Goal: Task Accomplishment & Management: Use online tool/utility

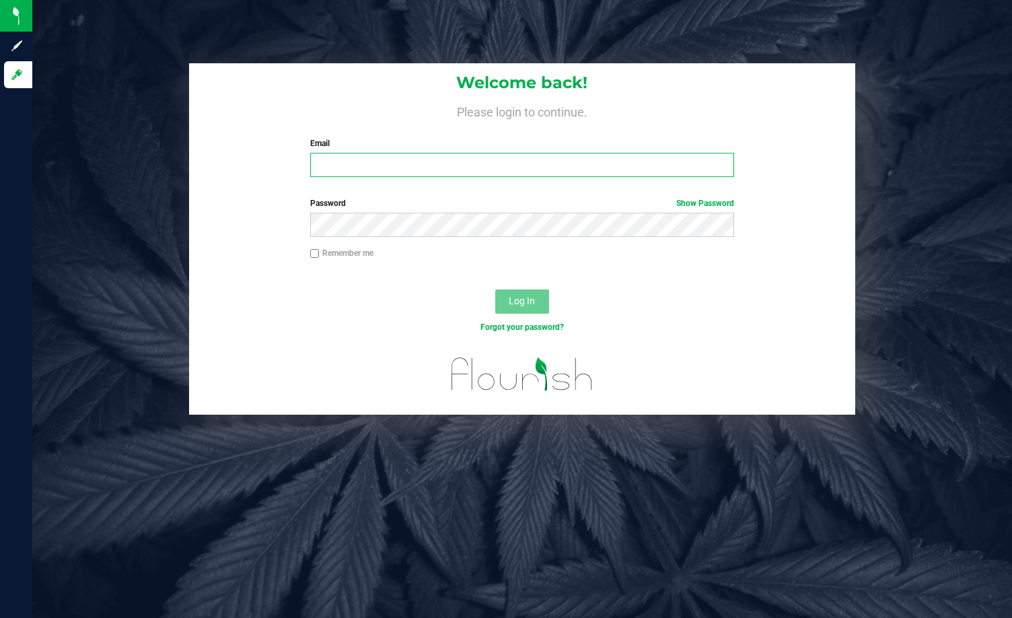
click at [445, 171] on input "Email" at bounding box center [522, 165] width 424 height 24
type input "sbendele@liveparallel.com"
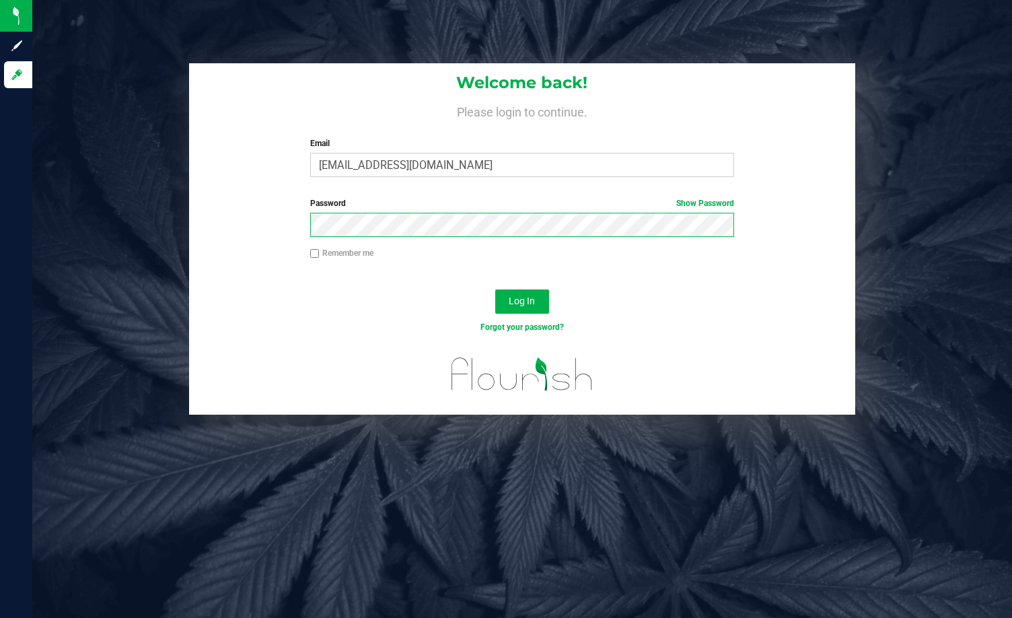
click at [495, 289] on button "Log In" at bounding box center [522, 301] width 54 height 24
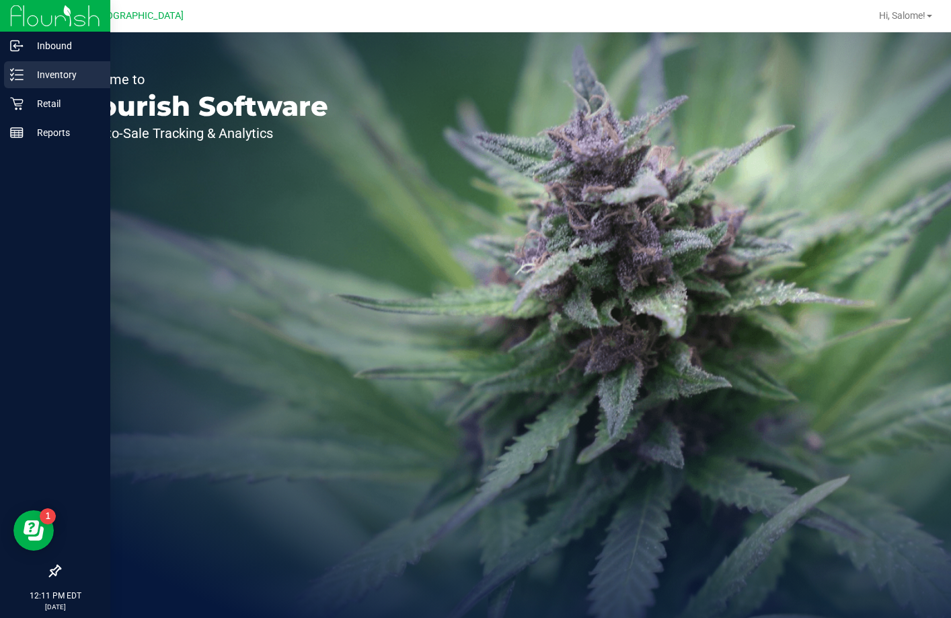
click at [44, 76] on p "Inventory" at bounding box center [64, 75] width 81 height 16
click at [13, 105] on icon at bounding box center [16, 103] width 13 height 13
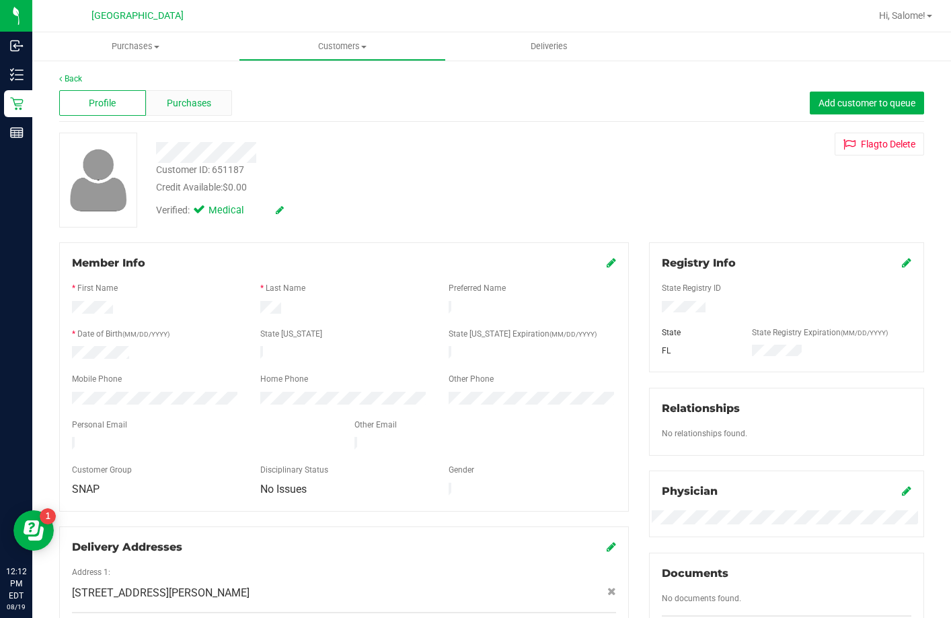
click at [219, 98] on div "Purchases" at bounding box center [189, 103] width 87 height 26
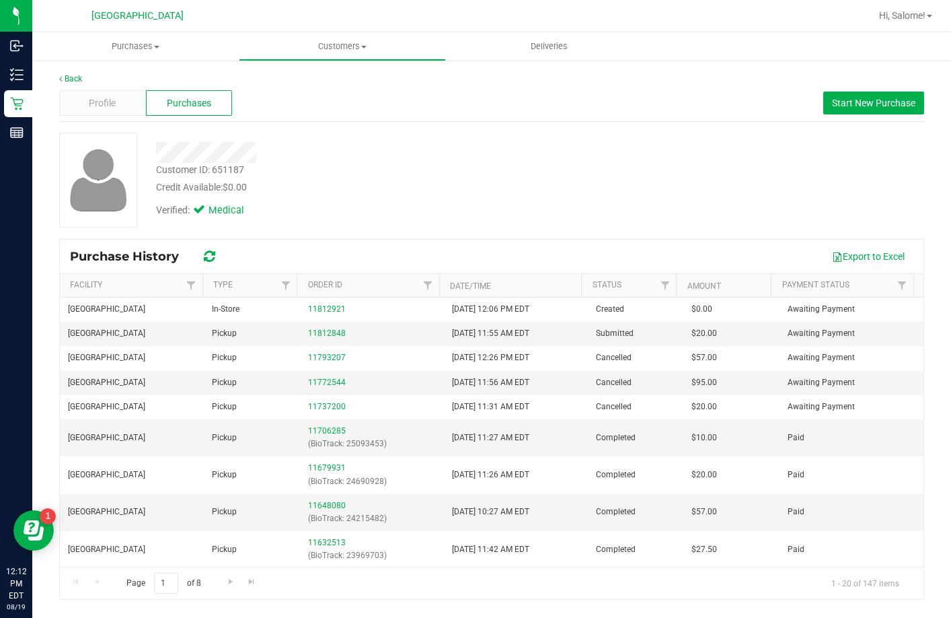
click at [223, 168] on div "Customer ID: 651187" at bounding box center [200, 170] width 88 height 14
copy div "651187"
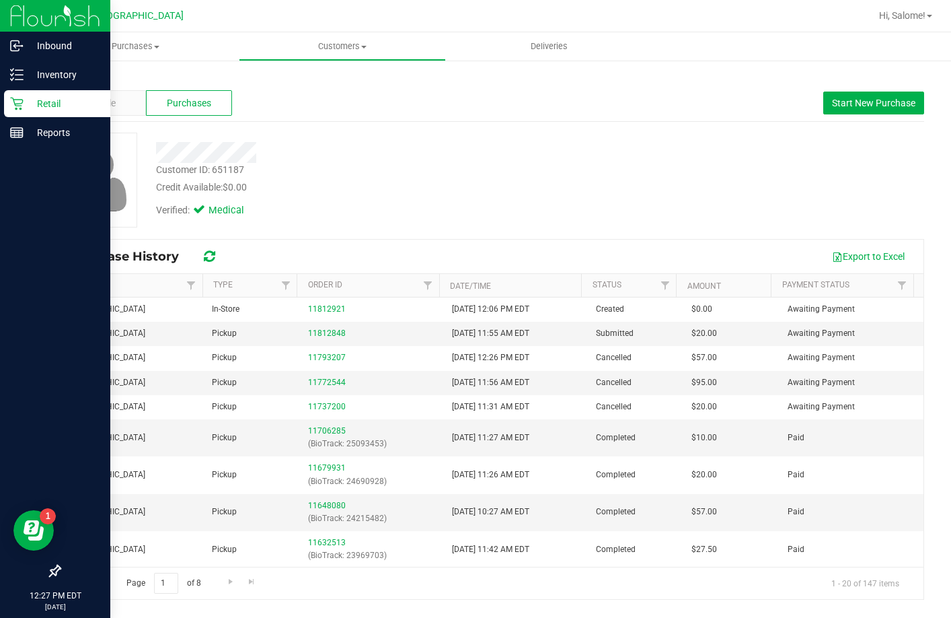
click at [23, 102] on icon at bounding box center [16, 103] width 13 height 13
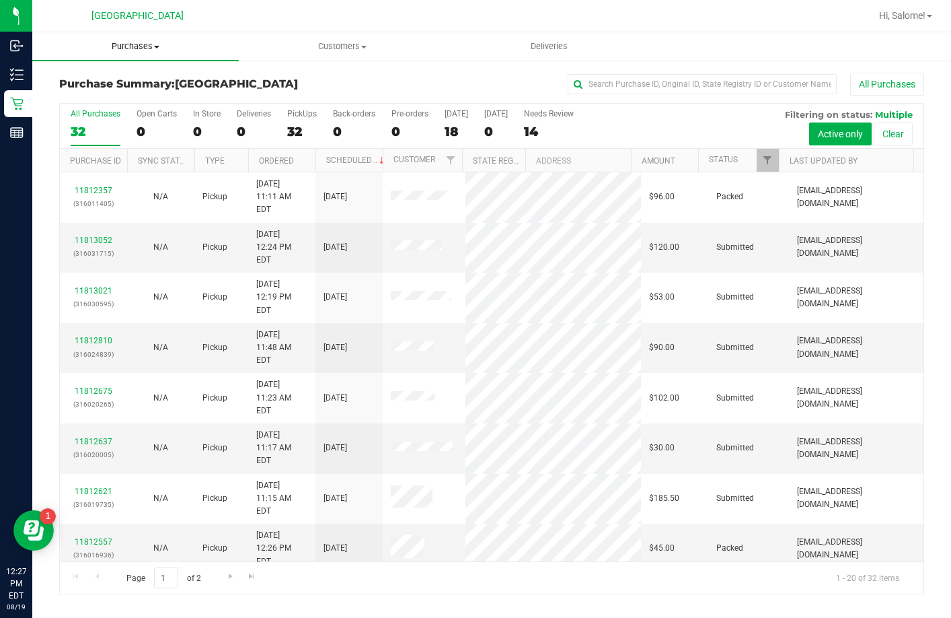
click at [157, 41] on span "Purchases" at bounding box center [135, 46] width 207 height 12
click at [119, 94] on li "Fulfillment" at bounding box center [135, 97] width 207 height 16
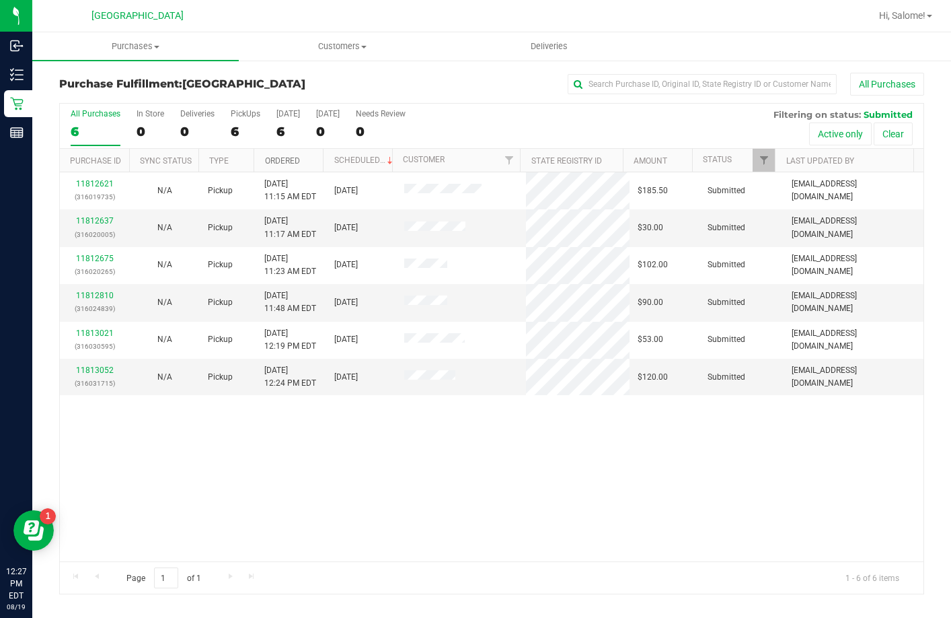
click at [296, 159] on link "Ordered" at bounding box center [282, 160] width 35 height 9
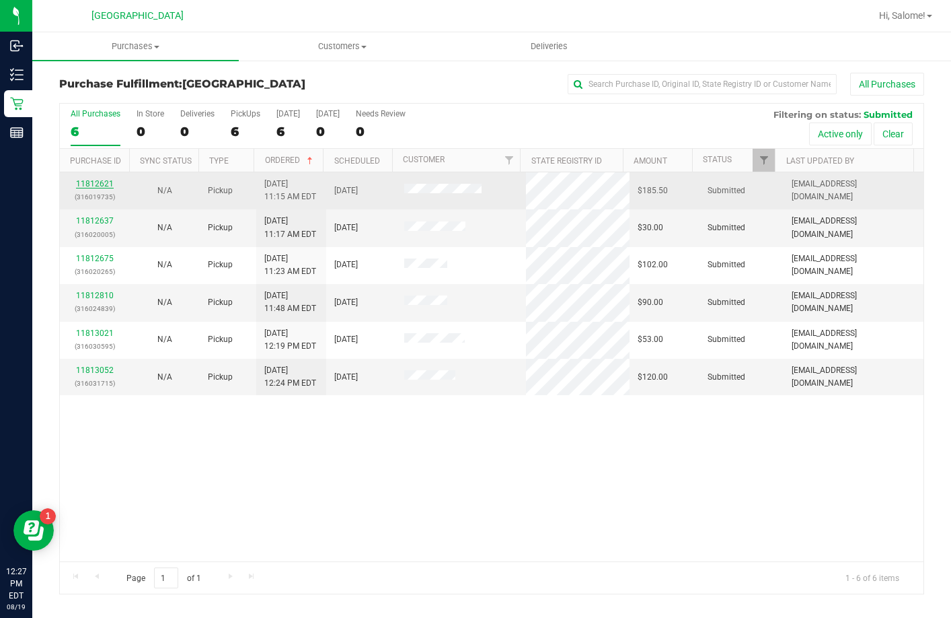
click at [96, 187] on link "11812621" at bounding box center [95, 183] width 38 height 9
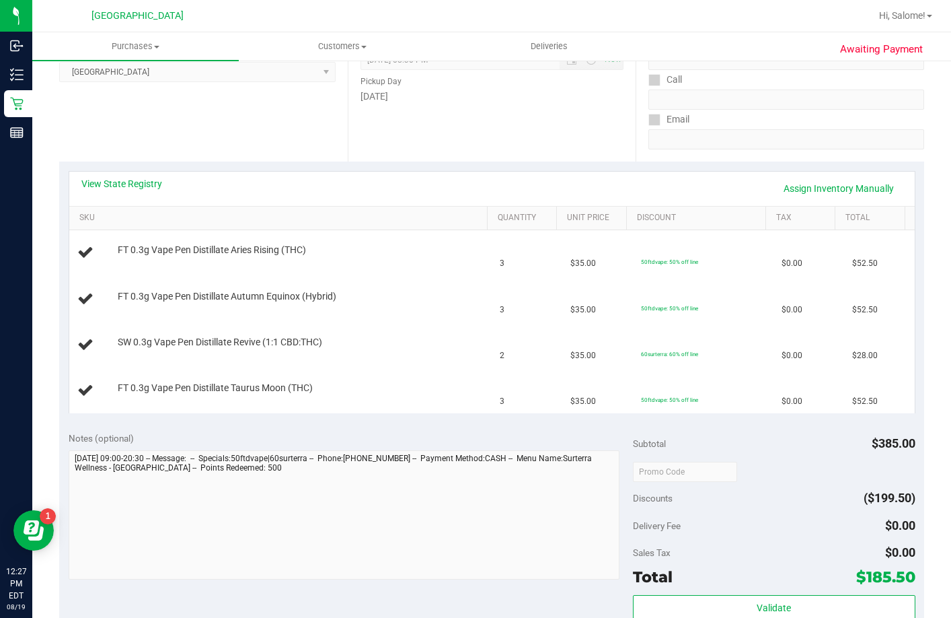
scroll to position [202, 0]
click at [147, 182] on link "View State Registry" at bounding box center [121, 182] width 81 height 13
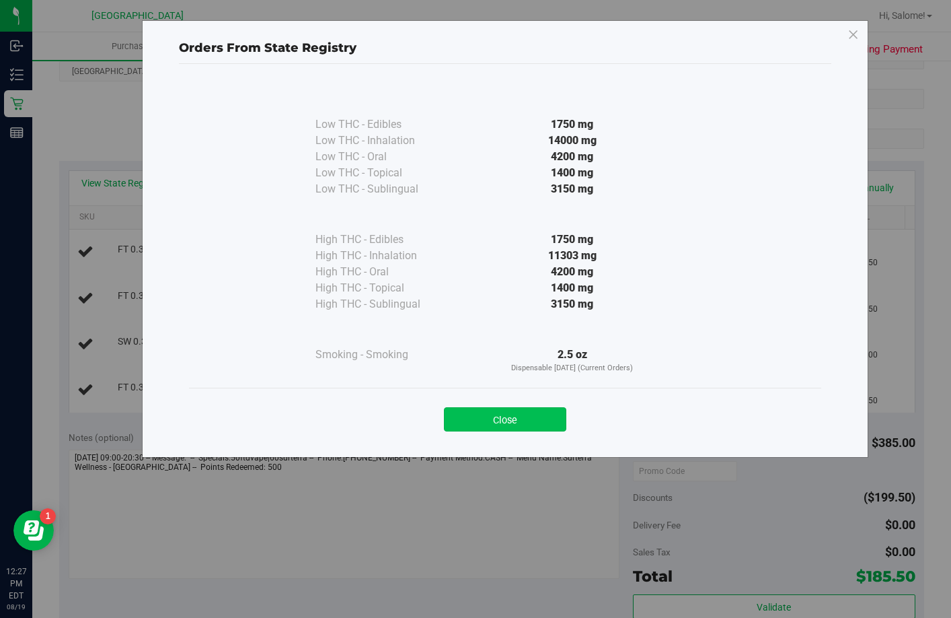
click at [470, 422] on button "Close" at bounding box center [505, 419] width 122 height 24
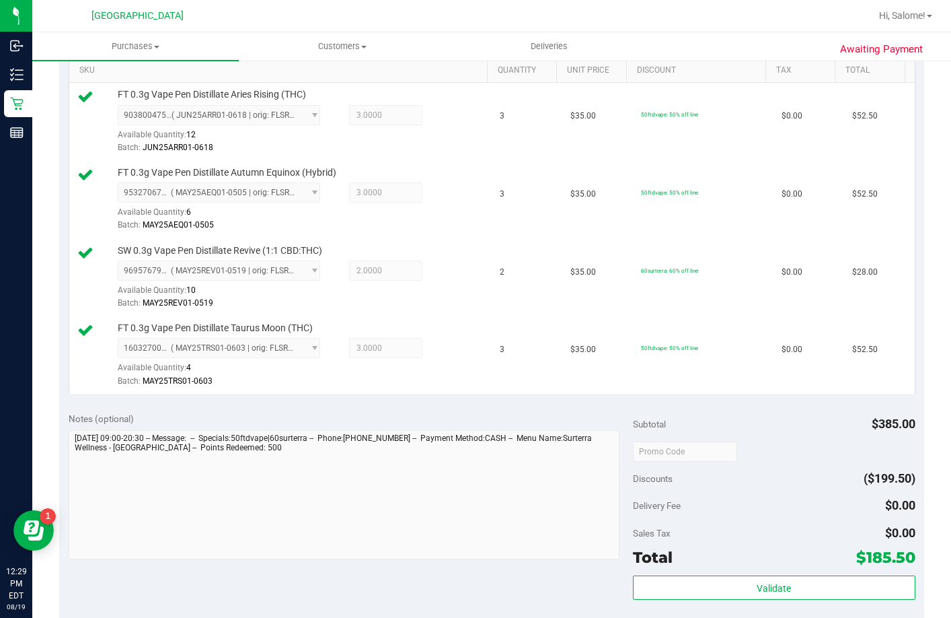
scroll to position [673, 0]
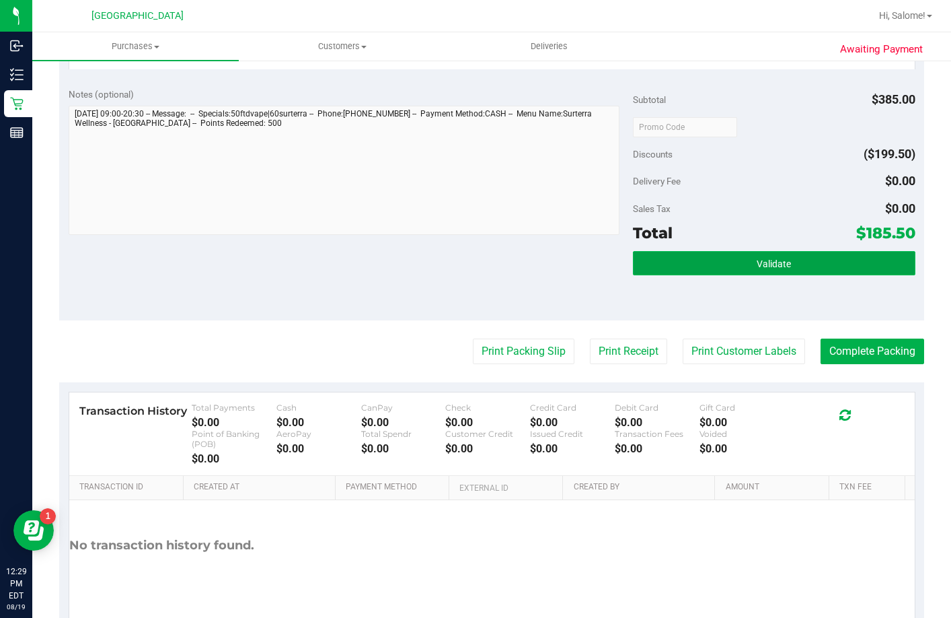
click at [814, 275] on button "Validate" at bounding box center [774, 263] width 283 height 24
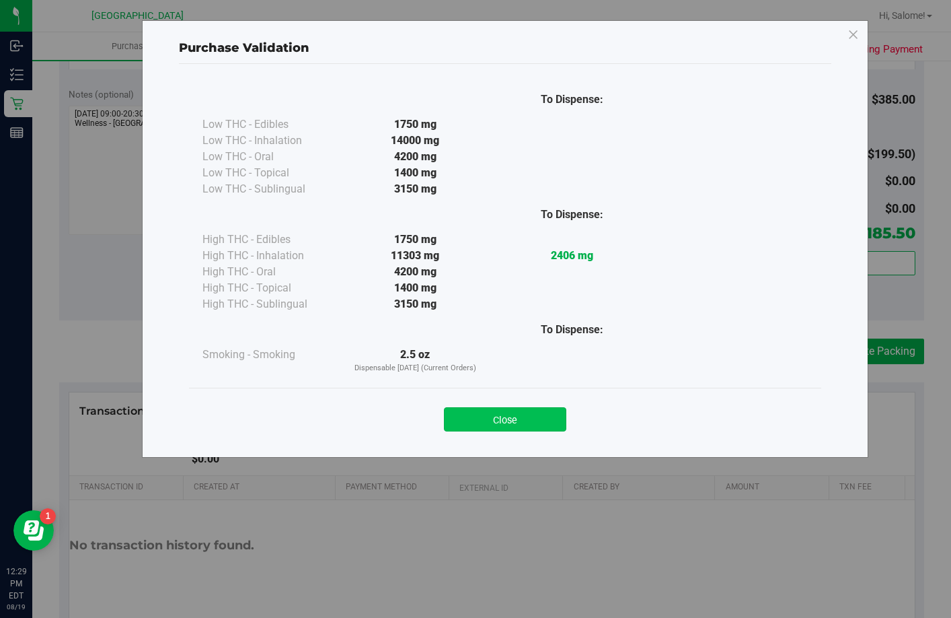
click at [536, 422] on button "Close" at bounding box center [505, 419] width 122 height 24
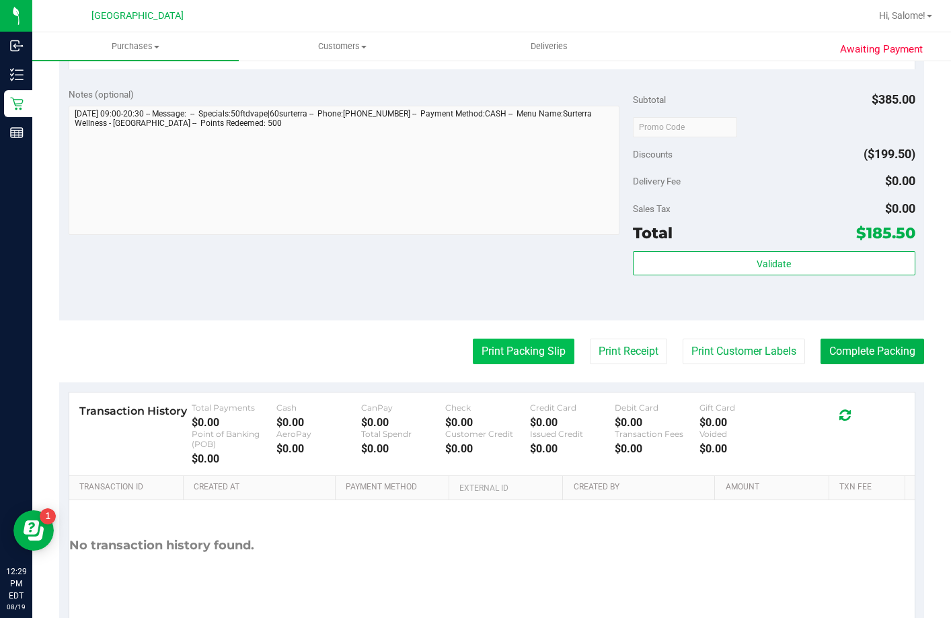
click at [516, 364] on button "Print Packing Slip" at bounding box center [524, 351] width 102 height 26
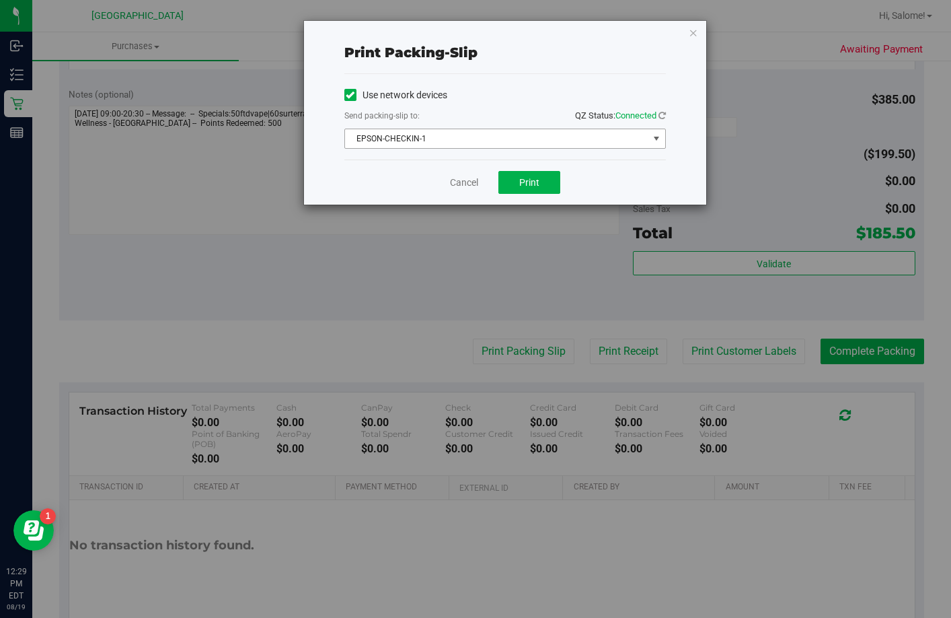
click at [548, 143] on span "EPSON-CHECKIN-1" at bounding box center [496, 138] width 303 height 19
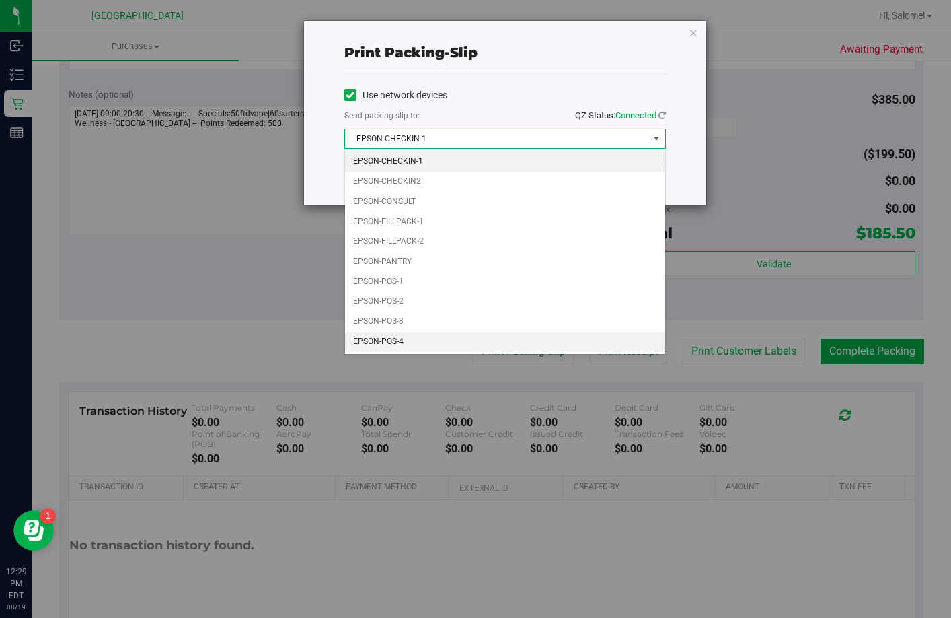
click at [439, 342] on li "EPSON-POS-4" at bounding box center [505, 342] width 320 height 20
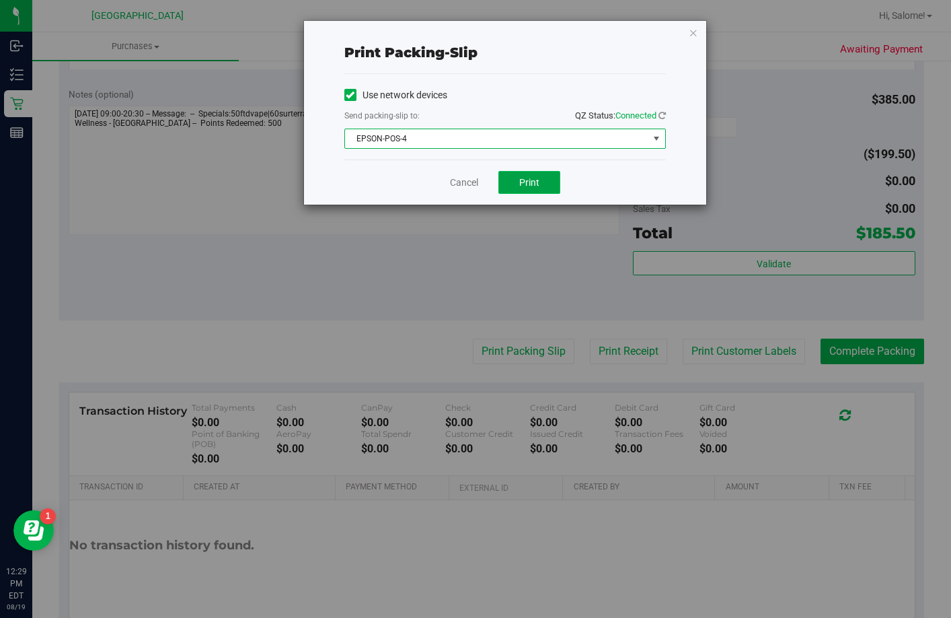
click at [535, 192] on button "Print" at bounding box center [529, 182] width 62 height 23
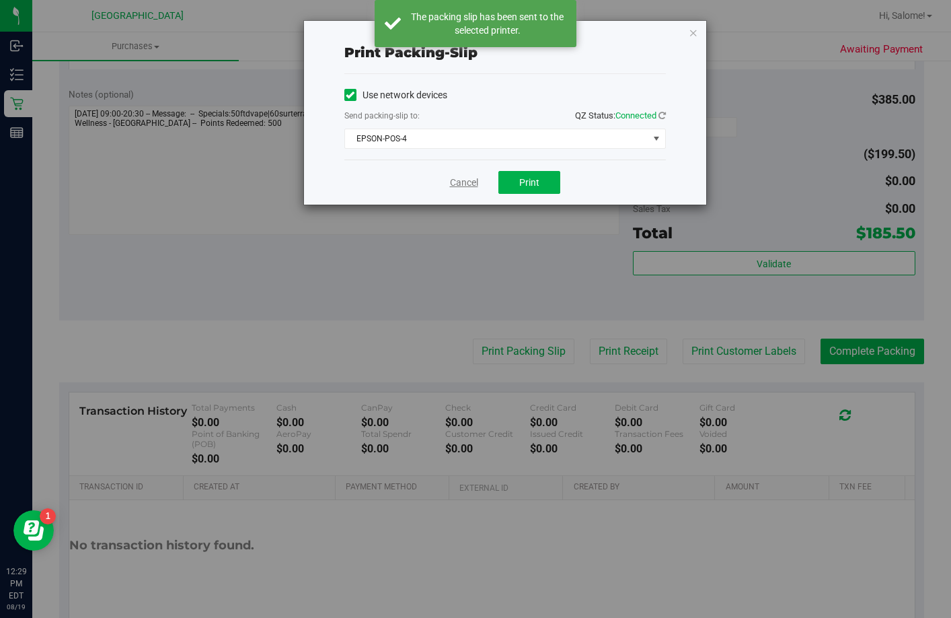
click at [455, 182] on link "Cancel" at bounding box center [464, 183] width 28 height 14
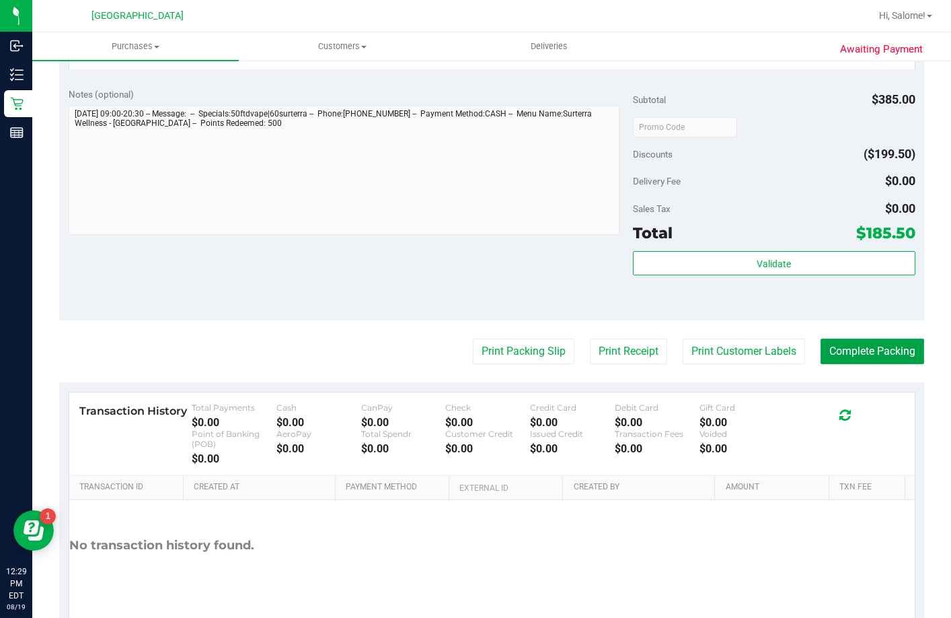
click at [829, 364] on button "Complete Packing" at bounding box center [873, 351] width 104 height 26
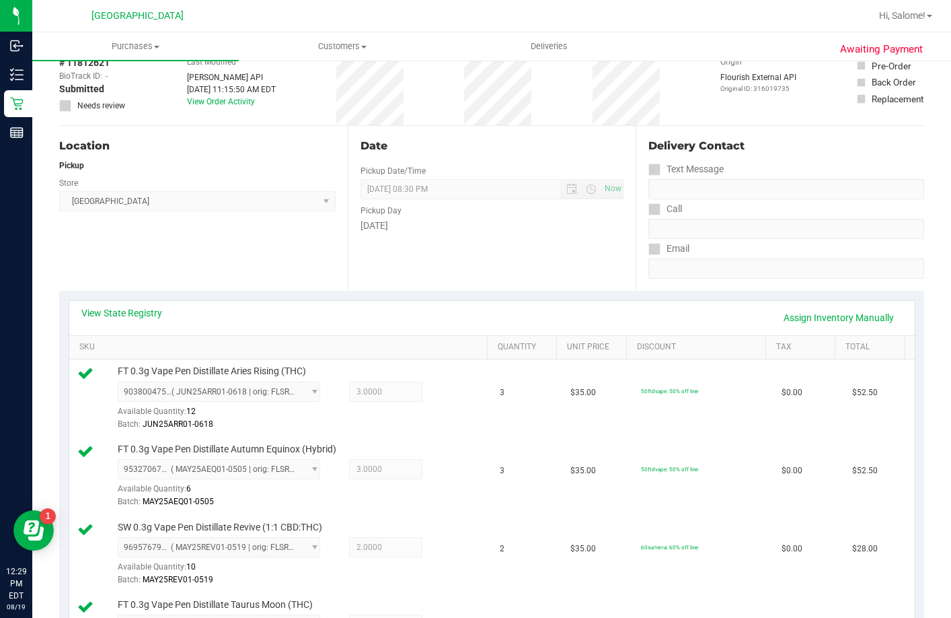
scroll to position [0, 0]
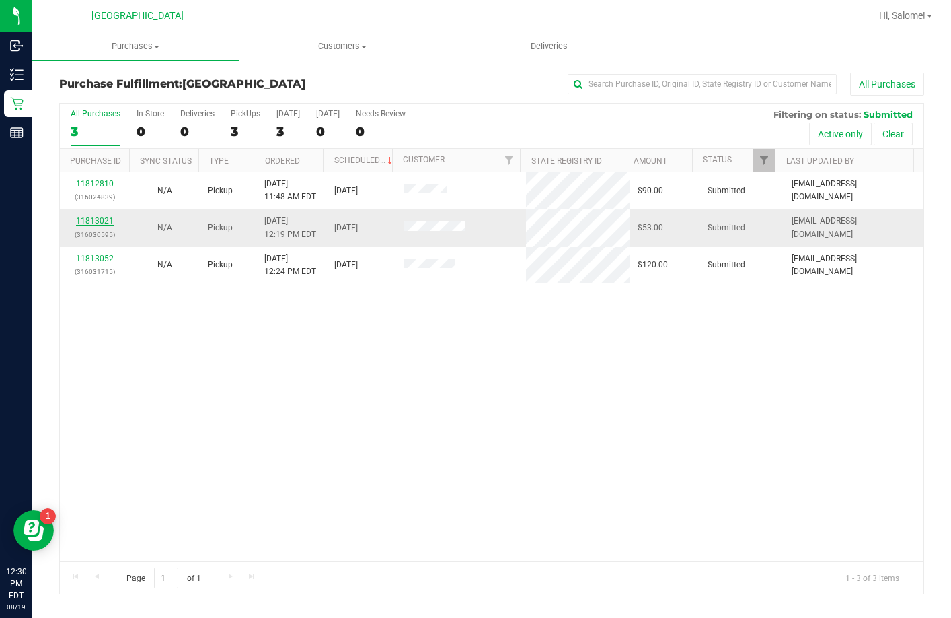
click at [102, 220] on link "11813021" at bounding box center [95, 220] width 38 height 9
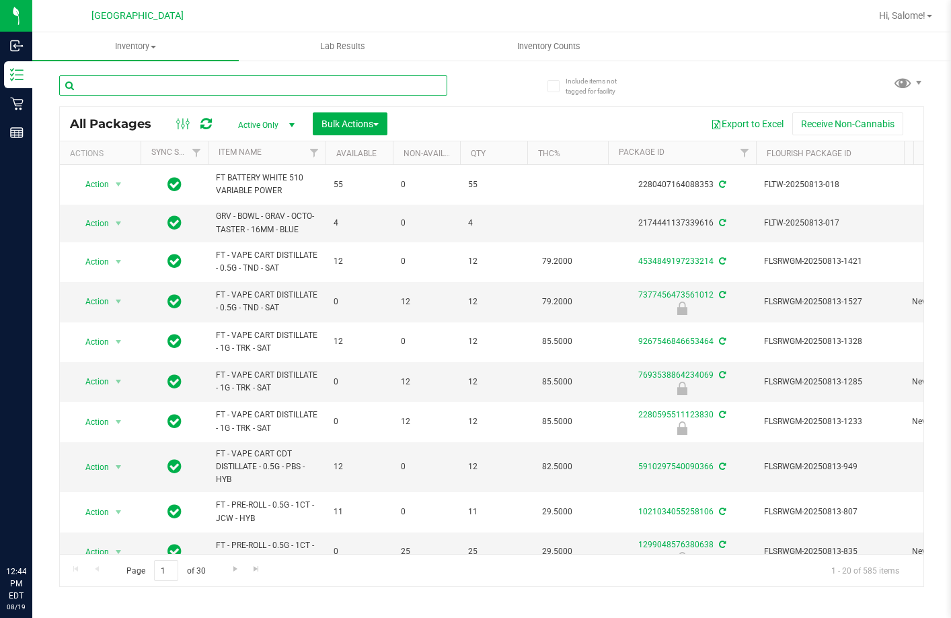
click at [192, 83] on input "text" at bounding box center [253, 85] width 388 height 20
type input "rlf"
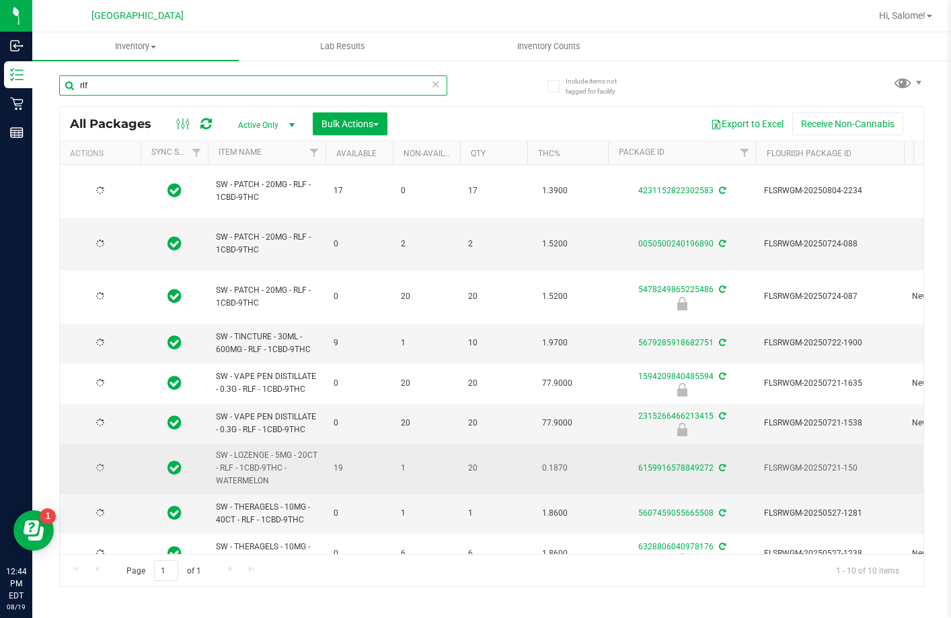
type input "2026-01-20"
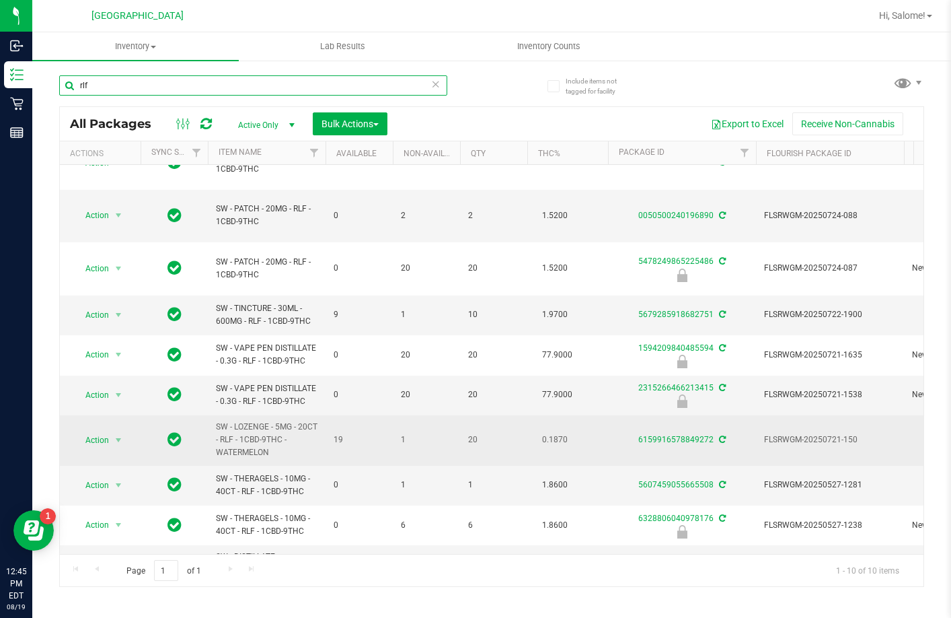
scroll to position [40, 0]
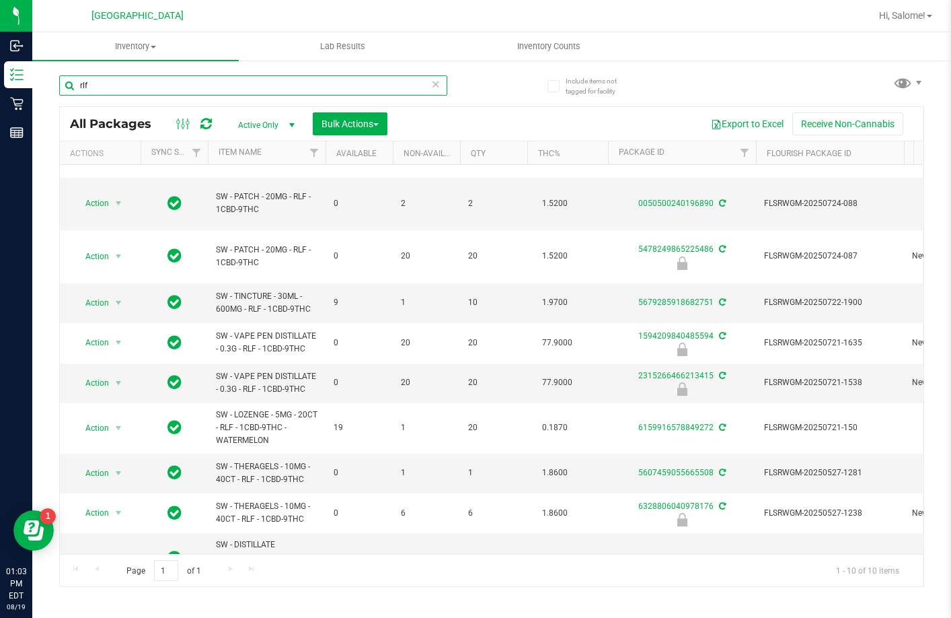
click at [204, 82] on input "rlf" at bounding box center [253, 85] width 388 height 20
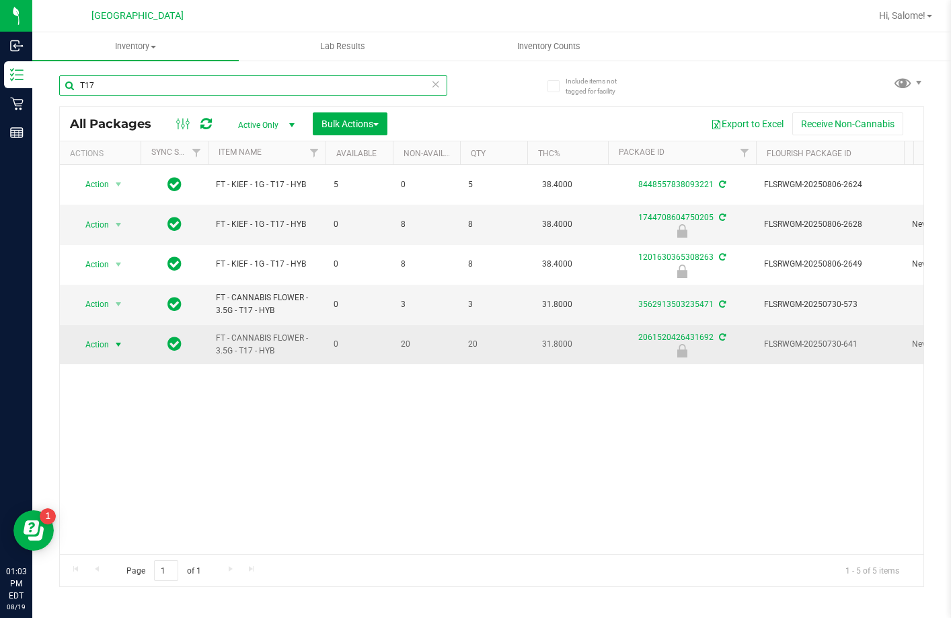
type input "T17"
click at [87, 344] on span "Action" at bounding box center [91, 344] width 36 height 19
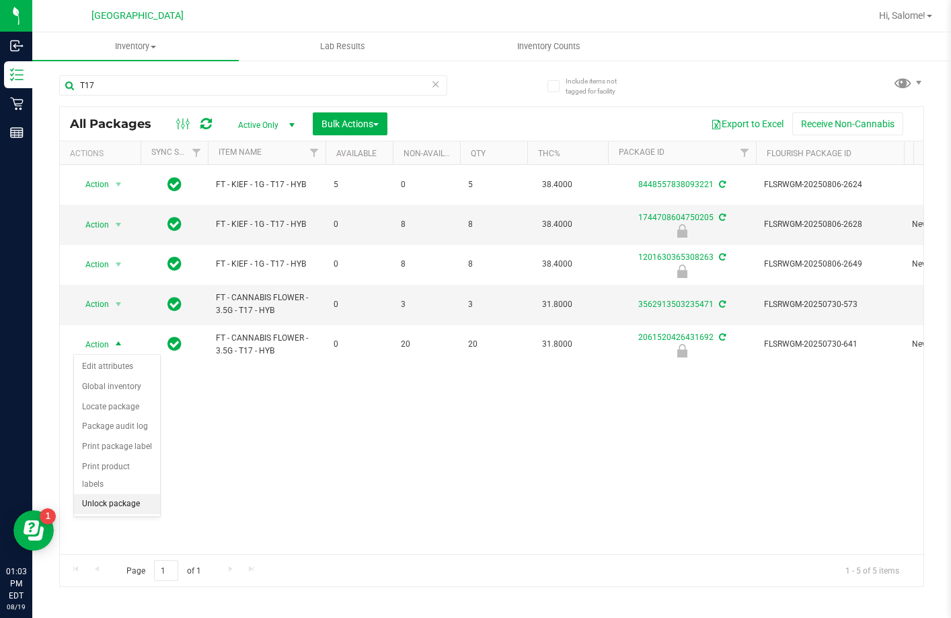
click at [109, 494] on li "Unlock package" at bounding box center [117, 504] width 86 height 20
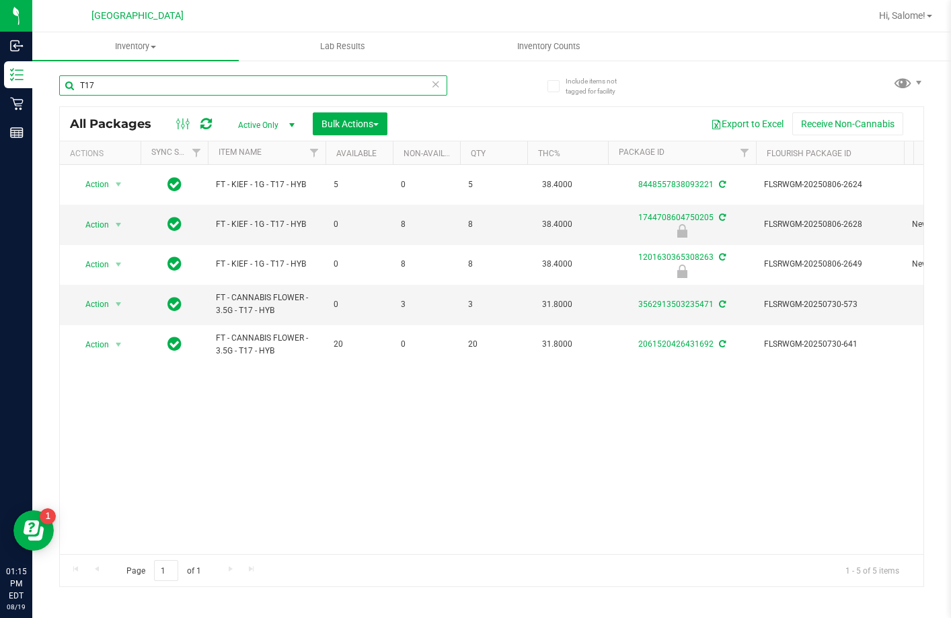
click at [355, 80] on input "T17" at bounding box center [253, 85] width 388 height 20
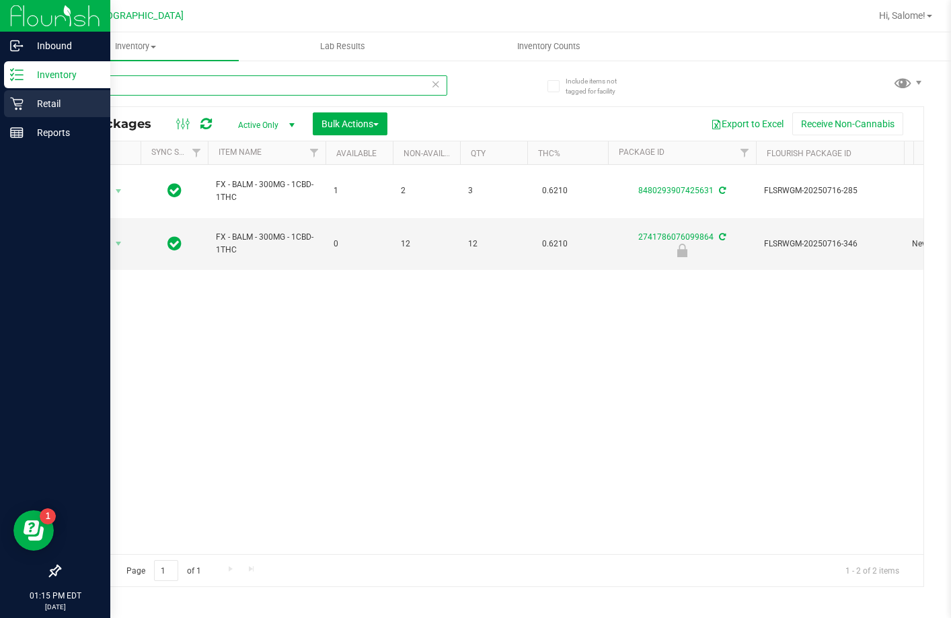
type input "BALM"
click at [30, 108] on p "Retail" at bounding box center [64, 104] width 81 height 16
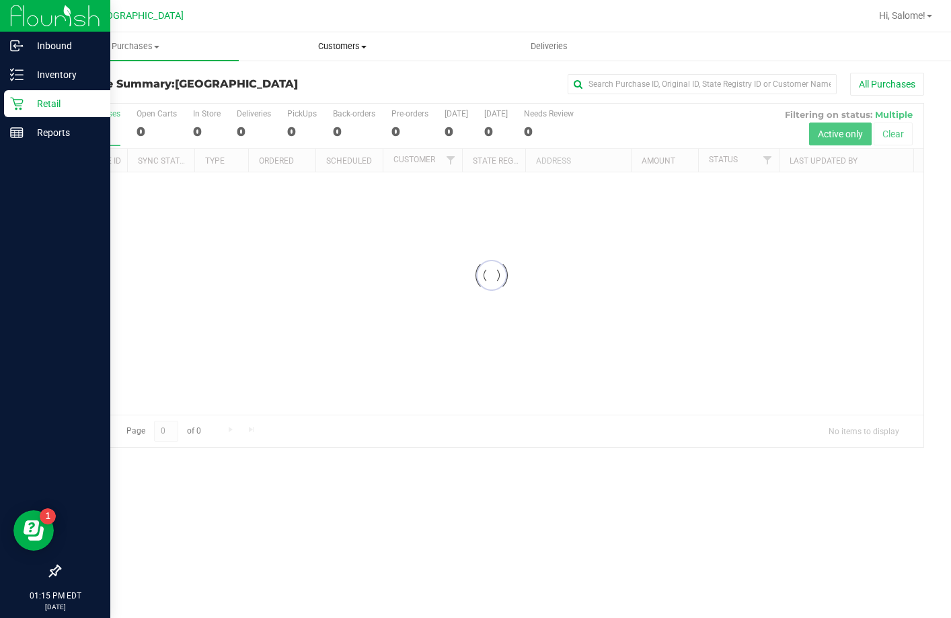
click at [358, 46] on span "Customers" at bounding box center [341, 46] width 205 height 12
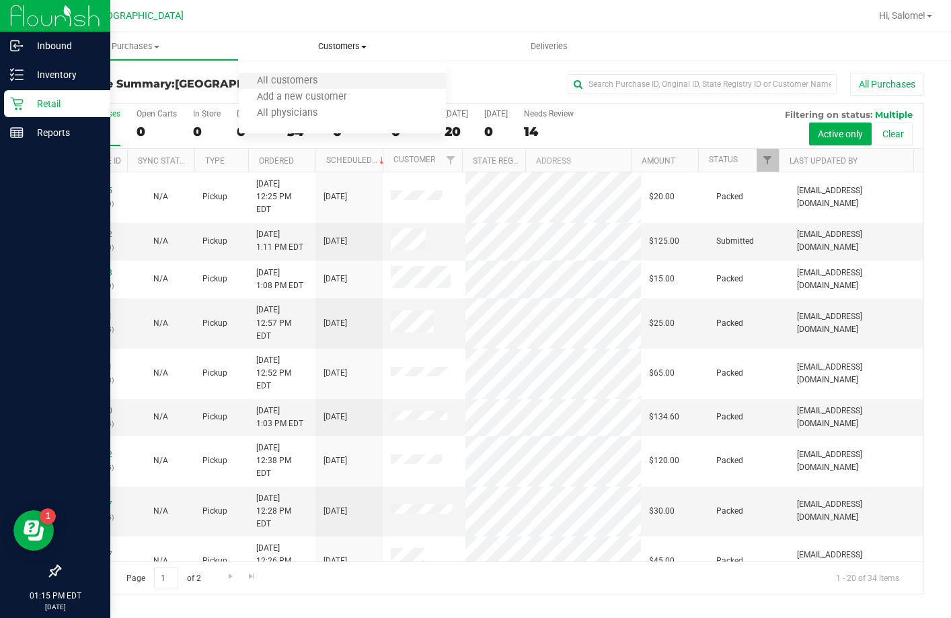
click at [336, 81] on li "All customers" at bounding box center [342, 81] width 207 height 16
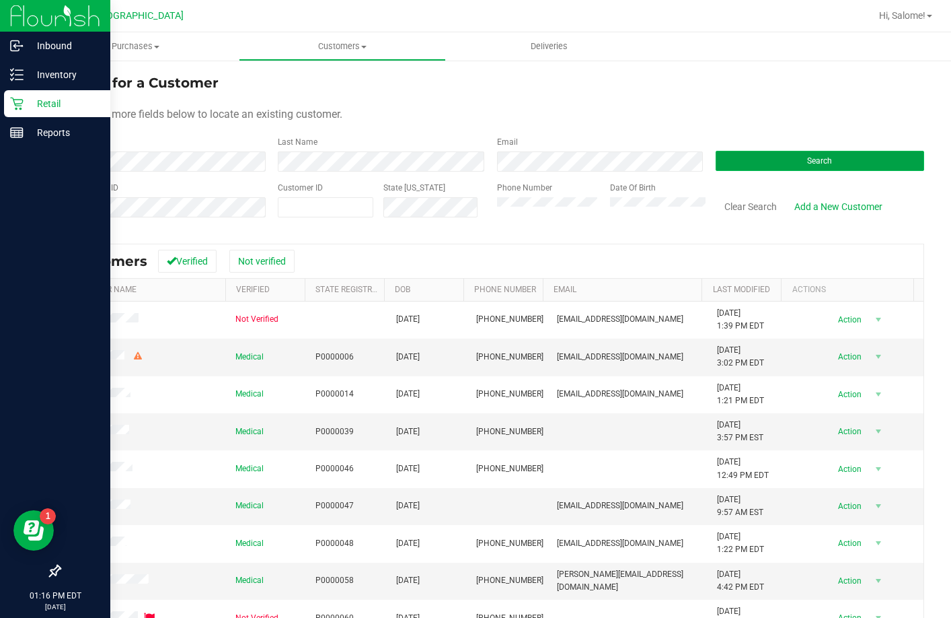
click at [813, 168] on button "Search" at bounding box center [820, 161] width 209 height 20
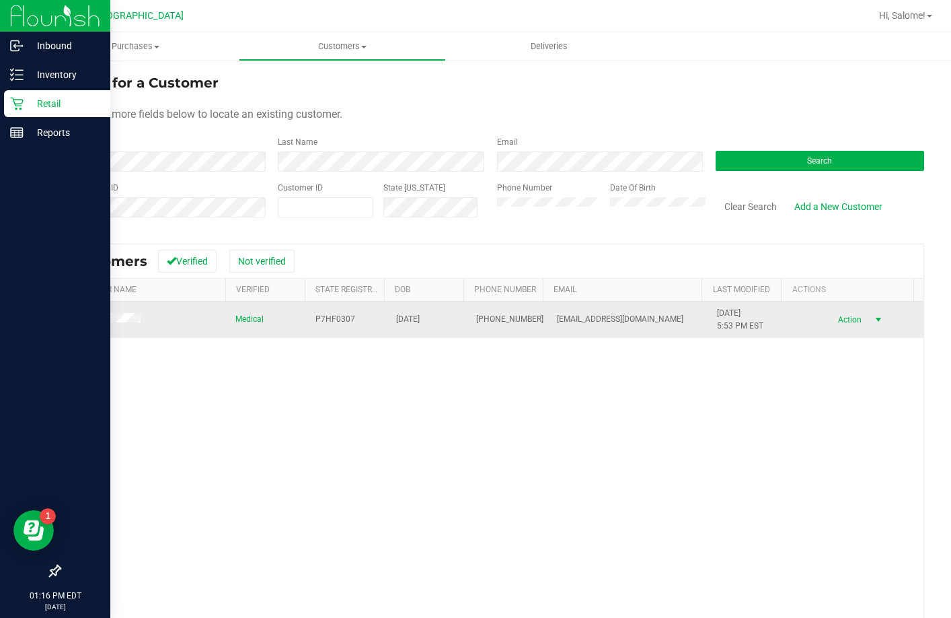
click at [873, 318] on span "select" at bounding box center [878, 319] width 11 height 11
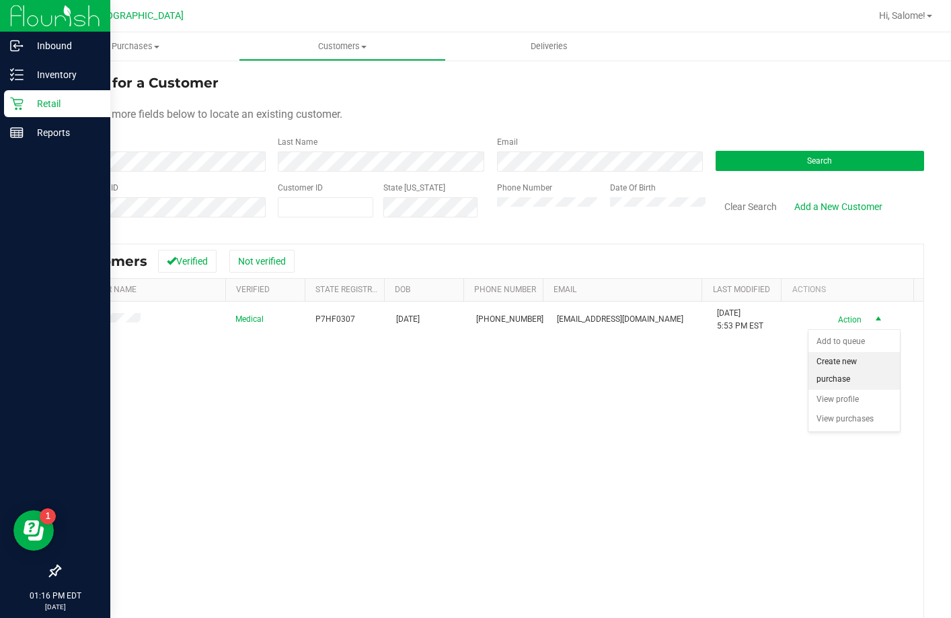
click at [840, 371] on li "Create new purchase" at bounding box center [854, 370] width 91 height 37
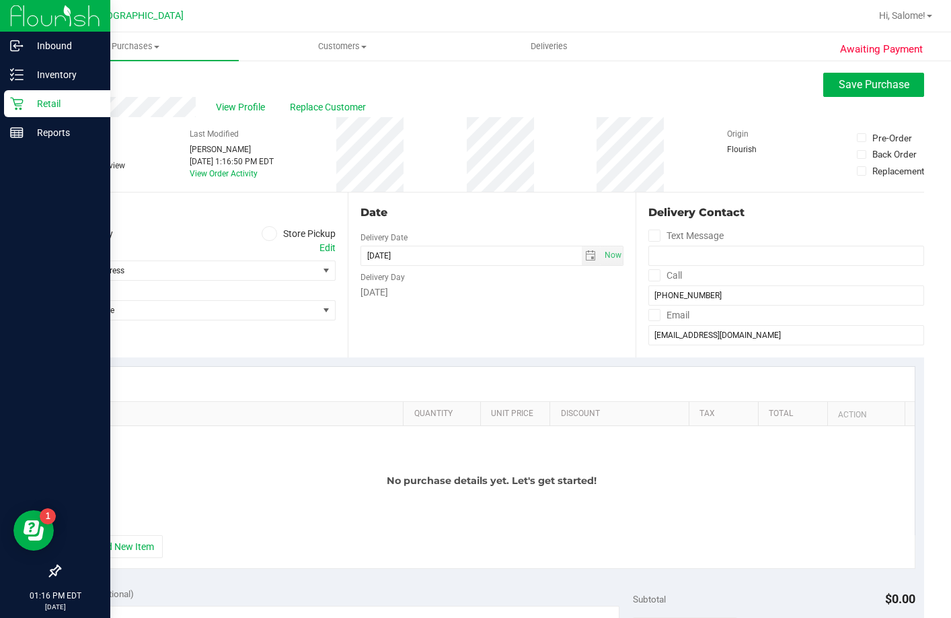
click at [268, 233] on icon at bounding box center [269, 233] width 8 height 0
click at [0, 0] on input "Store Pickup" at bounding box center [0, 0] width 0 height 0
click at [289, 265] on span "Select Store" at bounding box center [189, 270] width 258 height 19
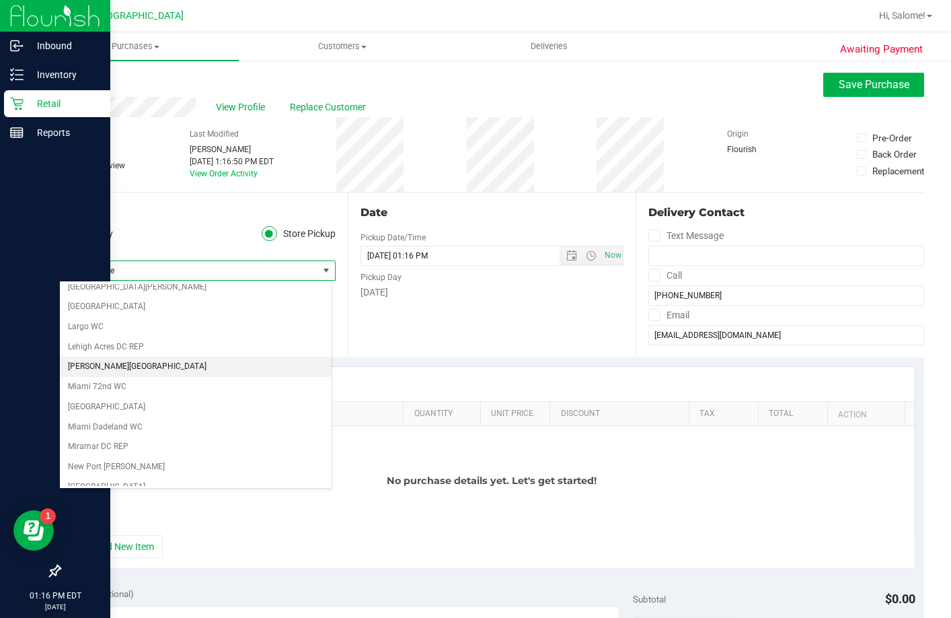
scroll to position [336, 0]
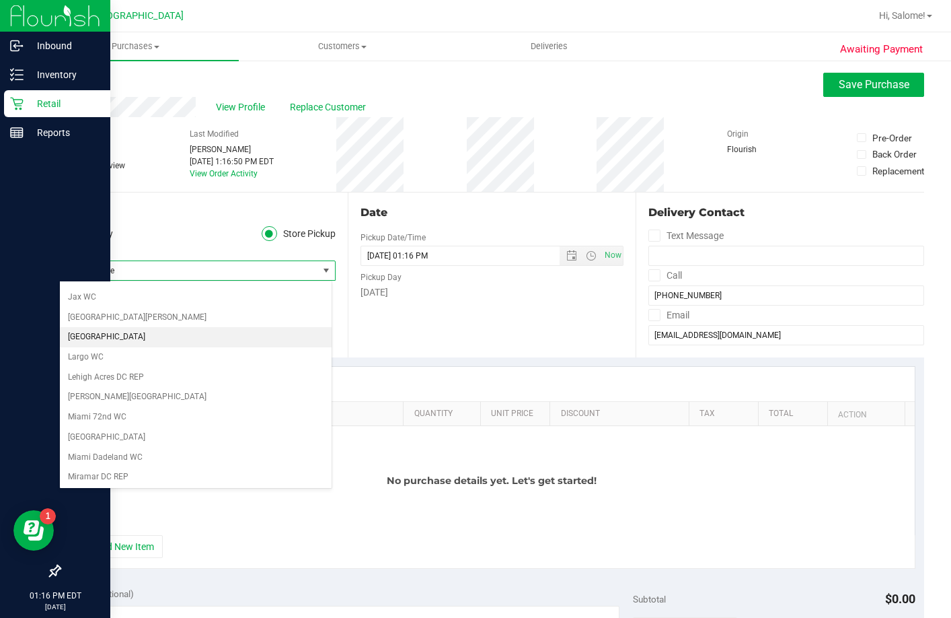
click at [145, 338] on li "[GEOGRAPHIC_DATA]" at bounding box center [196, 337] width 272 height 20
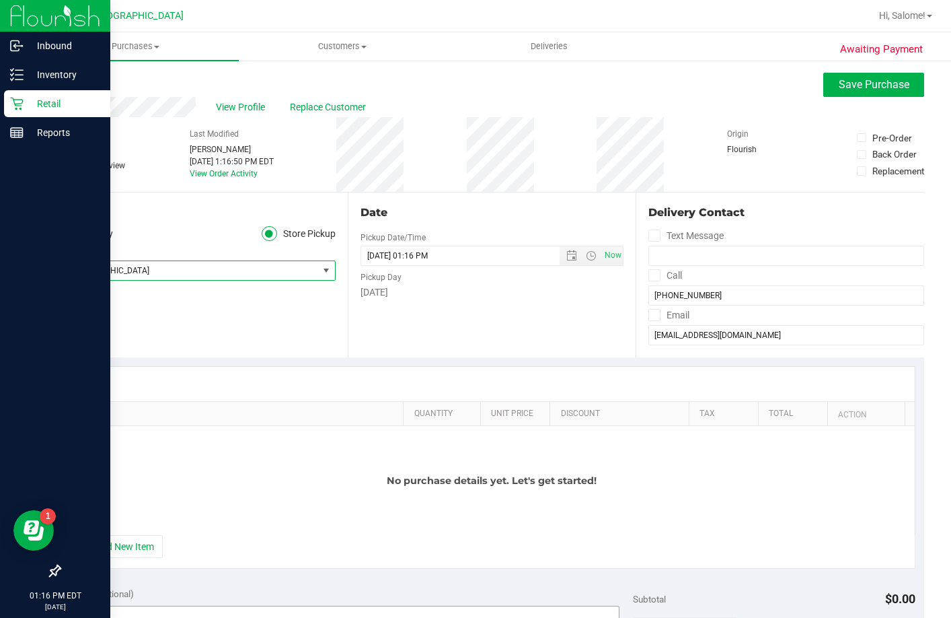
click at [110, 542] on button "+ Add New Item" at bounding box center [120, 546] width 83 height 23
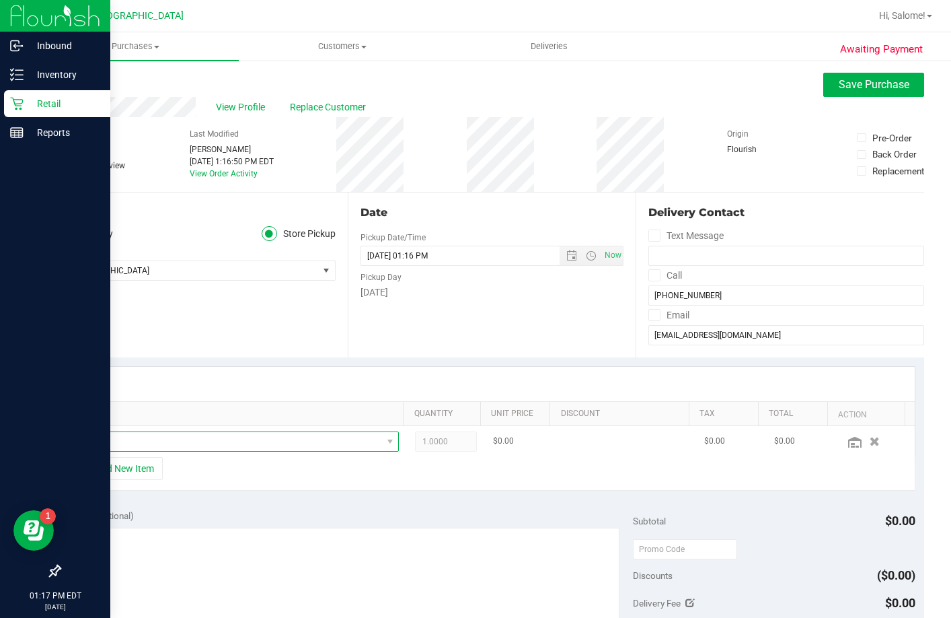
click at [135, 445] on span "NO DATA FOUND" at bounding box center [230, 441] width 304 height 19
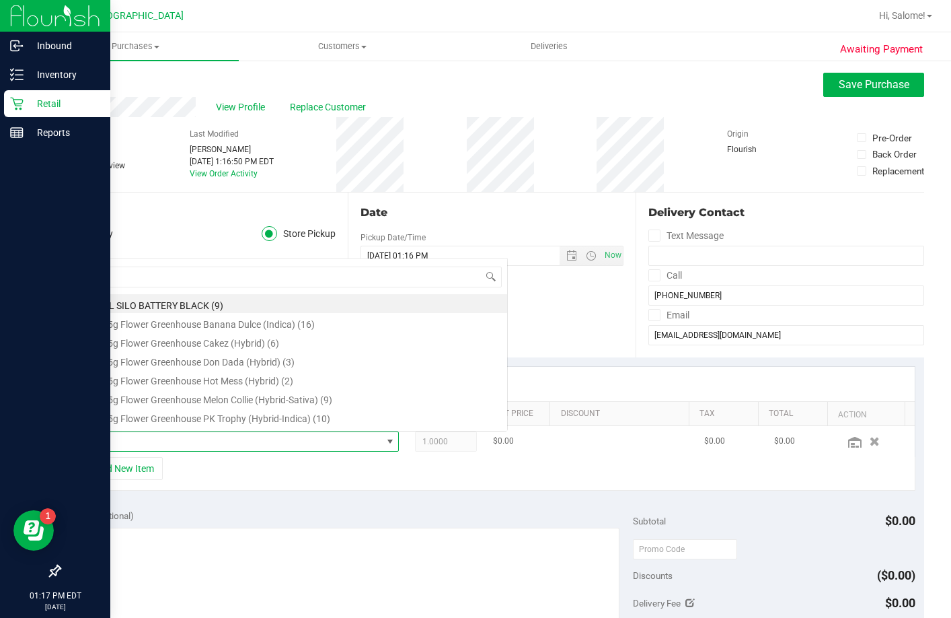
scroll to position [0, 0]
type input "BALM"
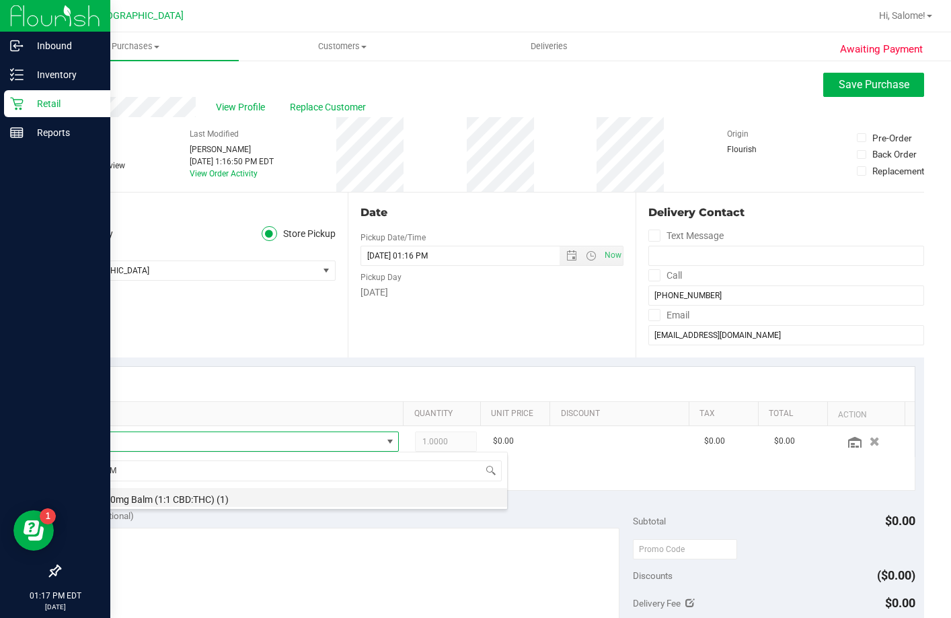
click at [194, 500] on li "FX 300mg Balm (1:1 CBD:THC) (1)" at bounding box center [292, 497] width 429 height 19
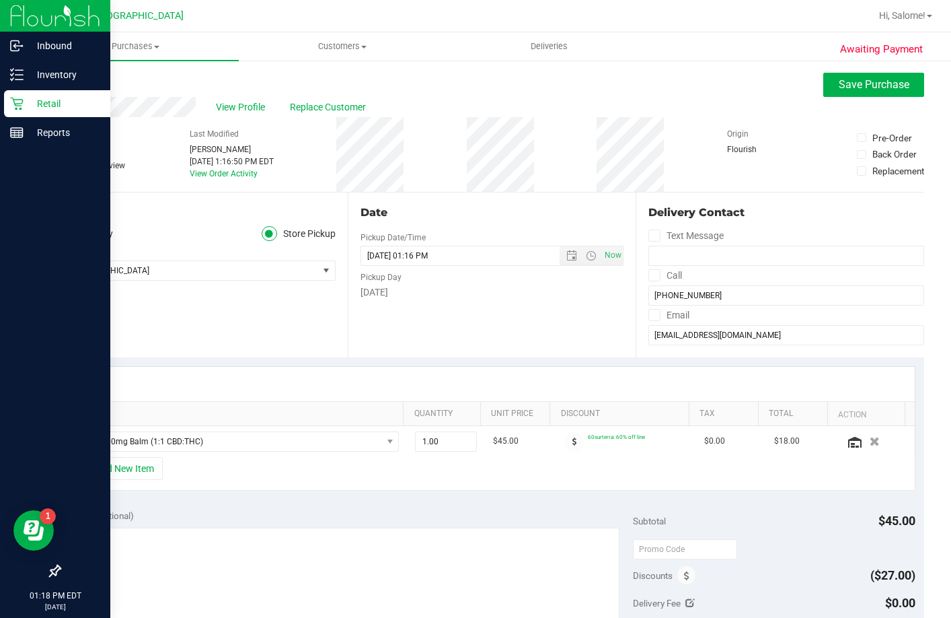
click at [295, 497] on div "SKU Quantity Unit Price Discount Tax Total Action FX 300mg Balm (1:1 CBD:THC) 1…" at bounding box center [491, 428] width 865 height 143
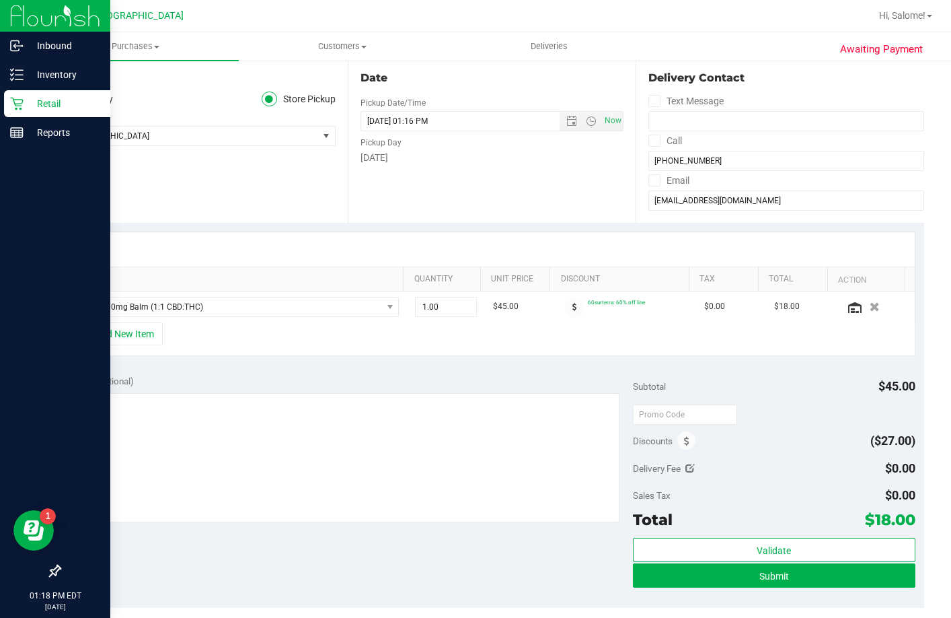
scroll to position [269, 0]
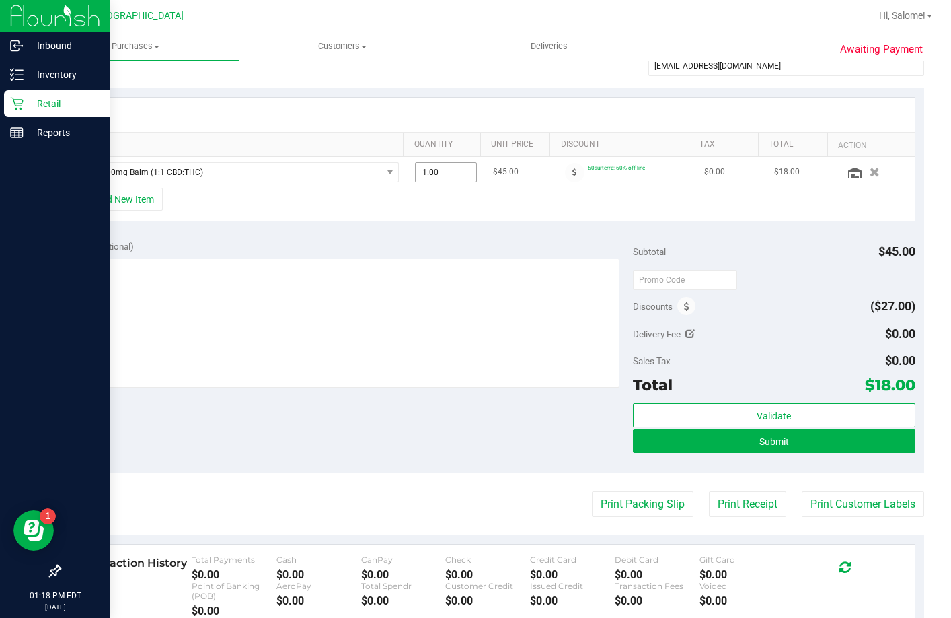
click at [453, 172] on span "1.00 1" at bounding box center [446, 172] width 62 height 20
click at [453, 172] on input "1" at bounding box center [446, 172] width 61 height 19
type input "2"
type input "2.00"
click at [451, 249] on div "Notes (optional)" at bounding box center [351, 245] width 564 height 13
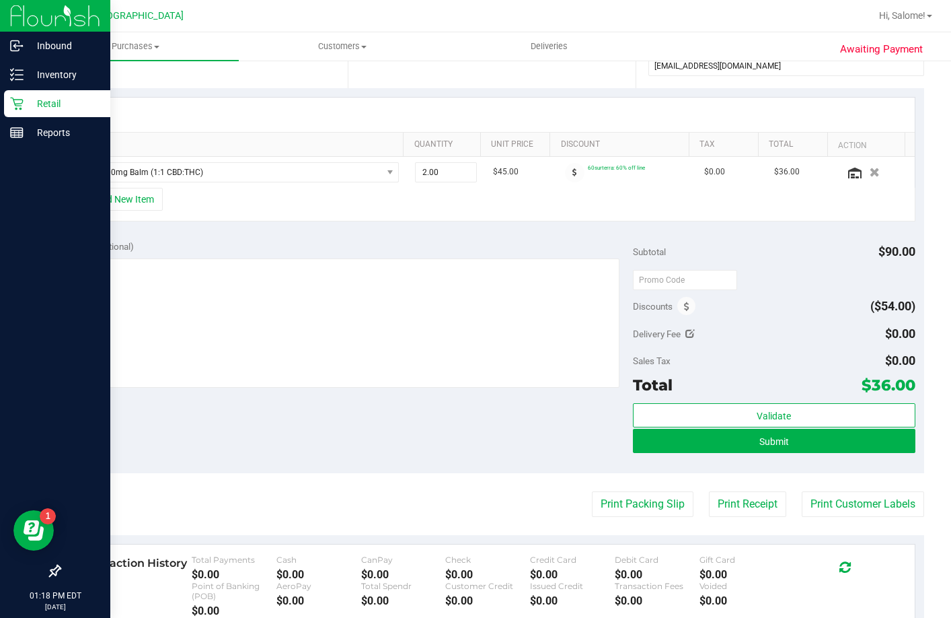
scroll to position [0, 0]
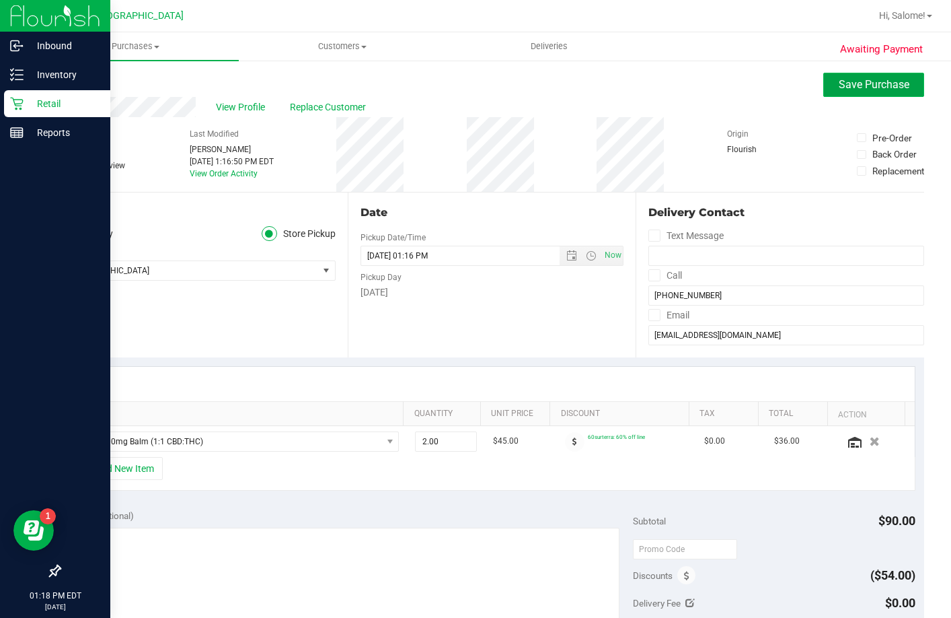
click at [879, 79] on span "Save Purchase" at bounding box center [874, 84] width 71 height 13
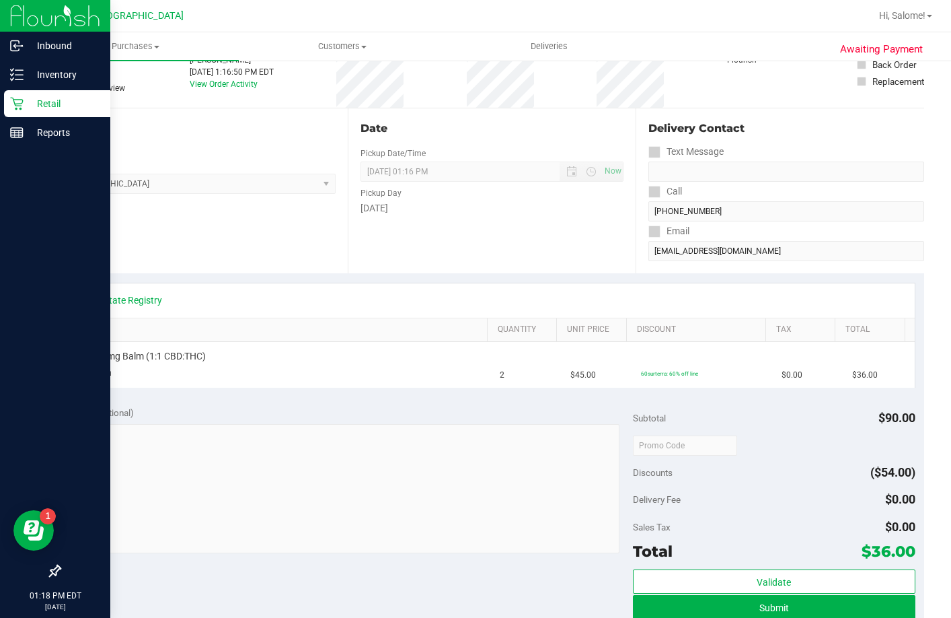
scroll to position [269, 0]
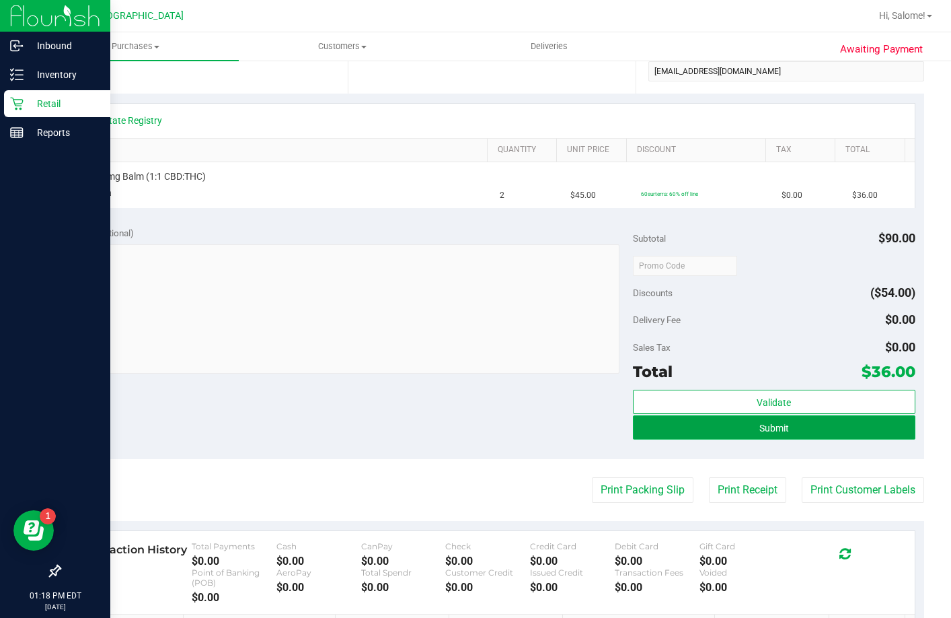
click at [664, 423] on button "Submit" at bounding box center [774, 427] width 283 height 24
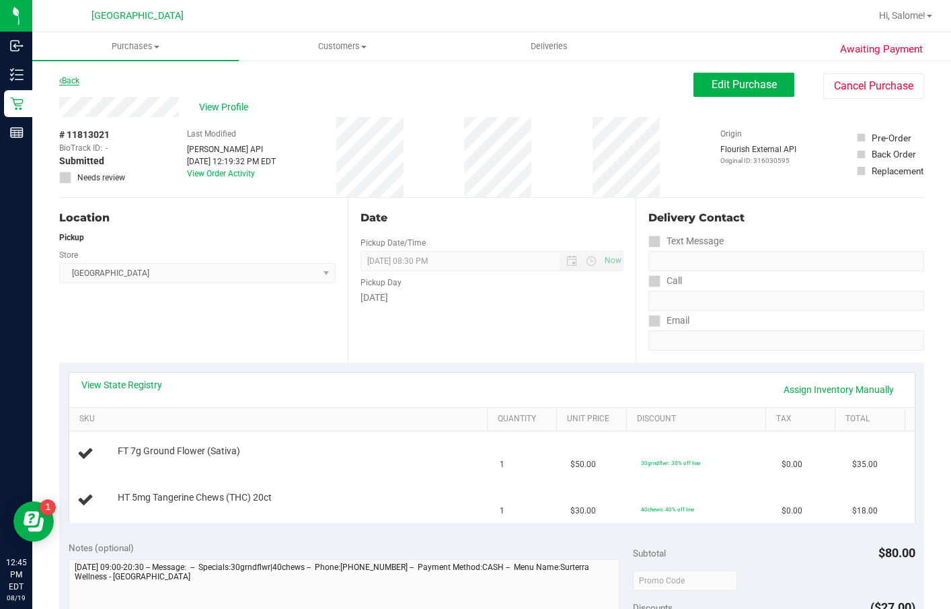
click at [71, 83] on link "Back" at bounding box center [69, 80] width 20 height 9
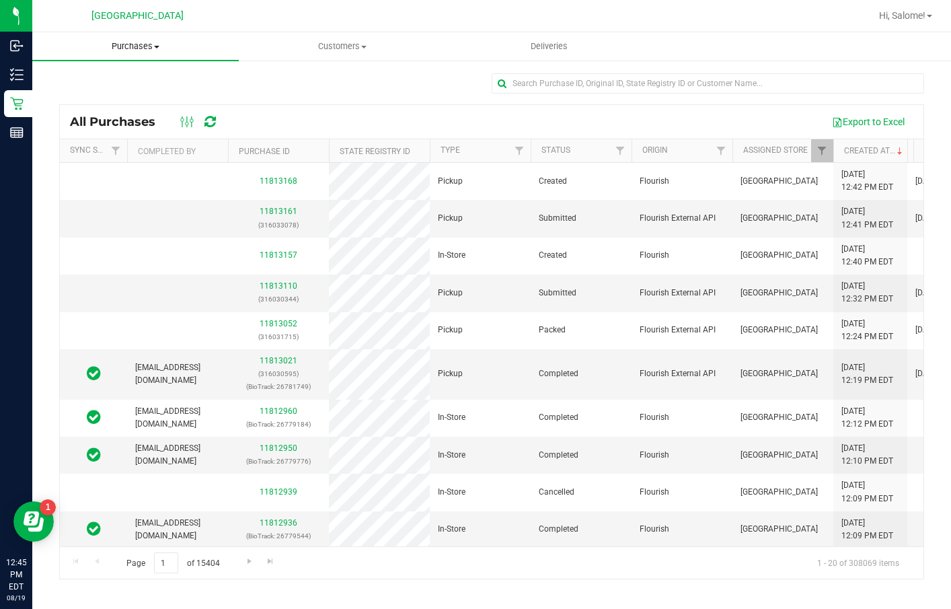
click at [153, 48] on span "Purchases" at bounding box center [135, 46] width 207 height 12
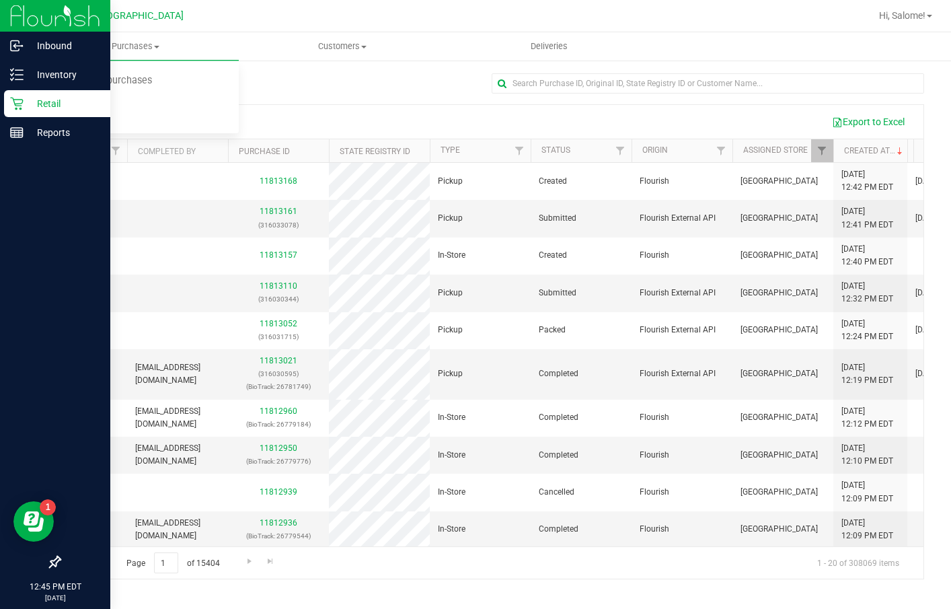
click at [7, 110] on div "Retail" at bounding box center [57, 103] width 106 height 27
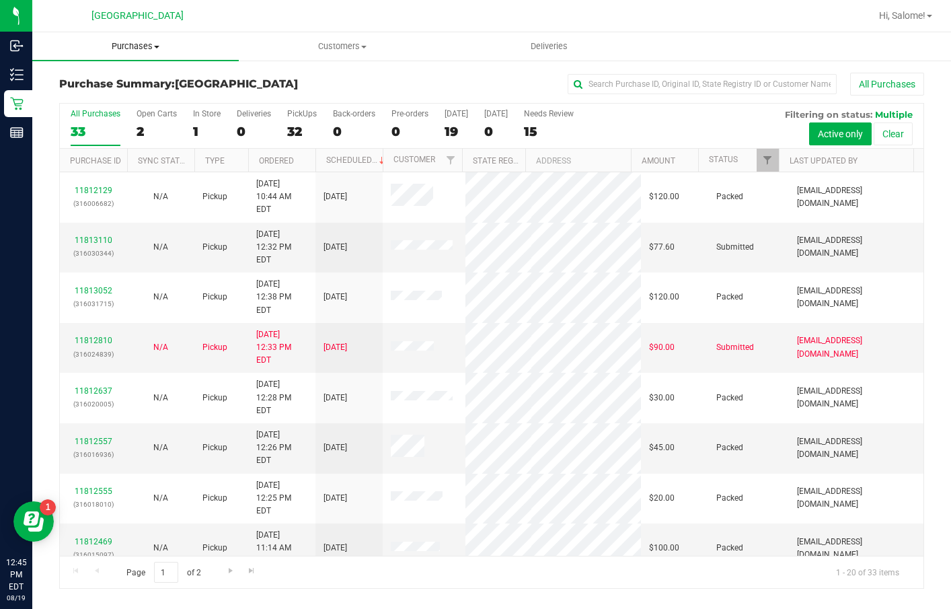
click at [155, 46] on span at bounding box center [156, 47] width 5 height 3
click at [145, 96] on li "Fulfillment" at bounding box center [135, 97] width 207 height 16
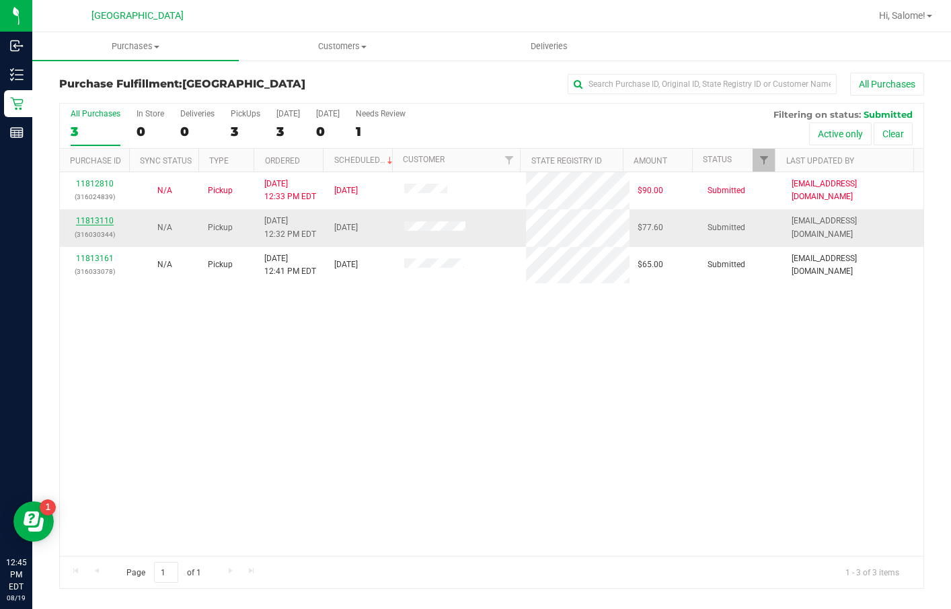
click at [96, 221] on link "11813110" at bounding box center [95, 220] width 38 height 9
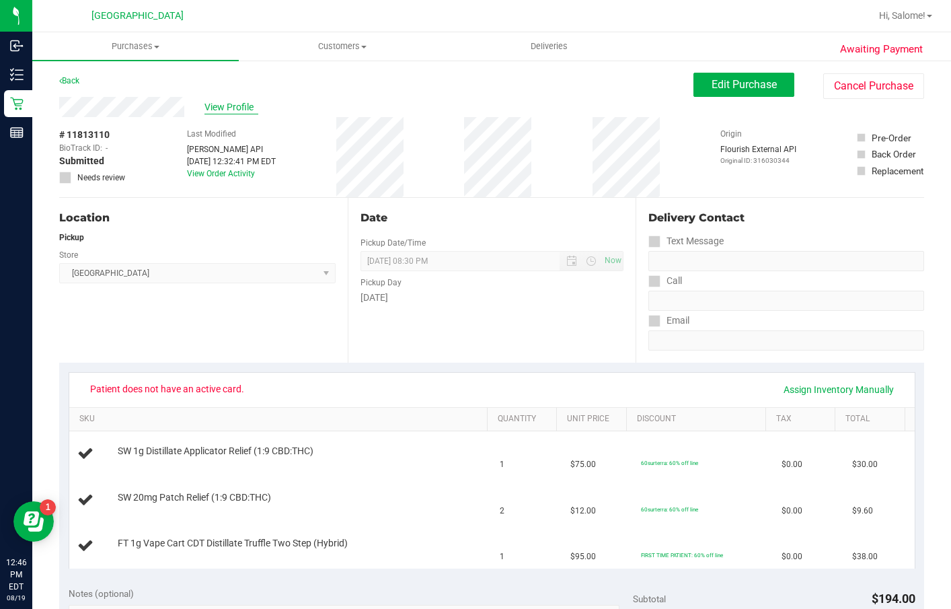
click at [227, 106] on span "View Profile" at bounding box center [232, 107] width 54 height 14
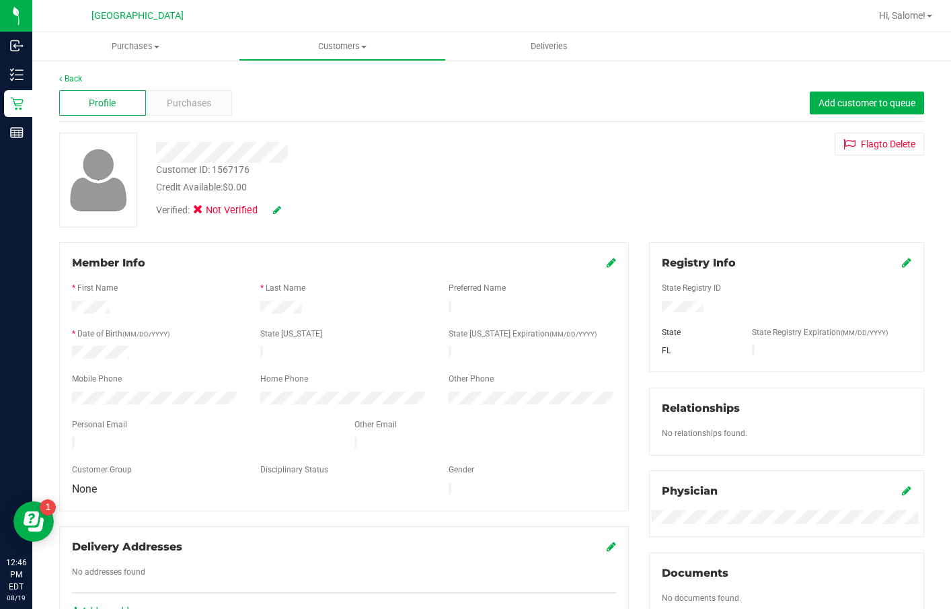
click at [902, 258] on icon at bounding box center [906, 262] width 9 height 11
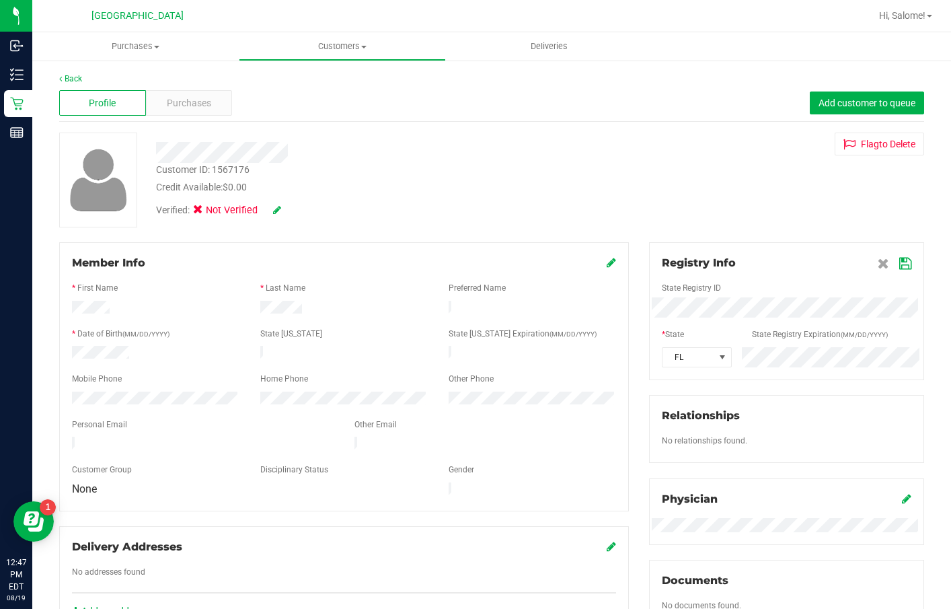
click at [899, 262] on icon at bounding box center [905, 263] width 12 height 11
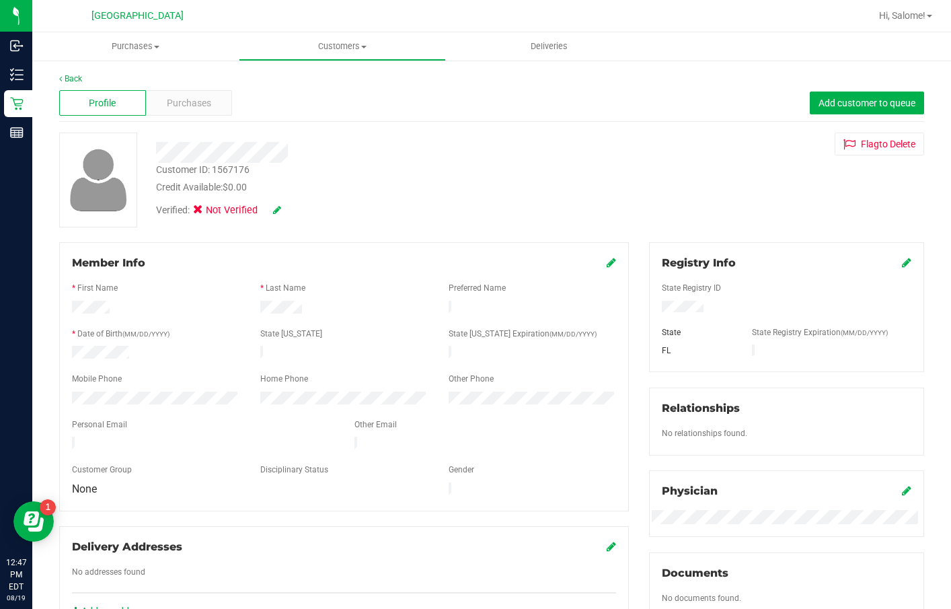
click at [598, 262] on div "Member Info" at bounding box center [344, 263] width 544 height 16
click at [607, 261] on icon at bounding box center [611, 262] width 9 height 11
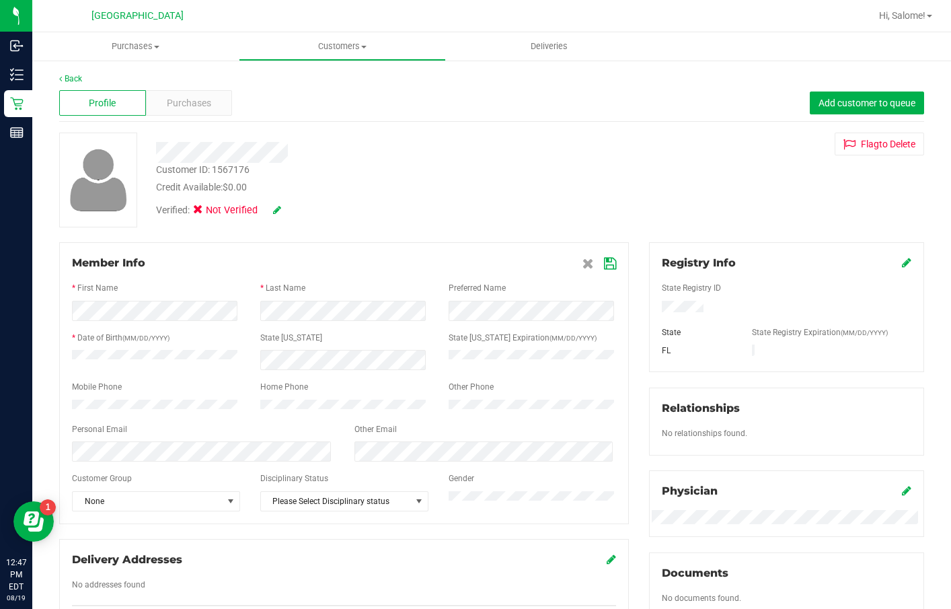
click at [278, 209] on icon at bounding box center [277, 209] width 8 height 9
click at [200, 212] on icon at bounding box center [202, 212] width 9 height 0
click at [0, 0] on input "Medical" at bounding box center [0, 0] width 0 height 0
click at [299, 211] on icon at bounding box center [295, 210] width 11 height 9
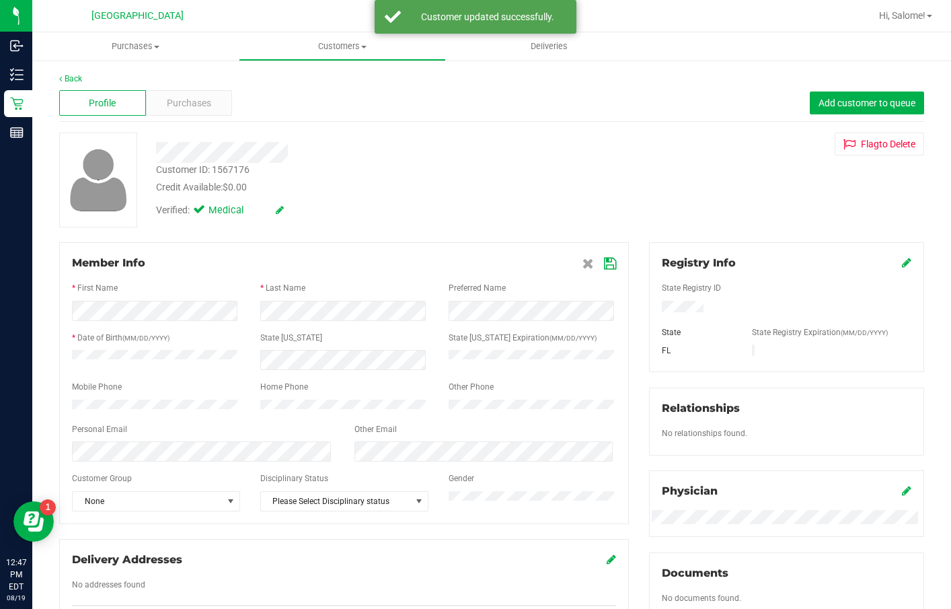
click at [902, 262] on icon at bounding box center [906, 262] width 9 height 11
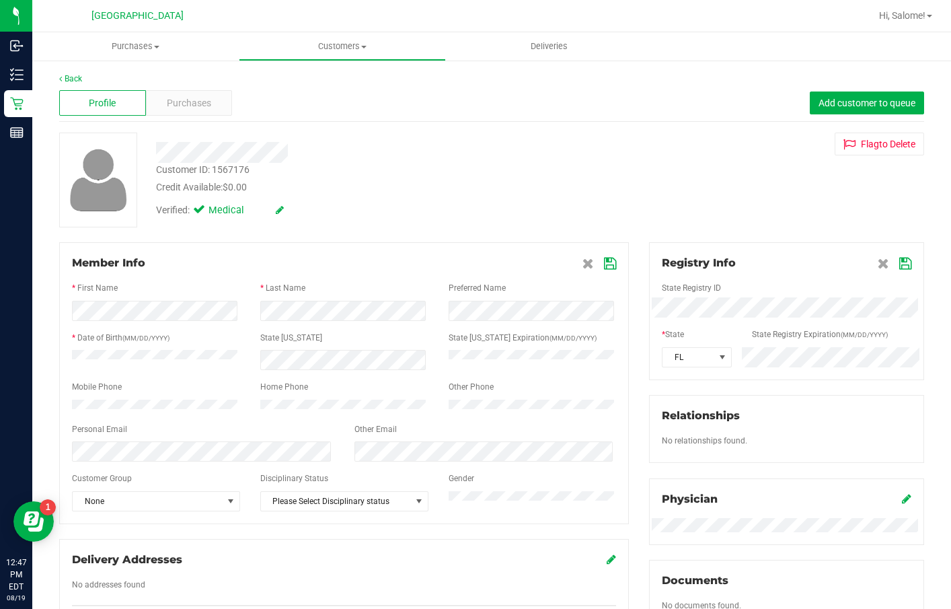
click at [901, 263] on icon at bounding box center [905, 263] width 12 height 11
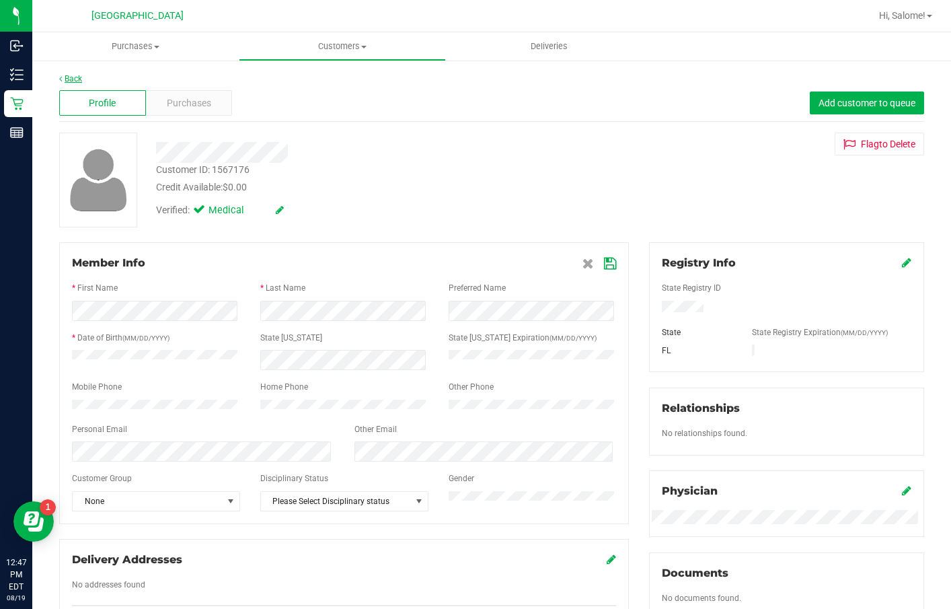
click at [78, 78] on link "Back" at bounding box center [70, 78] width 23 height 9
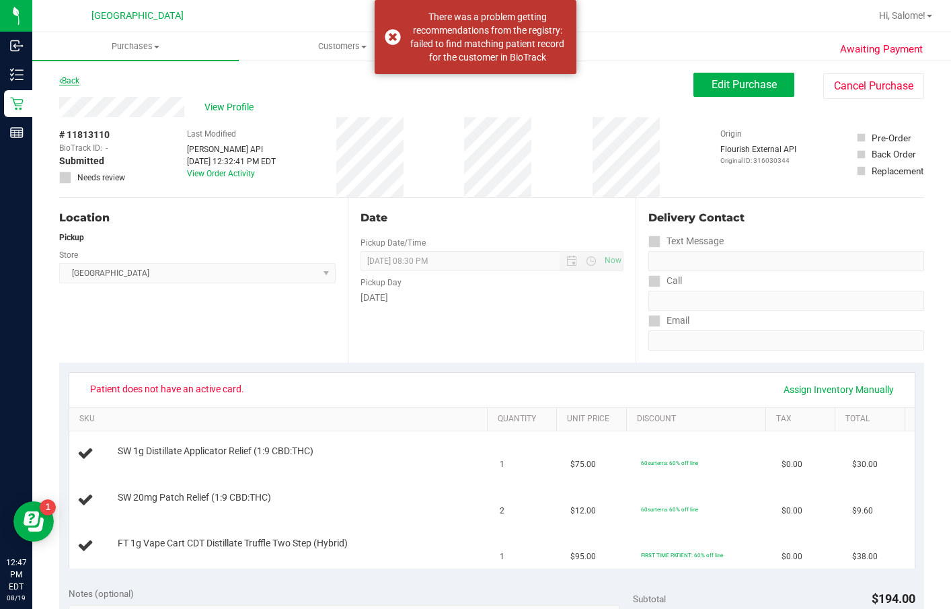
click at [78, 77] on link "Back" at bounding box center [69, 80] width 20 height 9
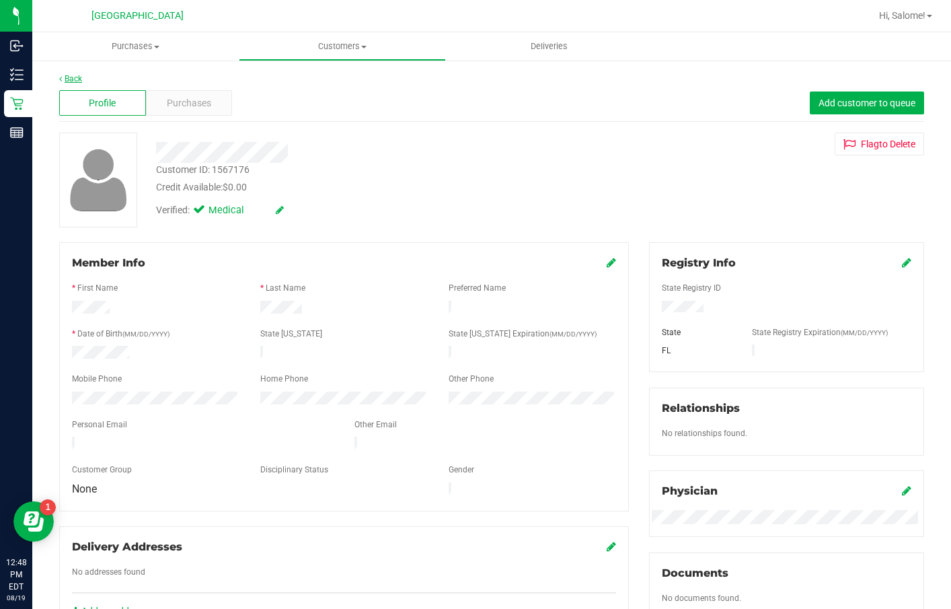
click at [68, 82] on link "Back" at bounding box center [70, 78] width 23 height 9
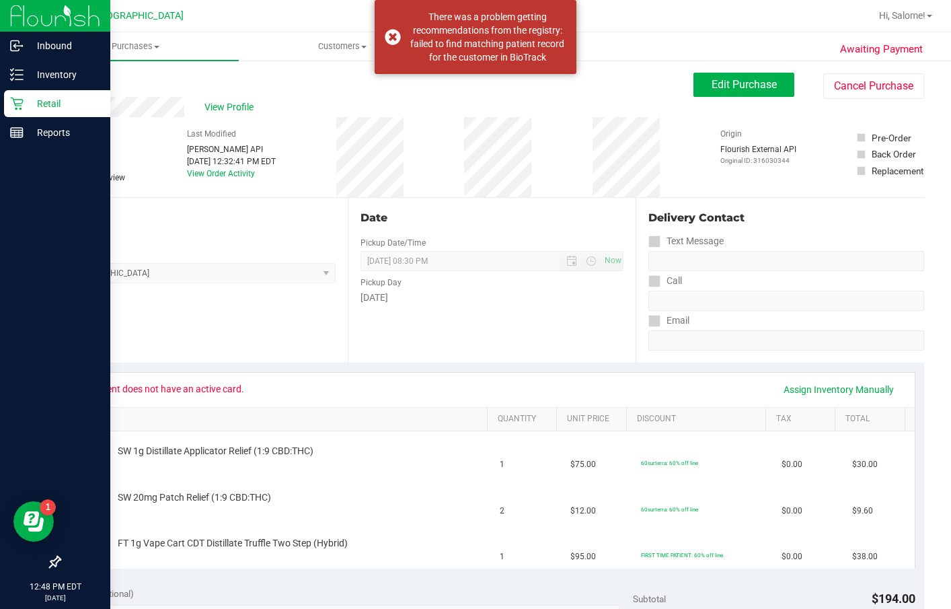
click at [14, 102] on icon at bounding box center [16, 104] width 13 height 13
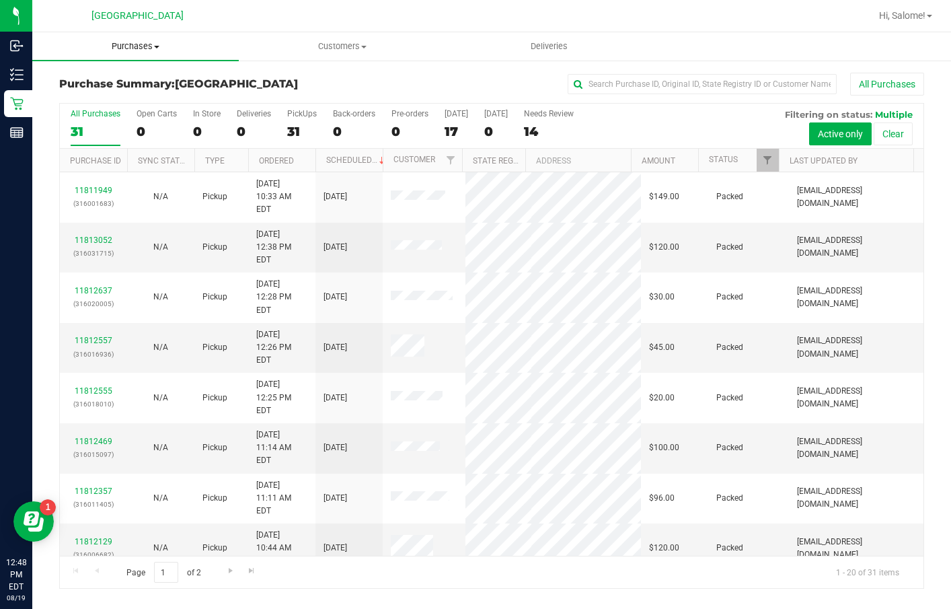
click at [153, 48] on span "Purchases" at bounding box center [135, 46] width 207 height 12
click at [131, 100] on li "Fulfillment" at bounding box center [135, 97] width 207 height 16
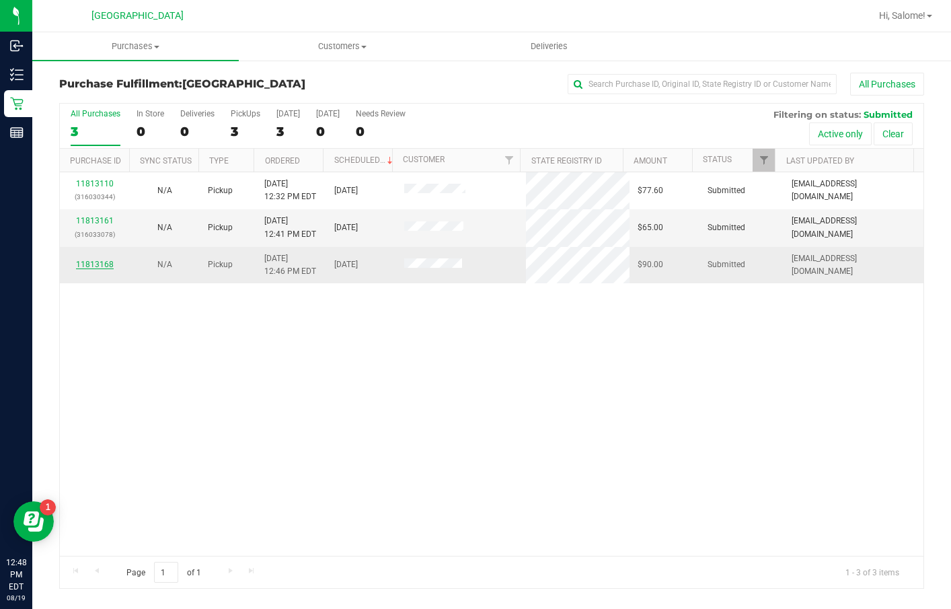
click at [93, 262] on link "11813168" at bounding box center [95, 264] width 38 height 9
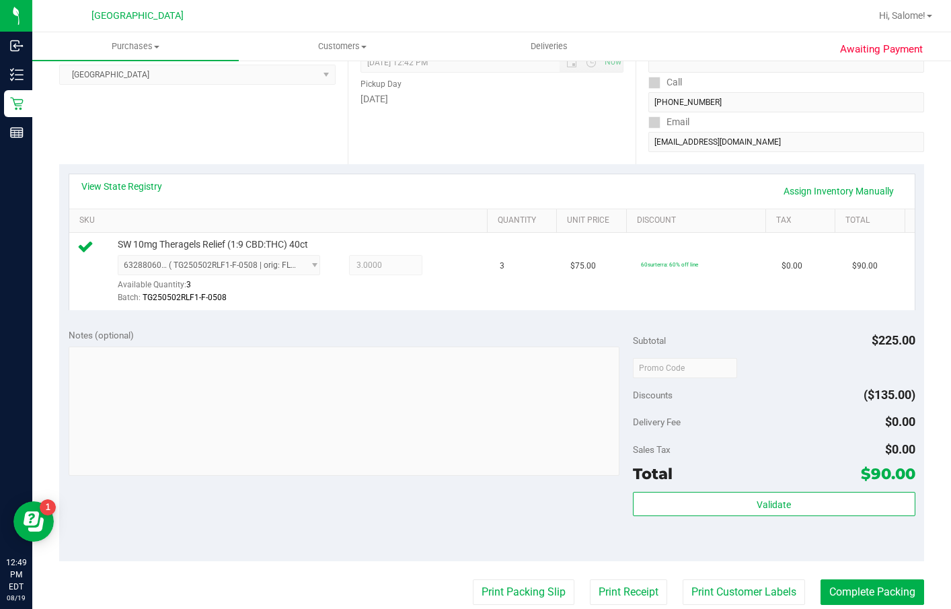
scroll to position [269, 0]
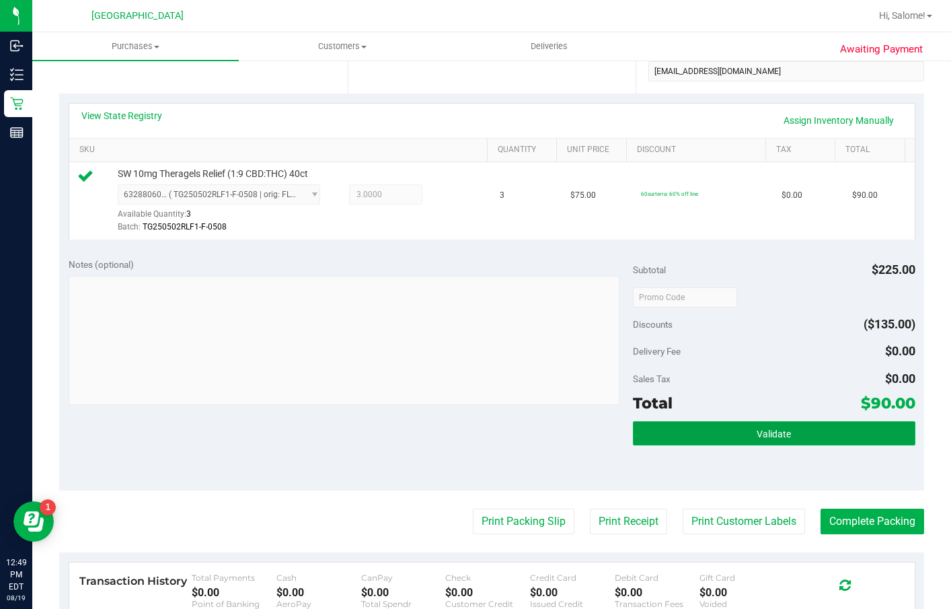
click at [785, 445] on button "Validate" at bounding box center [774, 433] width 283 height 24
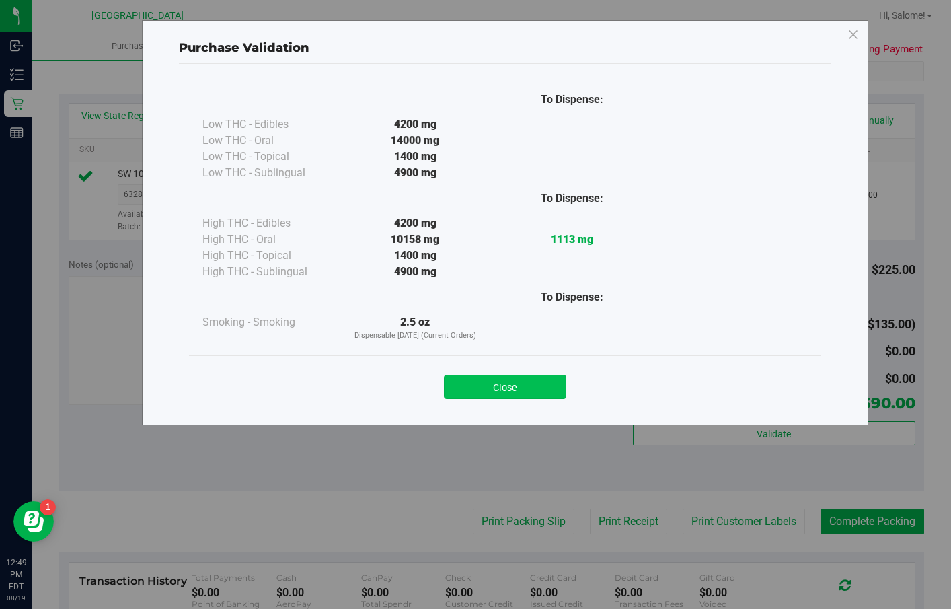
click at [502, 391] on button "Close" at bounding box center [505, 387] width 122 height 24
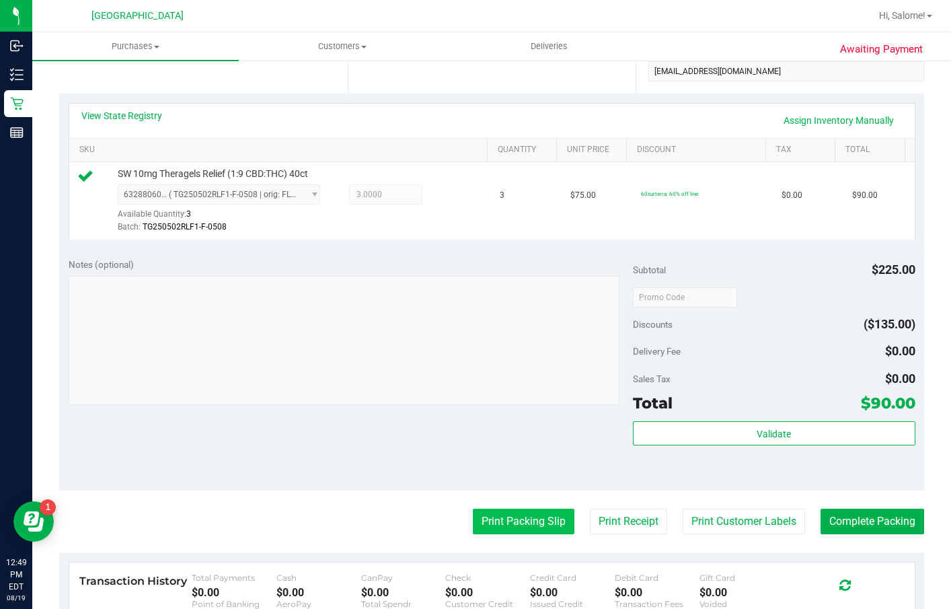
click at [544, 534] on button "Print Packing Slip" at bounding box center [524, 522] width 102 height 26
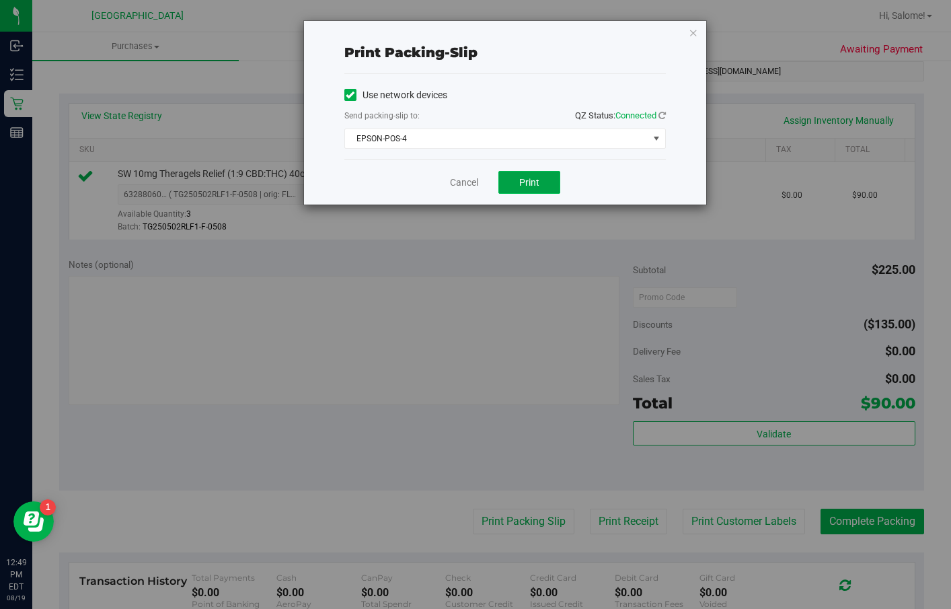
click at [532, 180] on span "Print" at bounding box center [529, 182] width 20 height 11
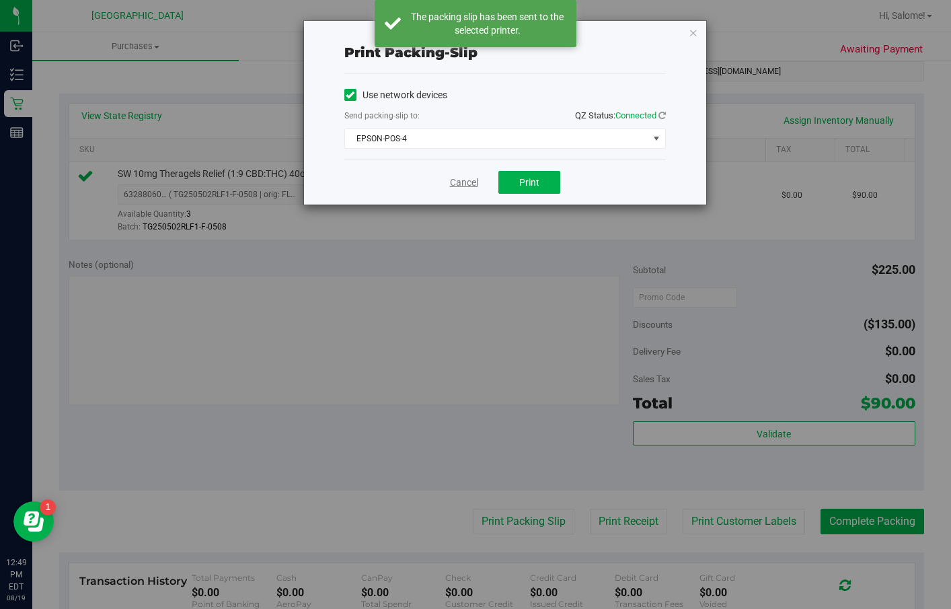
click at [465, 186] on link "Cancel" at bounding box center [464, 183] width 28 height 14
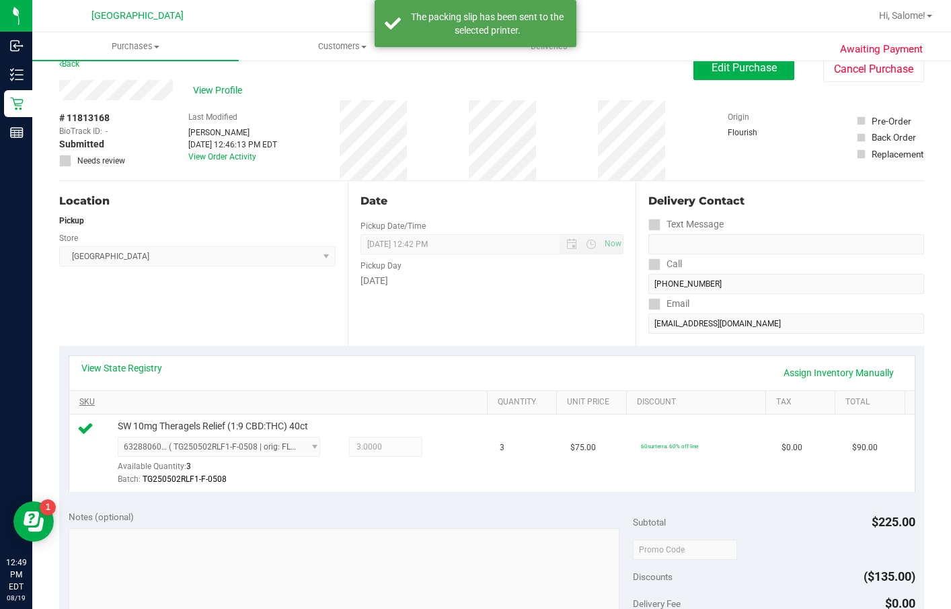
scroll to position [0, 0]
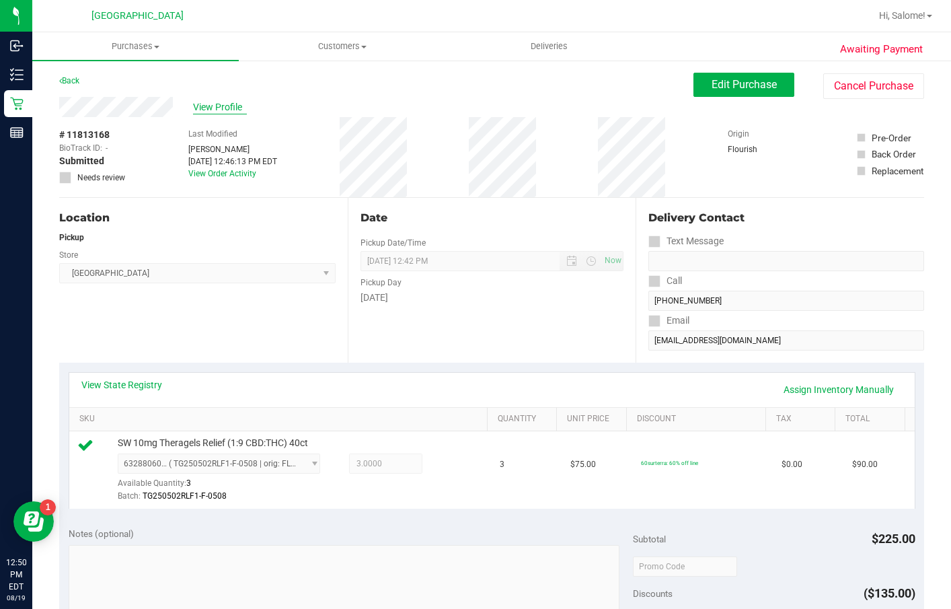
click at [225, 107] on span "View Profile" at bounding box center [220, 107] width 54 height 14
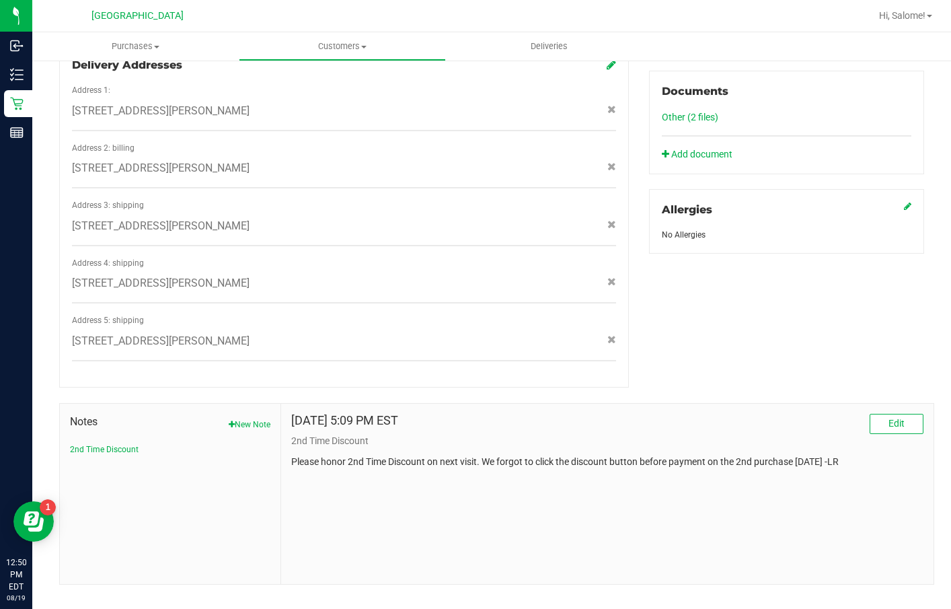
scroll to position [488, 0]
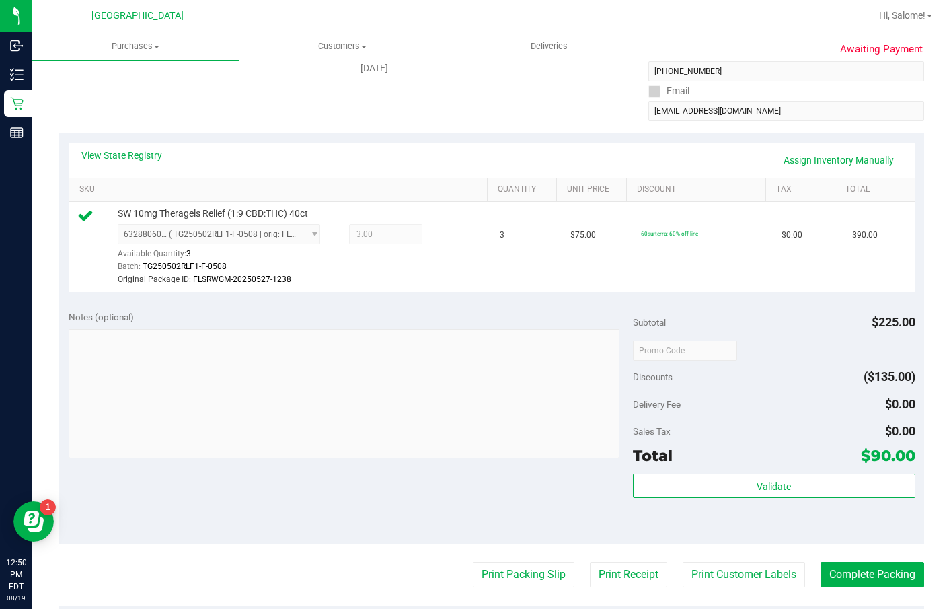
scroll to position [420, 0]
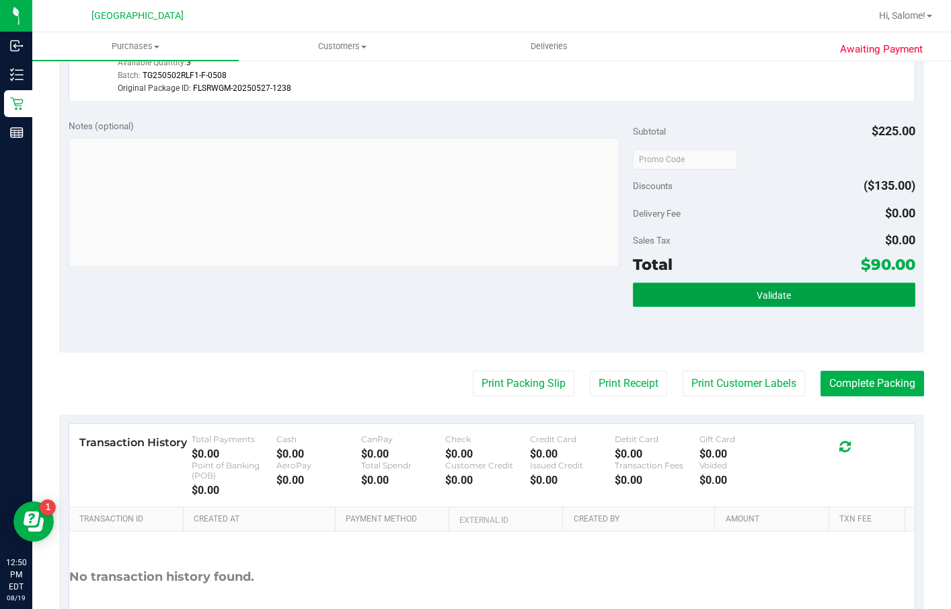
click at [839, 307] on button "Validate" at bounding box center [774, 295] width 283 height 24
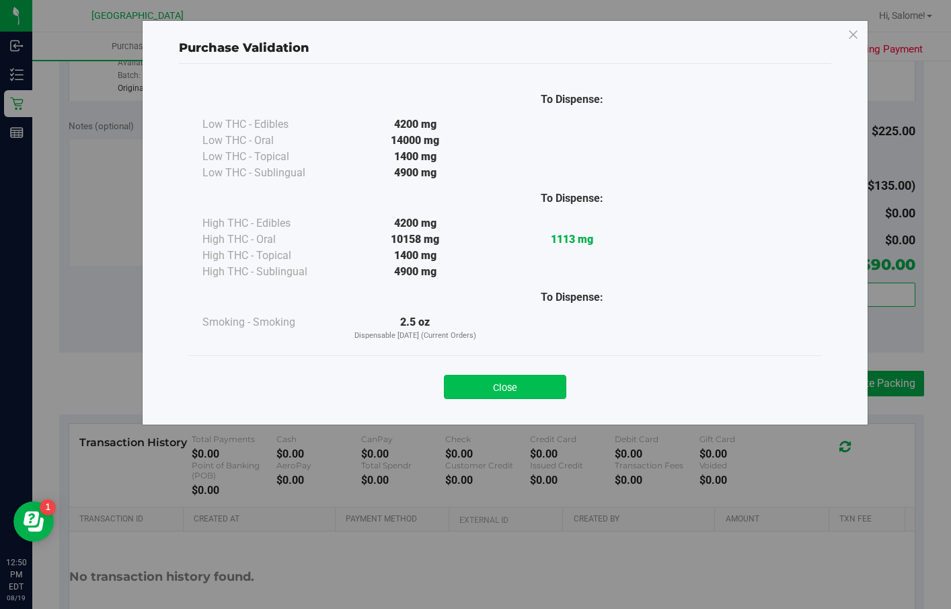
click at [513, 379] on button "Close" at bounding box center [505, 387] width 122 height 24
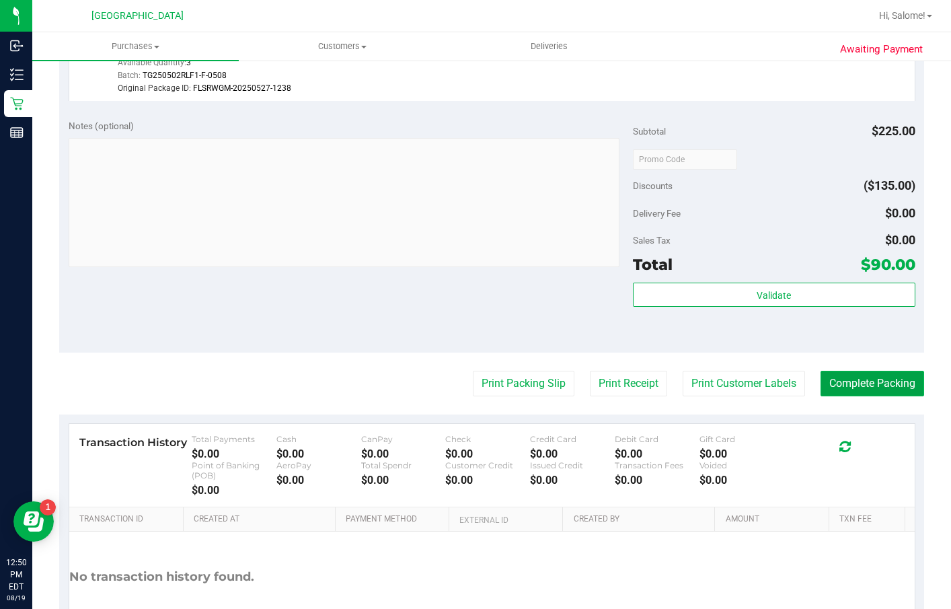
click at [852, 396] on button "Complete Packing" at bounding box center [873, 384] width 104 height 26
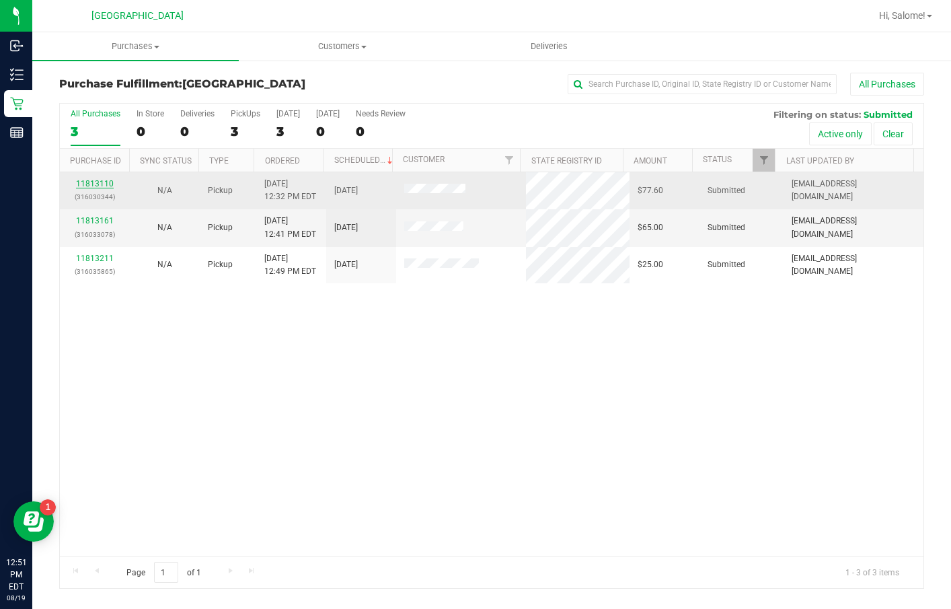
click at [106, 181] on link "11813110" at bounding box center [95, 183] width 38 height 9
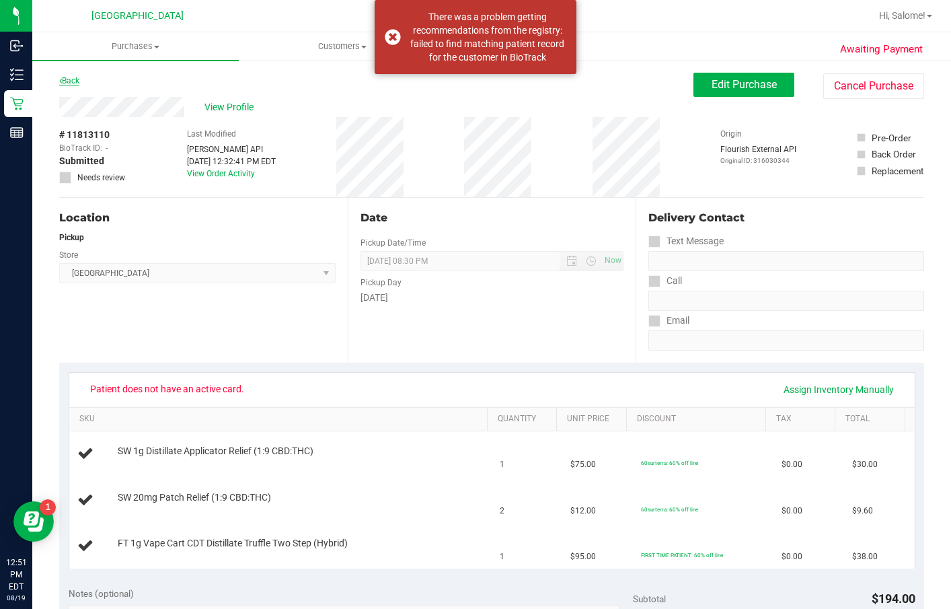
click at [75, 80] on link "Back" at bounding box center [69, 80] width 20 height 9
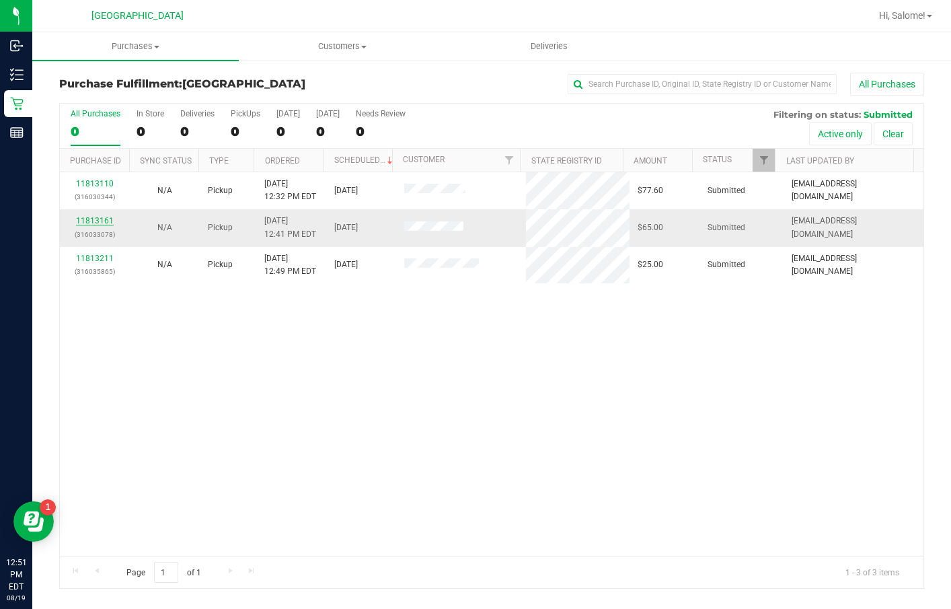
click at [105, 221] on link "11813161" at bounding box center [95, 220] width 38 height 9
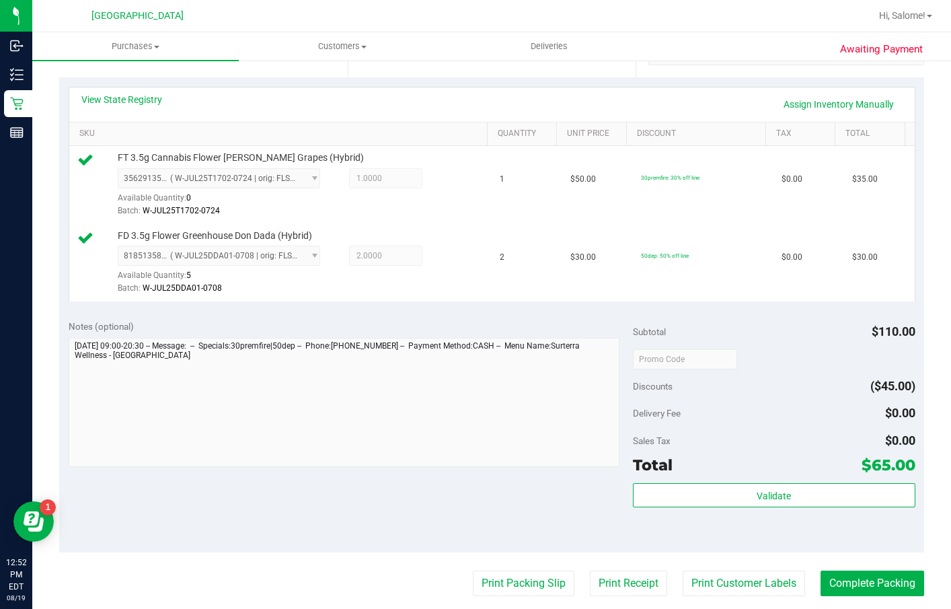
scroll to position [471, 0]
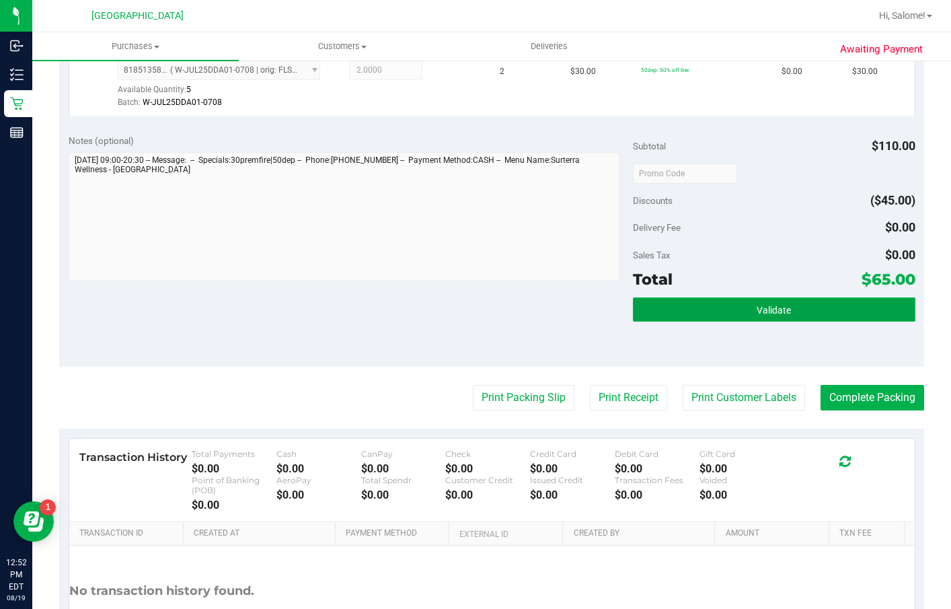
click at [764, 315] on span "Validate" at bounding box center [774, 310] width 34 height 11
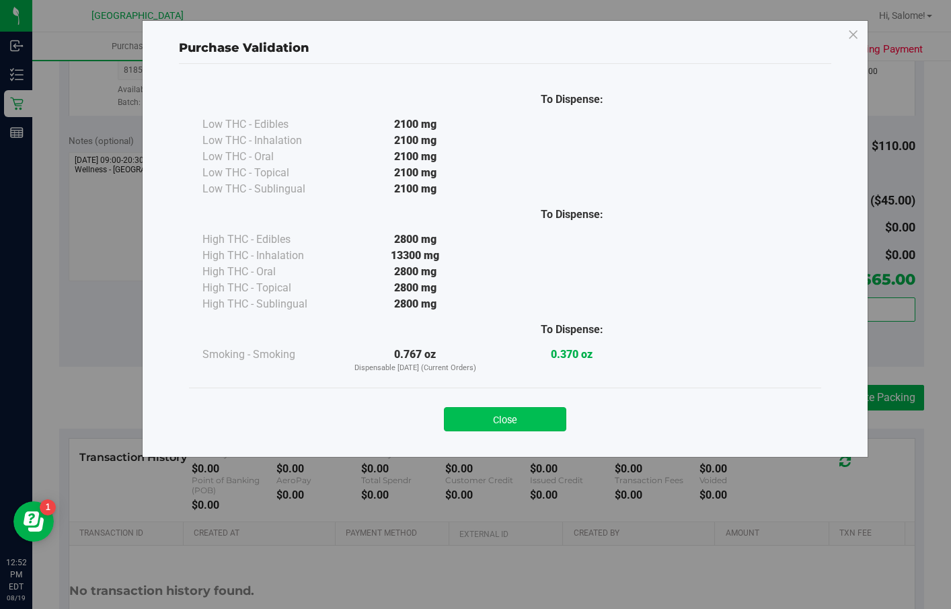
click at [488, 414] on button "Close" at bounding box center [505, 419] width 122 height 24
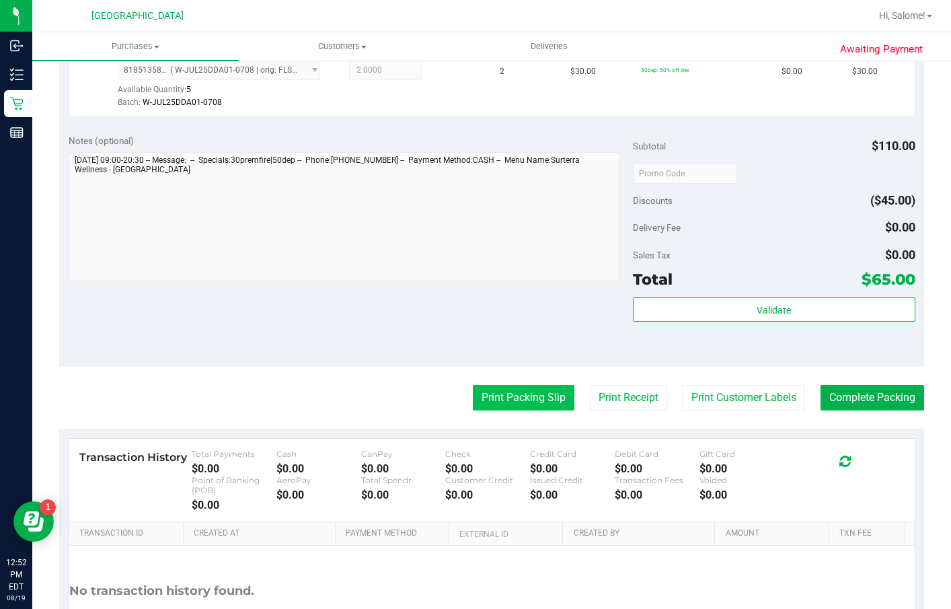
click at [534, 410] on button "Print Packing Slip" at bounding box center [524, 398] width 102 height 26
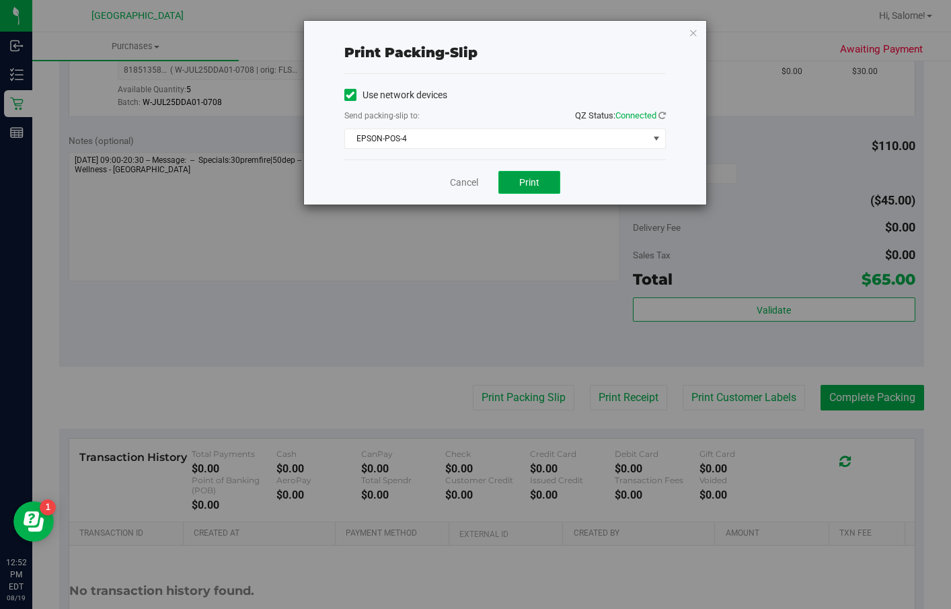
click at [514, 176] on button "Print" at bounding box center [529, 182] width 62 height 23
click at [466, 180] on link "Cancel" at bounding box center [464, 183] width 28 height 14
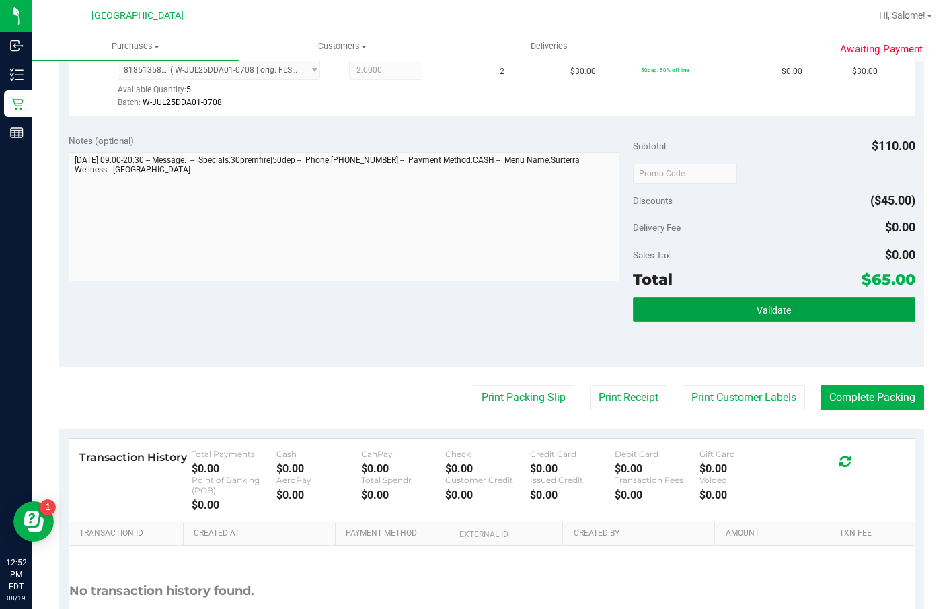
click at [766, 315] on span "Validate" at bounding box center [774, 310] width 34 height 11
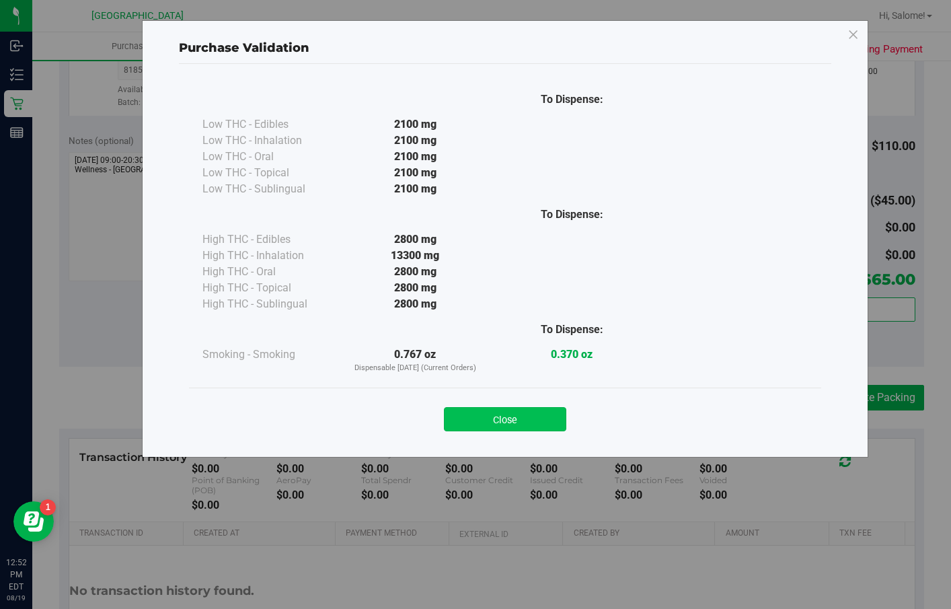
click at [550, 416] on button "Close" at bounding box center [505, 419] width 122 height 24
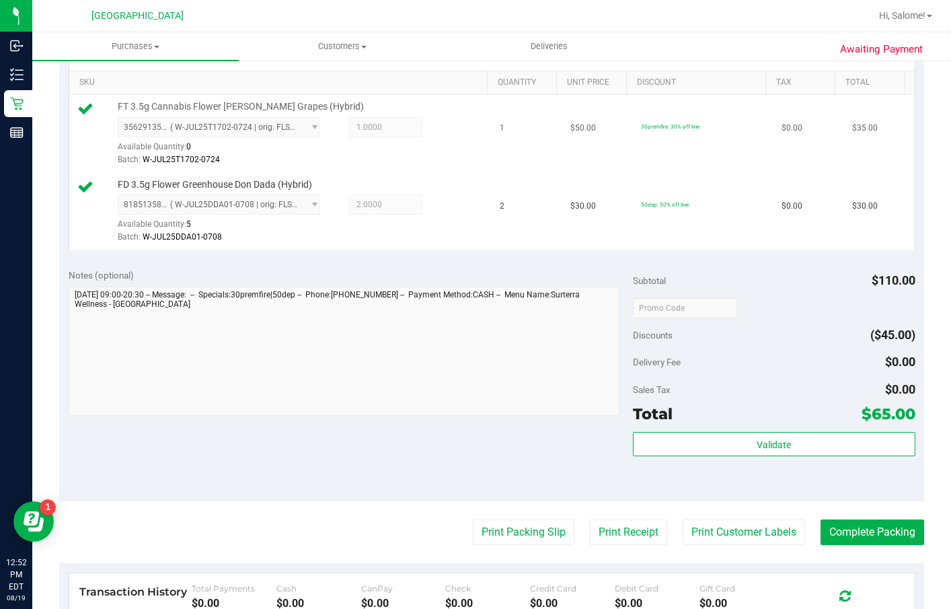
scroll to position [616, 0]
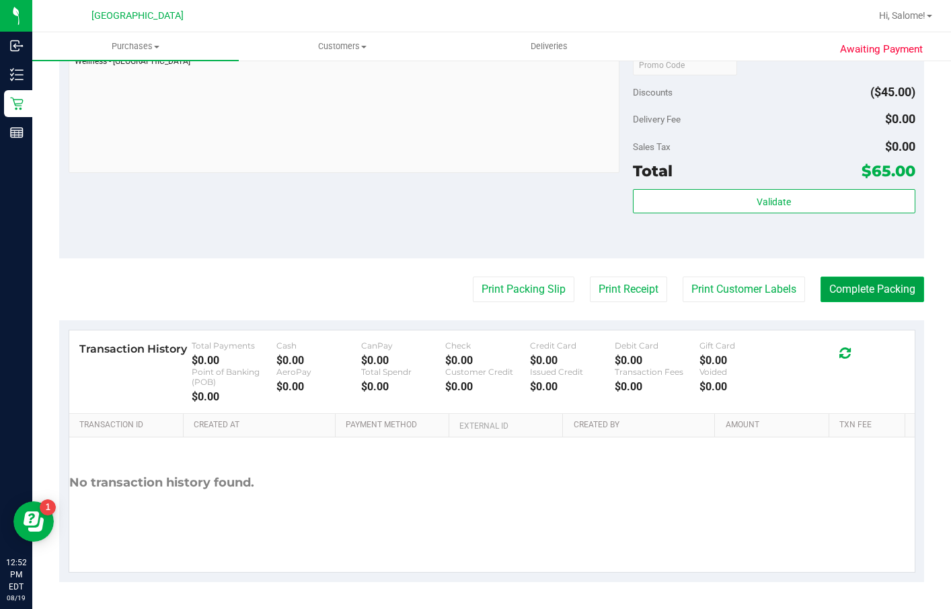
click at [884, 287] on button "Complete Packing" at bounding box center [873, 289] width 104 height 26
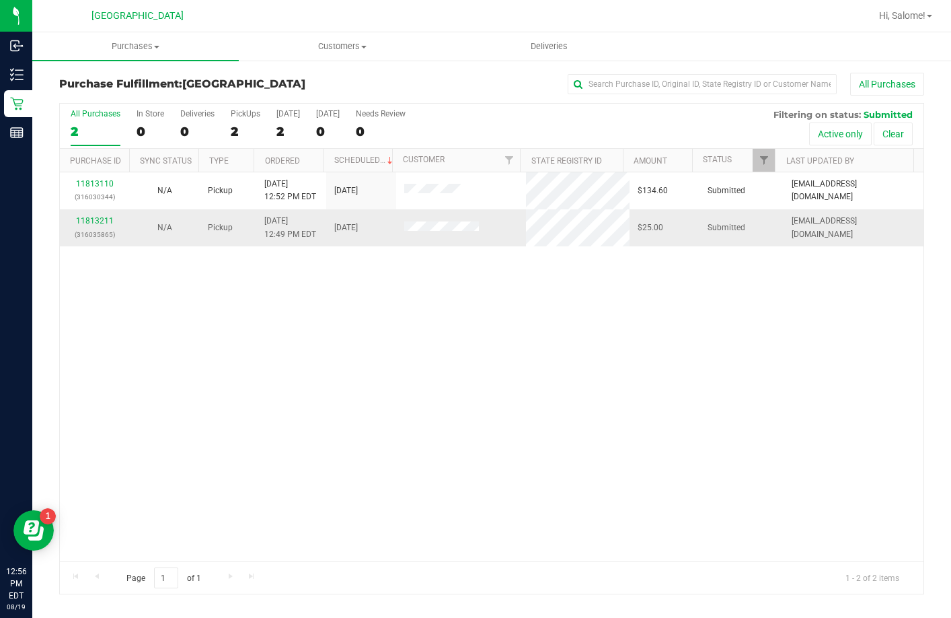
click at [106, 215] on div "11813211 (316035865)" at bounding box center [95, 228] width 54 height 26
click at [99, 224] on link "11813211" at bounding box center [95, 220] width 38 height 9
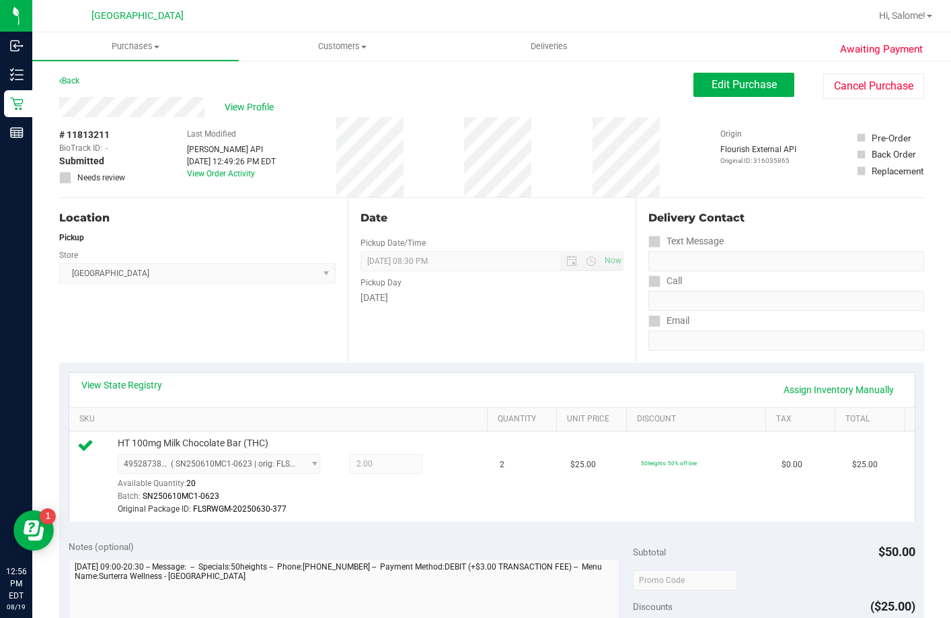
click at [52, 81] on div "Awaiting Payment Back Edit Purchase Cancel Purchase View Profile # 11813211 Bio…" at bounding box center [491, 591] width 919 height 1064
click at [71, 82] on link "Back" at bounding box center [69, 80] width 20 height 9
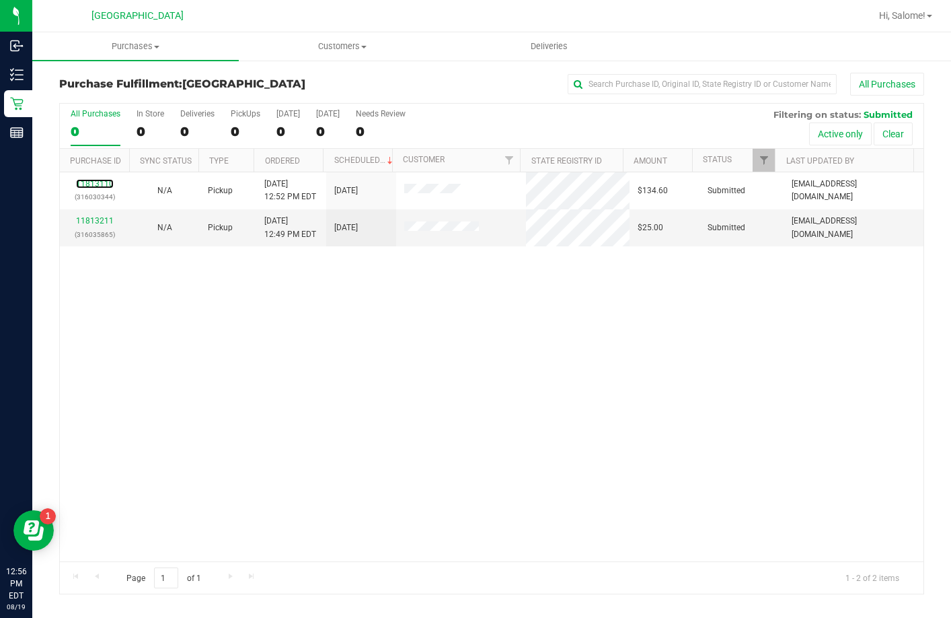
click at [98, 186] on link "11813110" at bounding box center [95, 183] width 38 height 9
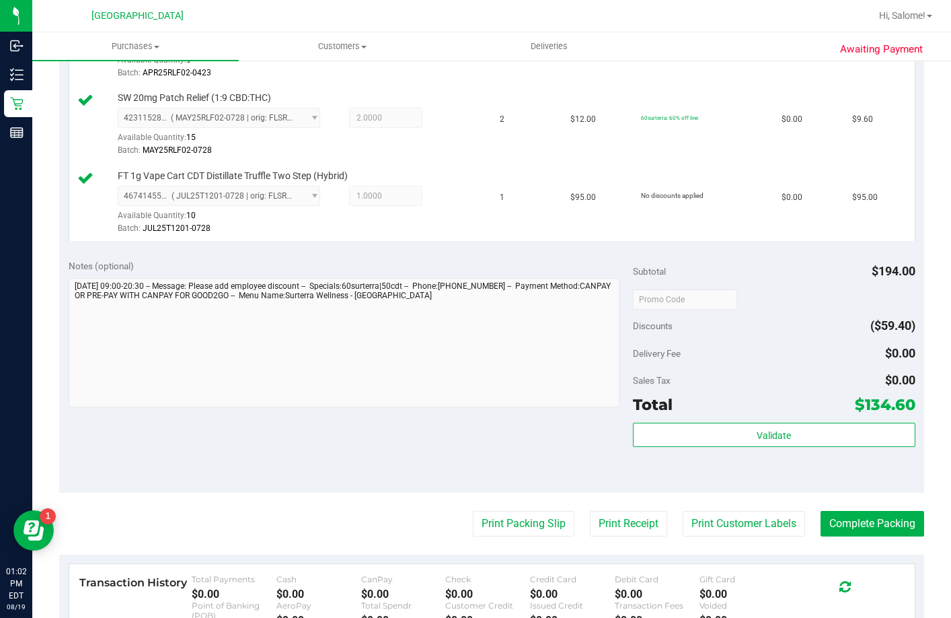
scroll to position [605, 0]
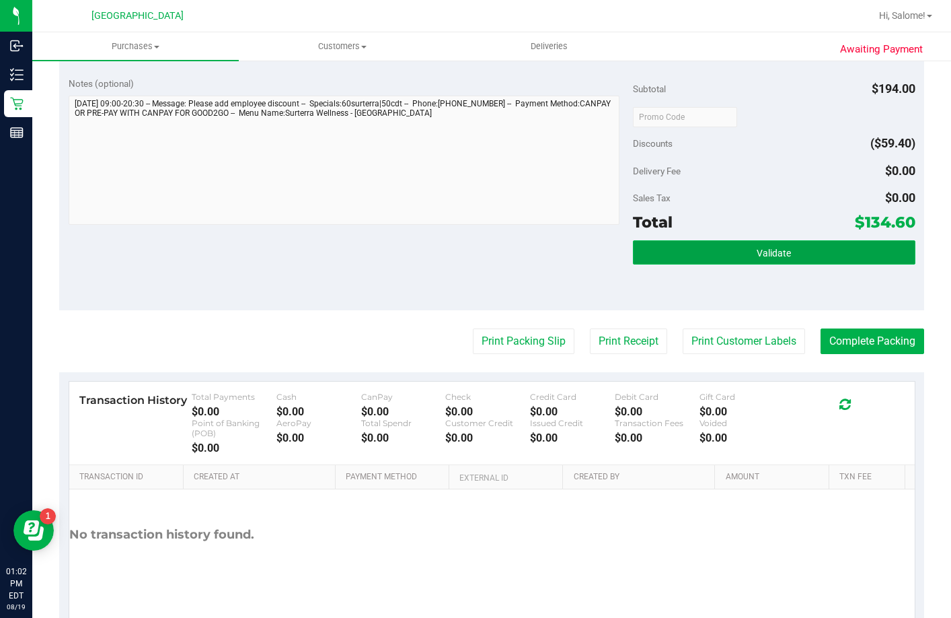
click at [803, 264] on button "Validate" at bounding box center [774, 252] width 283 height 24
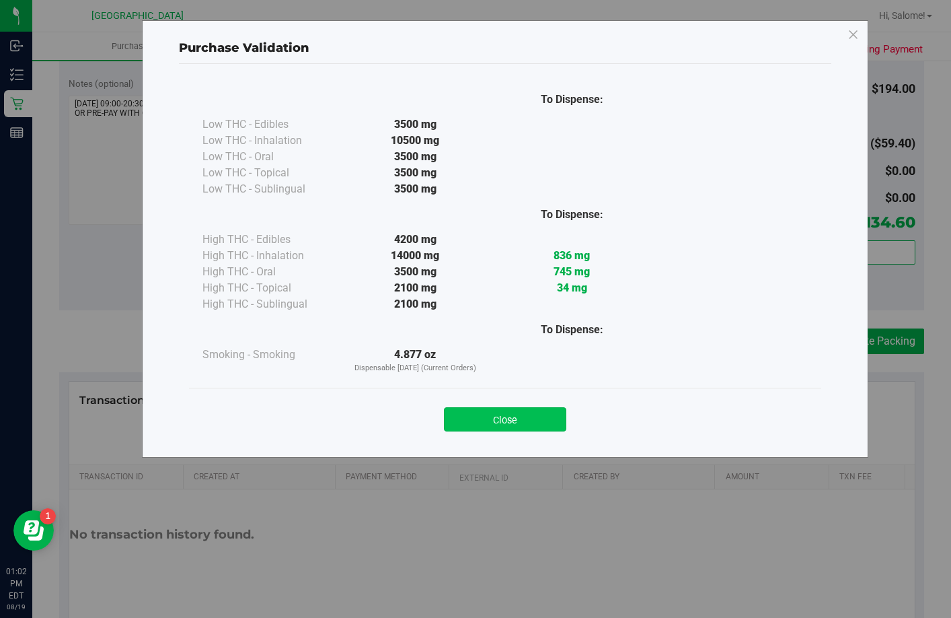
click at [496, 420] on button "Close" at bounding box center [505, 419] width 122 height 24
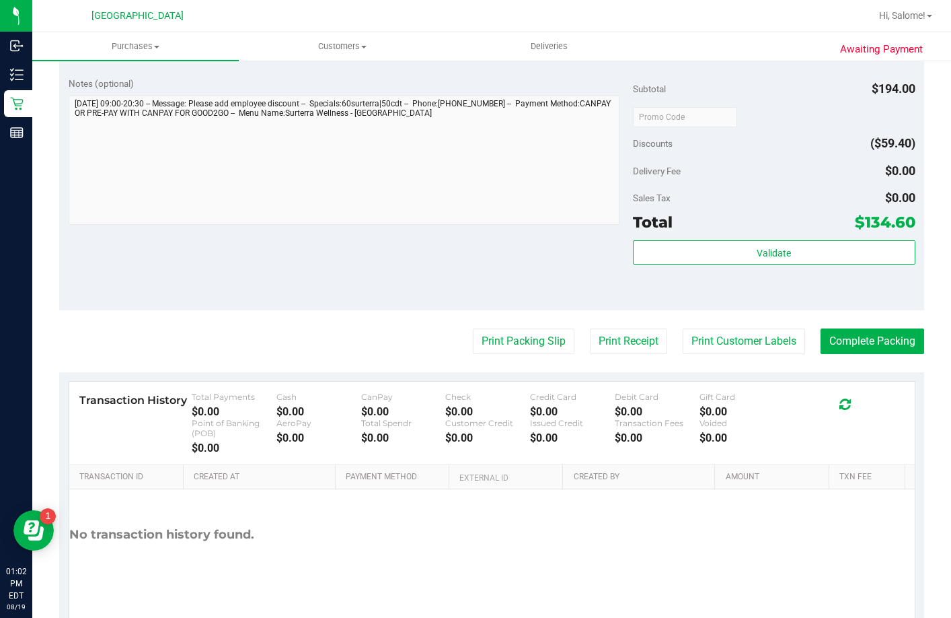
click at [512, 381] on purchase-details "Back Edit Purchase Cancel Purchase View Profile # 11813110 BioTrack ID: - Submi…" at bounding box center [491, 50] width 865 height 1166
click at [506, 354] on button "Print Packing Slip" at bounding box center [524, 341] width 102 height 26
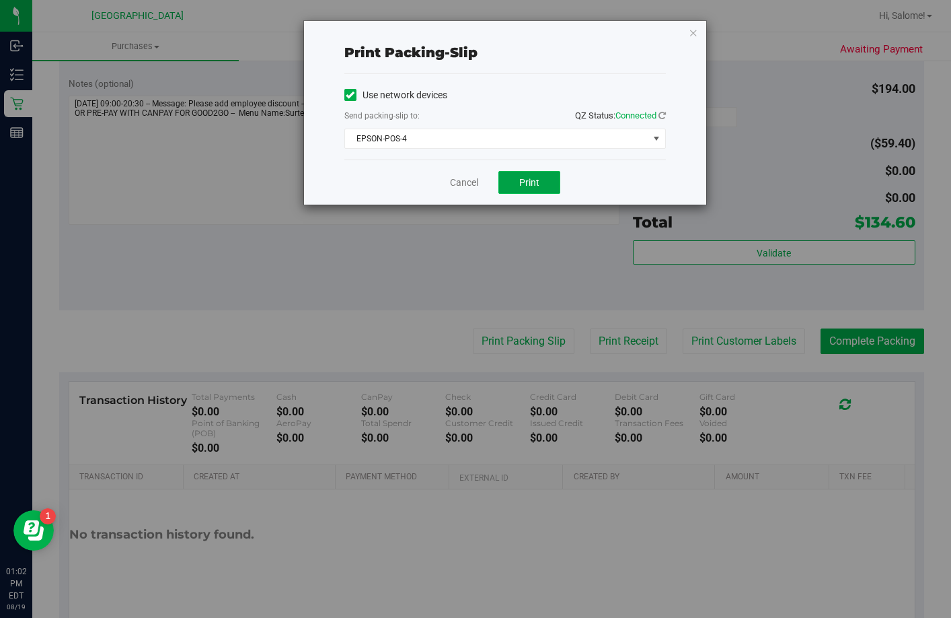
click at [546, 186] on button "Print" at bounding box center [529, 182] width 62 height 23
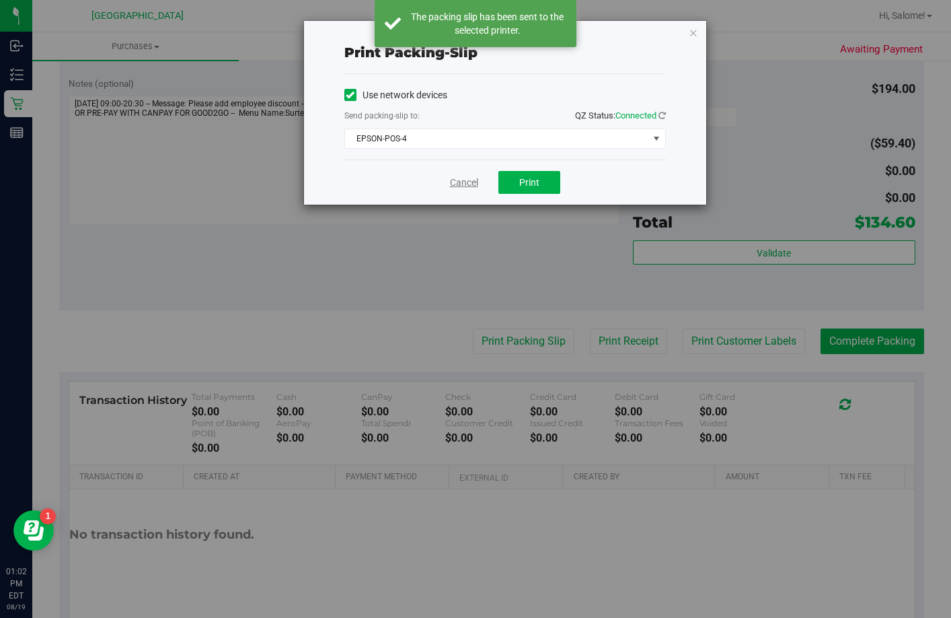
click at [459, 182] on link "Cancel" at bounding box center [464, 183] width 28 height 14
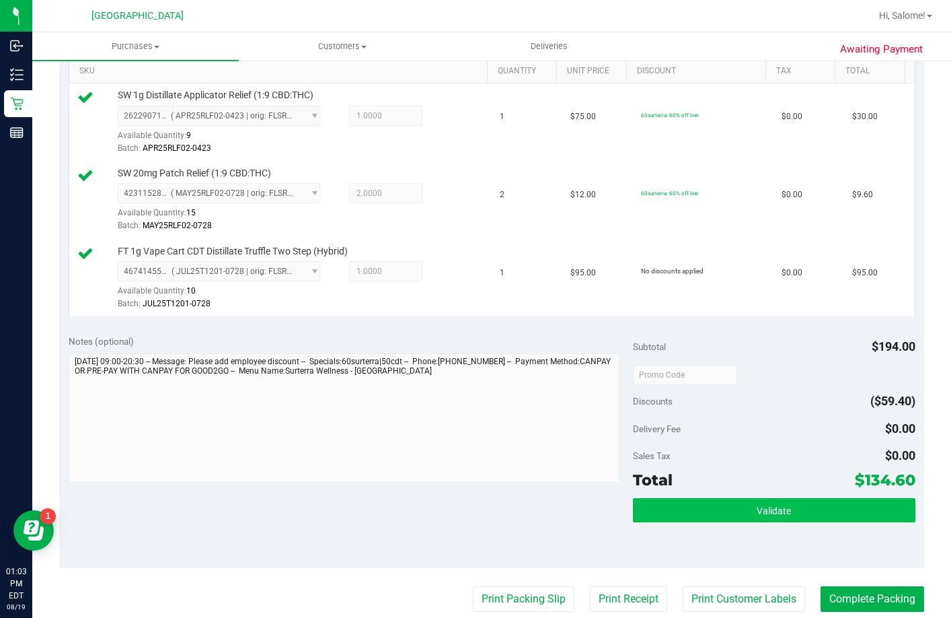
scroll to position [471, 0]
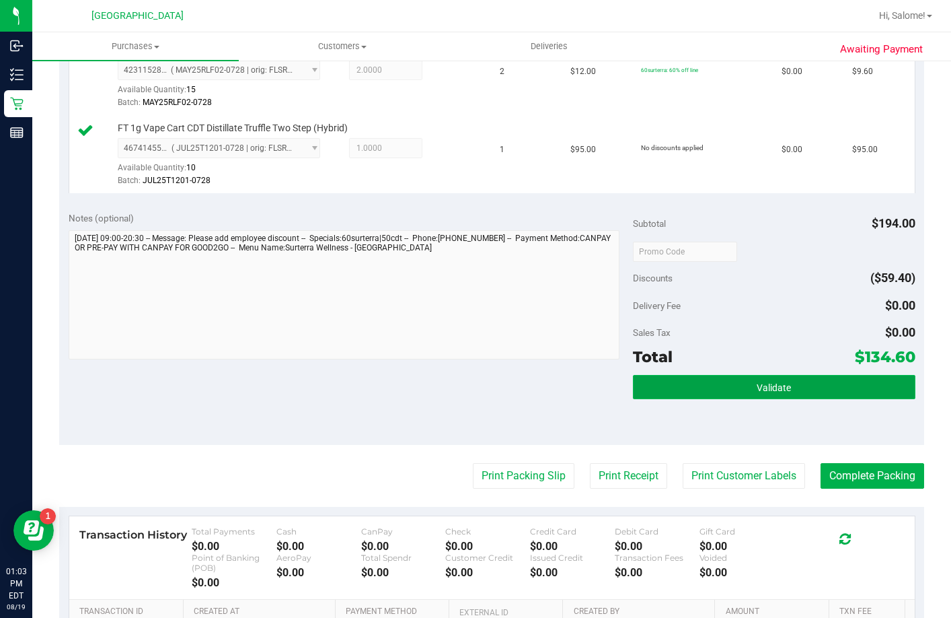
click at [726, 399] on button "Validate" at bounding box center [774, 387] width 283 height 24
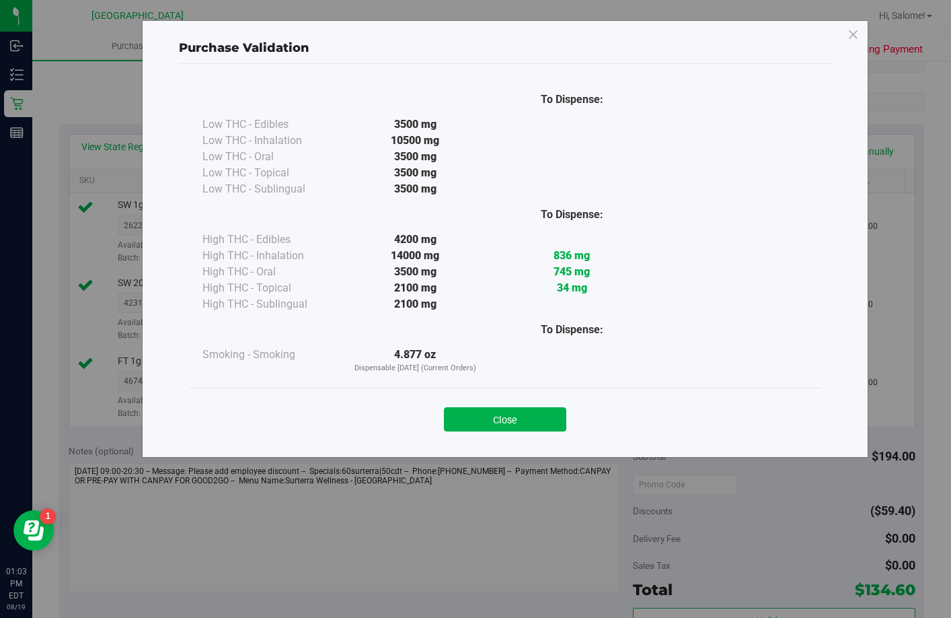
scroll to position [202, 0]
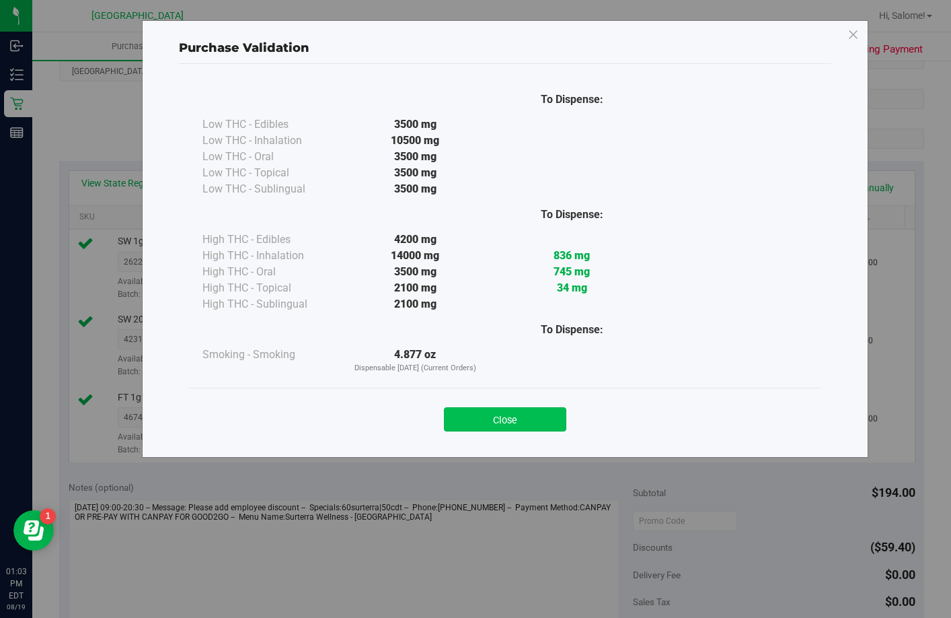
click at [514, 417] on button "Close" at bounding box center [505, 419] width 122 height 24
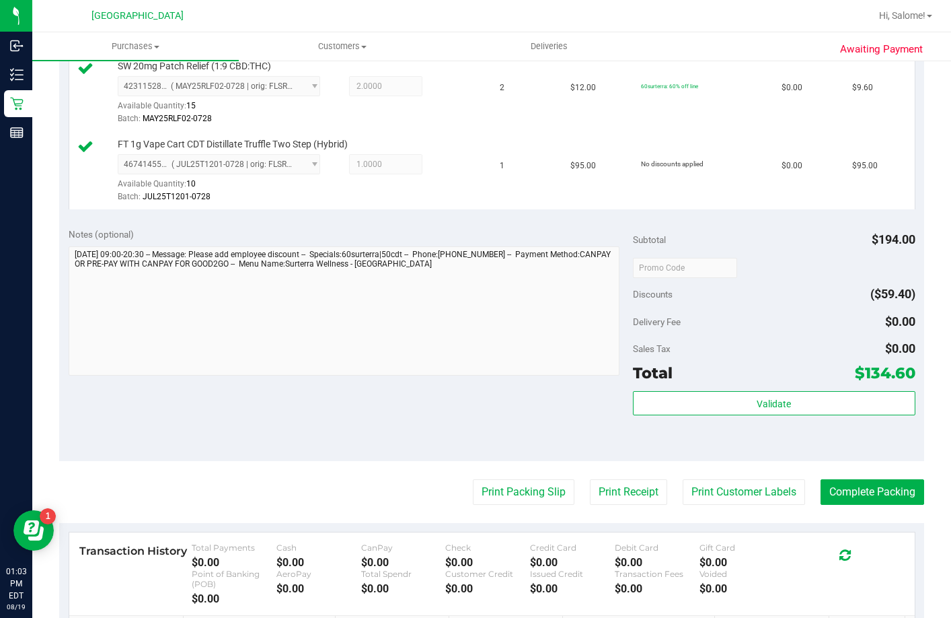
scroll to position [673, 0]
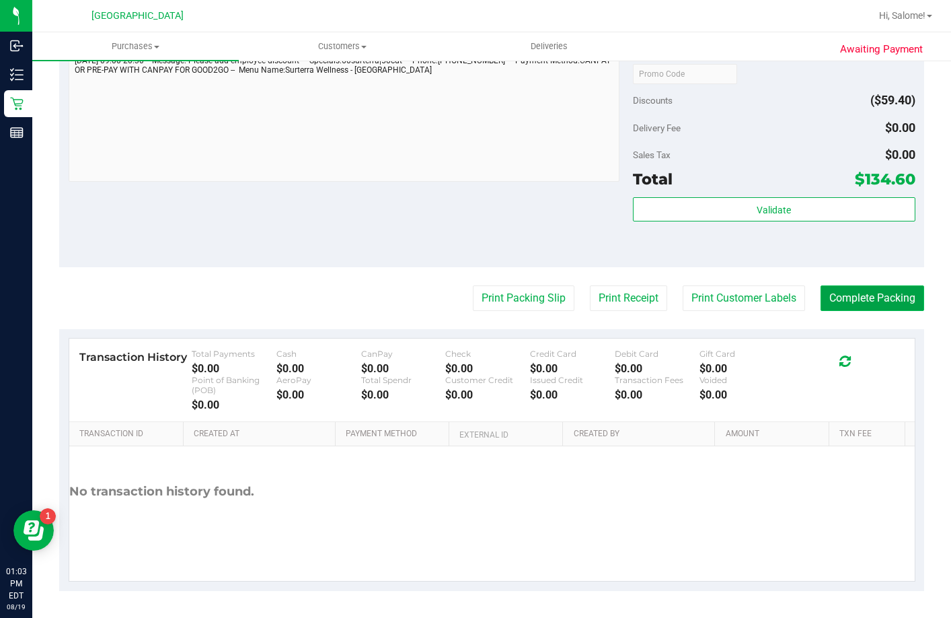
click at [873, 311] on button "Complete Packing" at bounding box center [873, 298] width 104 height 26
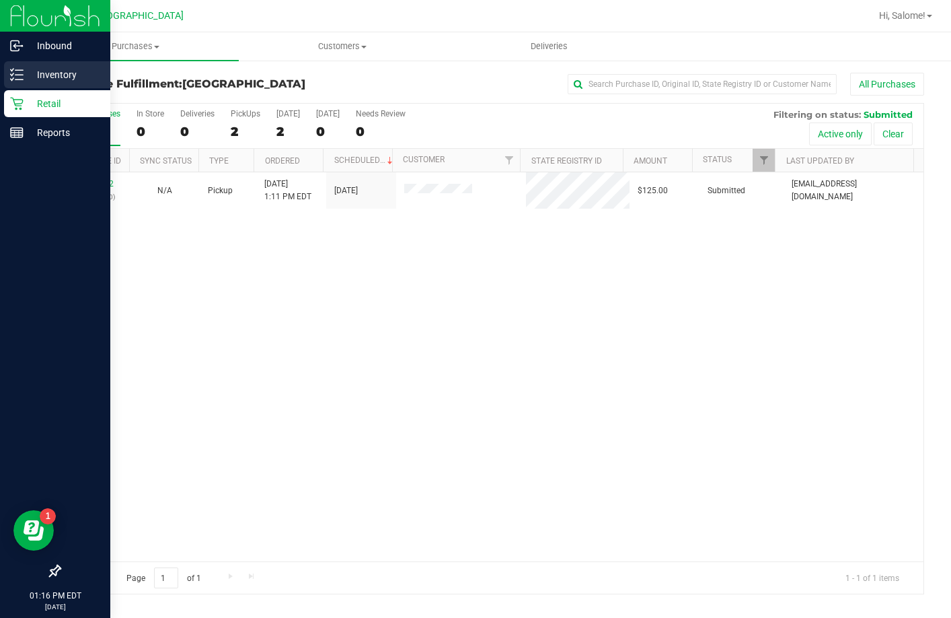
click at [18, 79] on line at bounding box center [18, 79] width 7 height 0
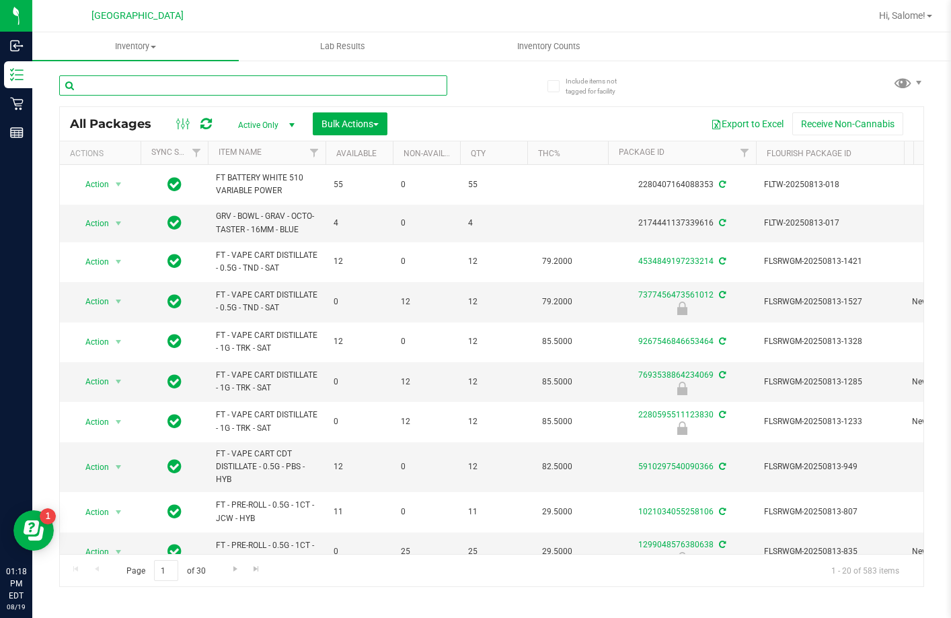
click at [190, 83] on input "text" at bounding box center [253, 85] width 388 height 20
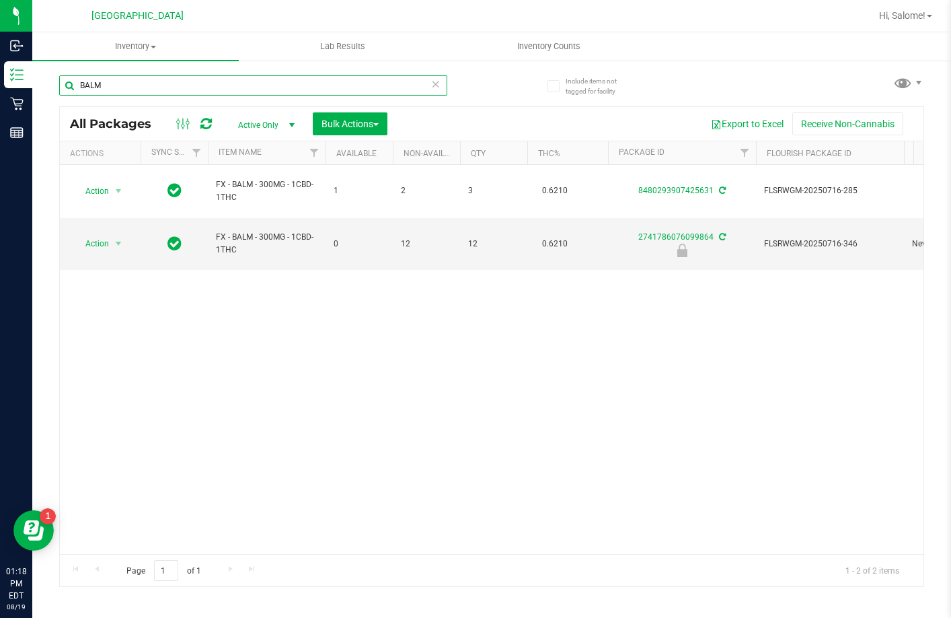
type input "BALM"
click at [113, 238] on span "select" at bounding box center [118, 243] width 11 height 11
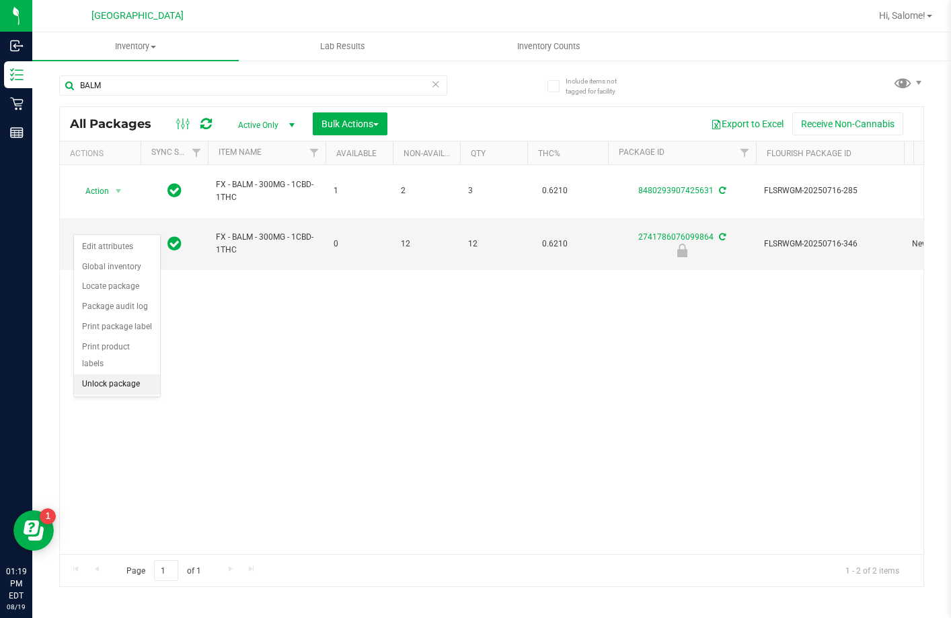
click at [143, 374] on li "Unlock package" at bounding box center [117, 384] width 86 height 20
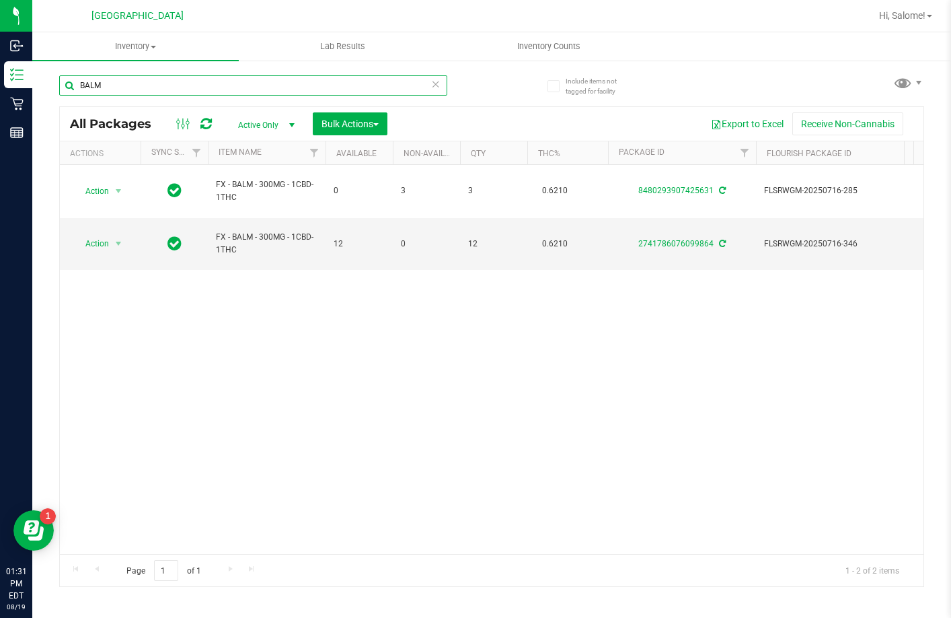
click at [174, 88] on input "BALM" at bounding box center [253, 85] width 388 height 20
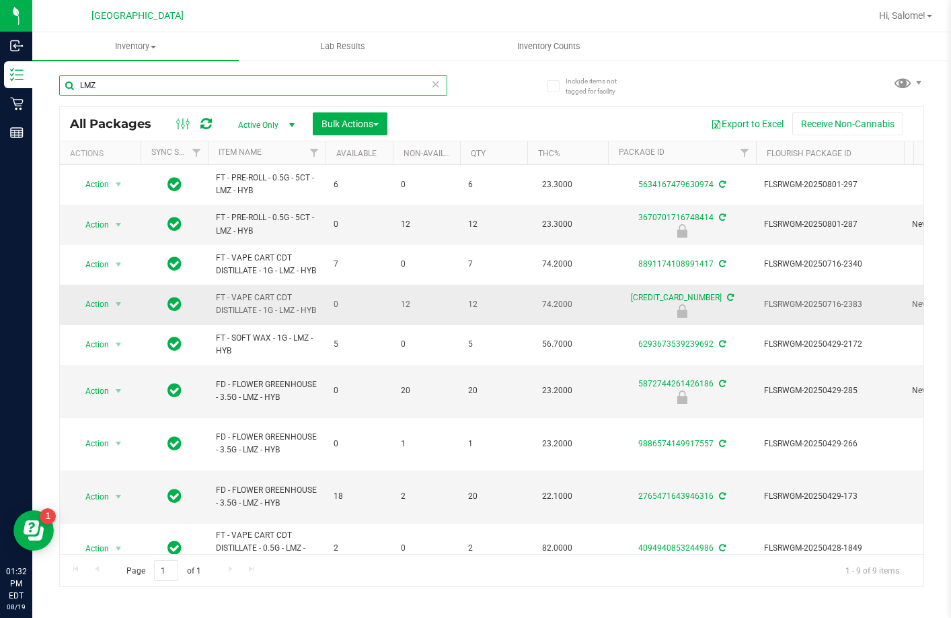
type input "LMZ"
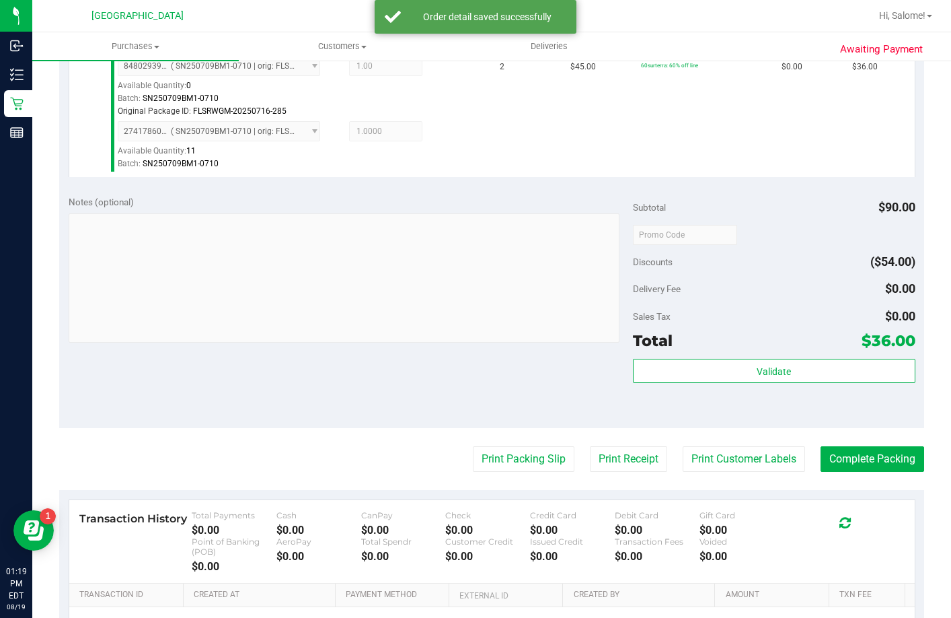
scroll to position [538, 0]
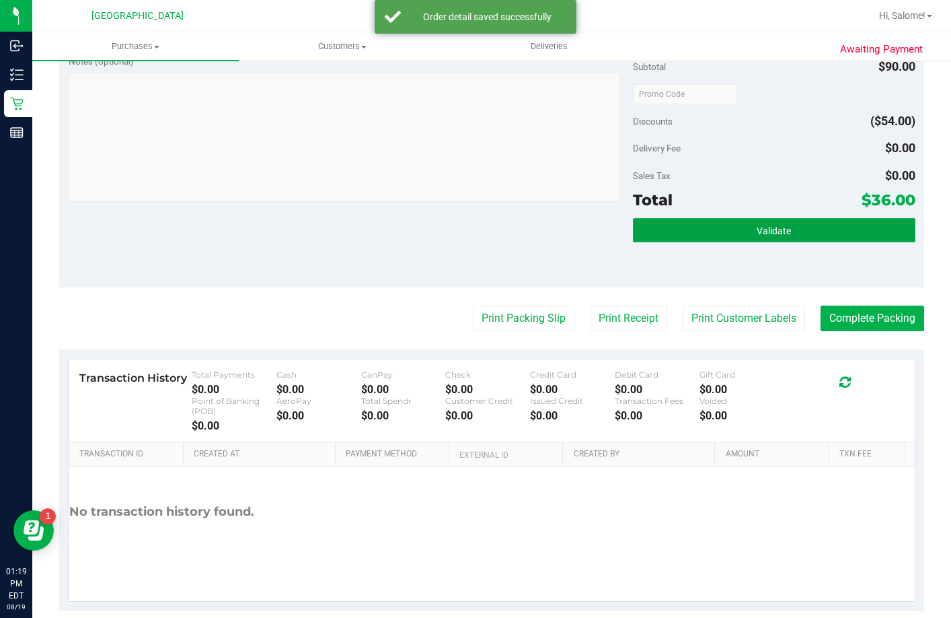
click at [817, 242] on button "Validate" at bounding box center [774, 230] width 283 height 24
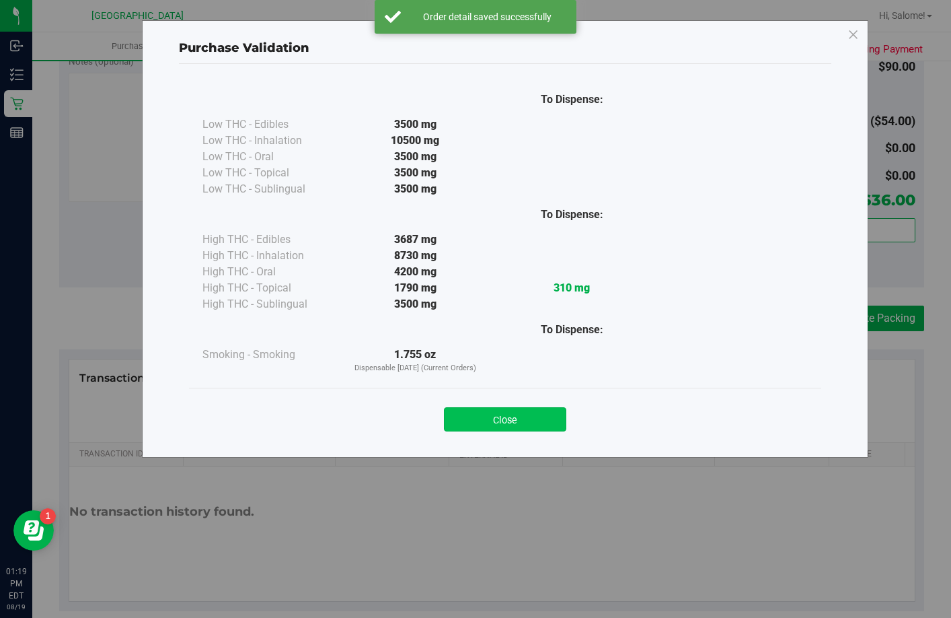
click at [493, 430] on button "Close" at bounding box center [505, 419] width 122 height 24
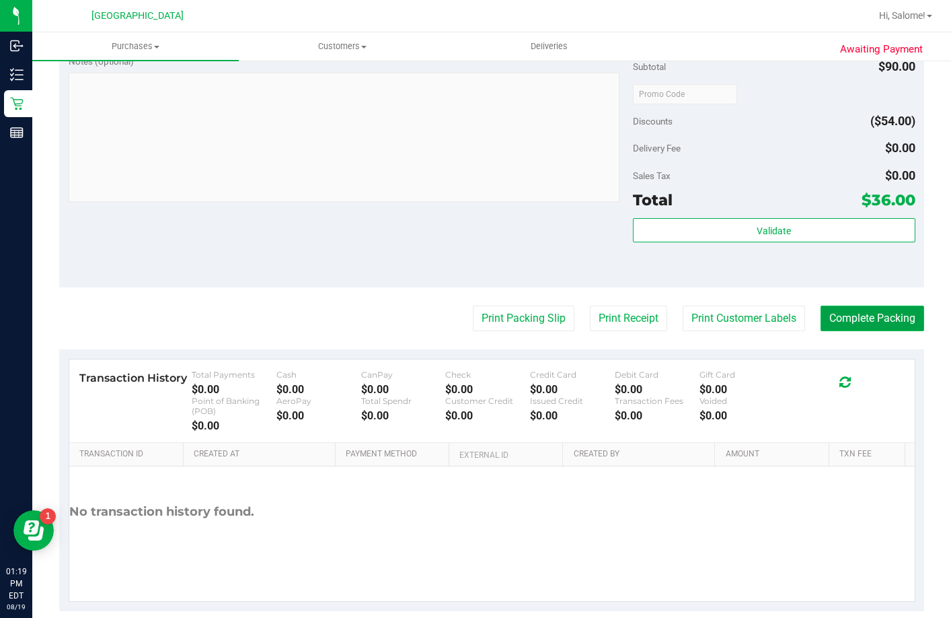
click at [892, 330] on button "Complete Packing" at bounding box center [873, 318] width 104 height 26
